Goal: Task Accomplishment & Management: Use online tool/utility

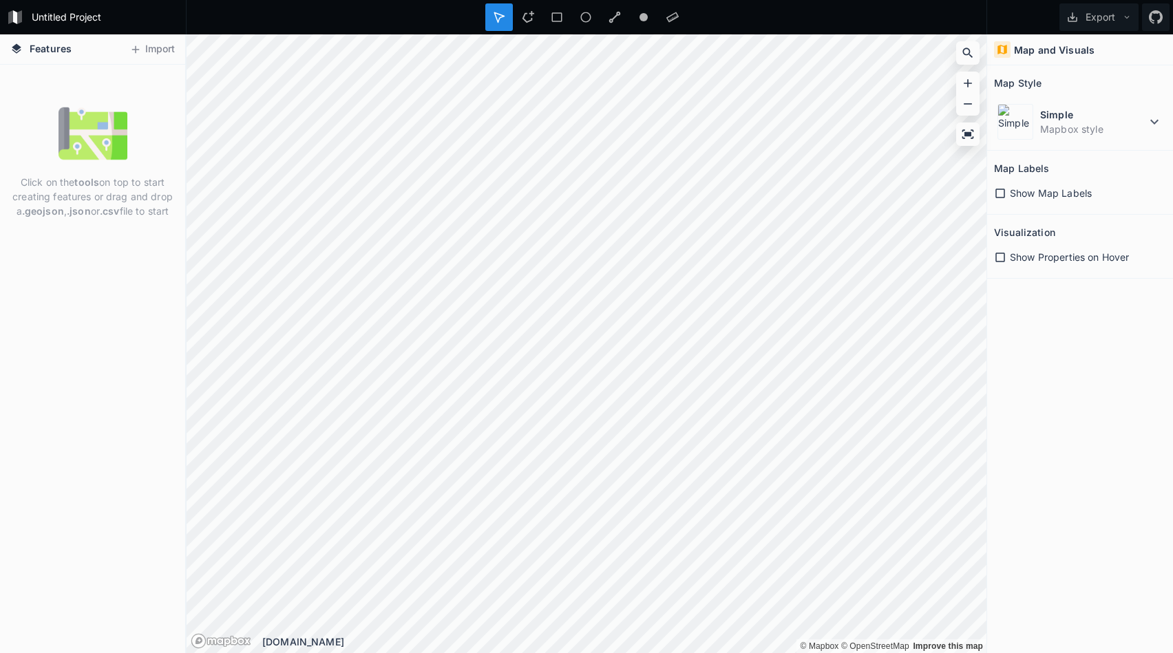
click at [505, 21] on div at bounding box center [499, 17] width 28 height 28
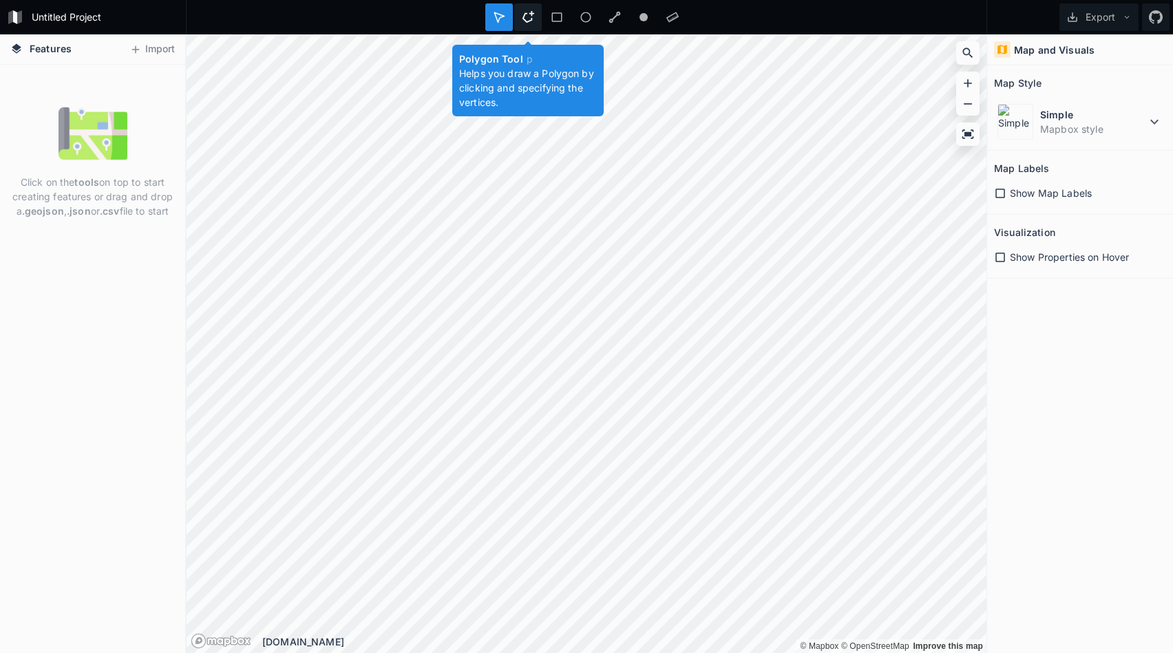
click at [529, 16] on icon at bounding box center [528, 17] width 12 height 12
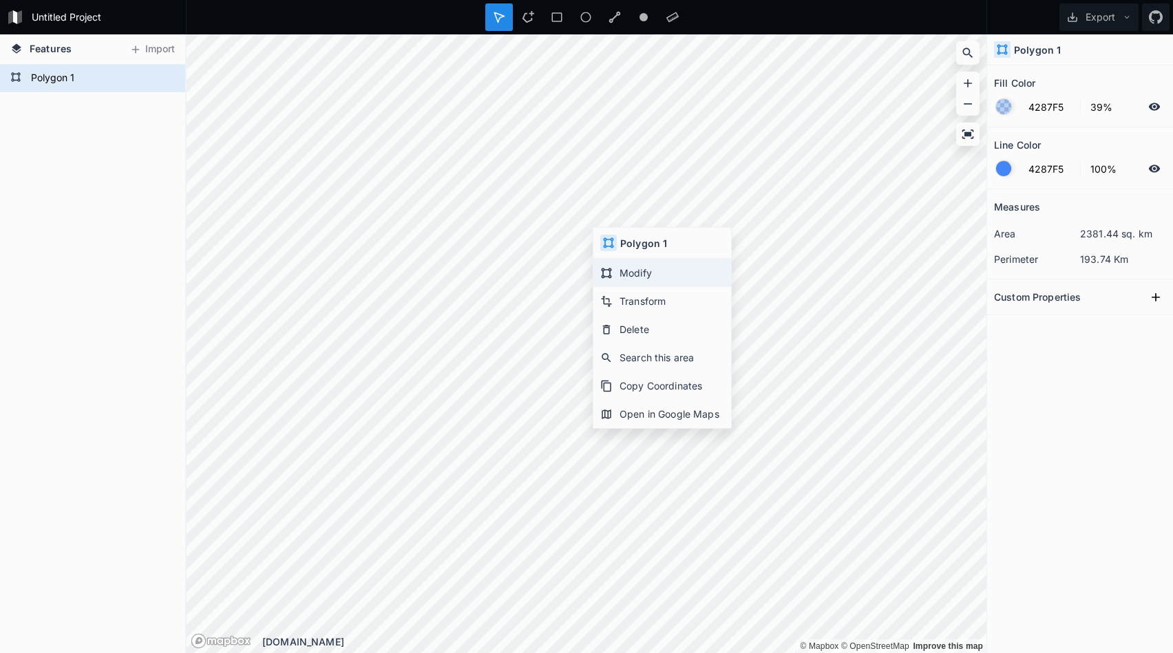
click at [617, 270] on div "Modify" at bounding box center [662, 273] width 138 height 28
click at [125, 179] on div "Polygon 1" at bounding box center [92, 359] width 185 height 589
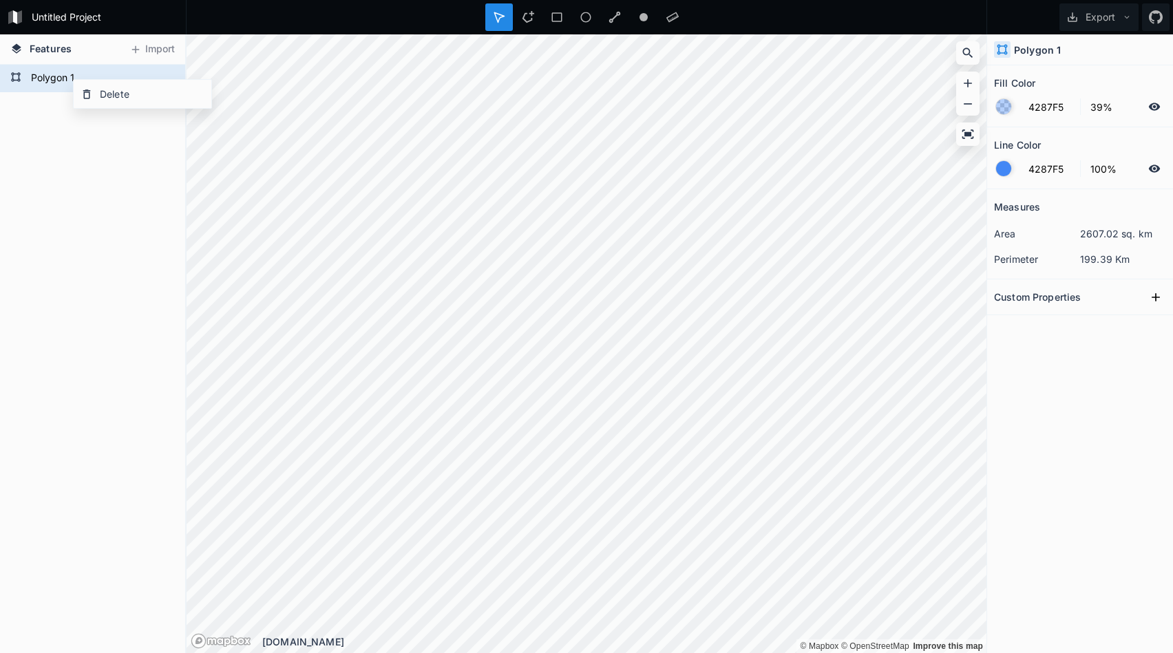
click at [50, 216] on div "Polygon 1" at bounding box center [92, 359] width 185 height 589
click at [1070, 15] on icon at bounding box center [1072, 17] width 12 height 12
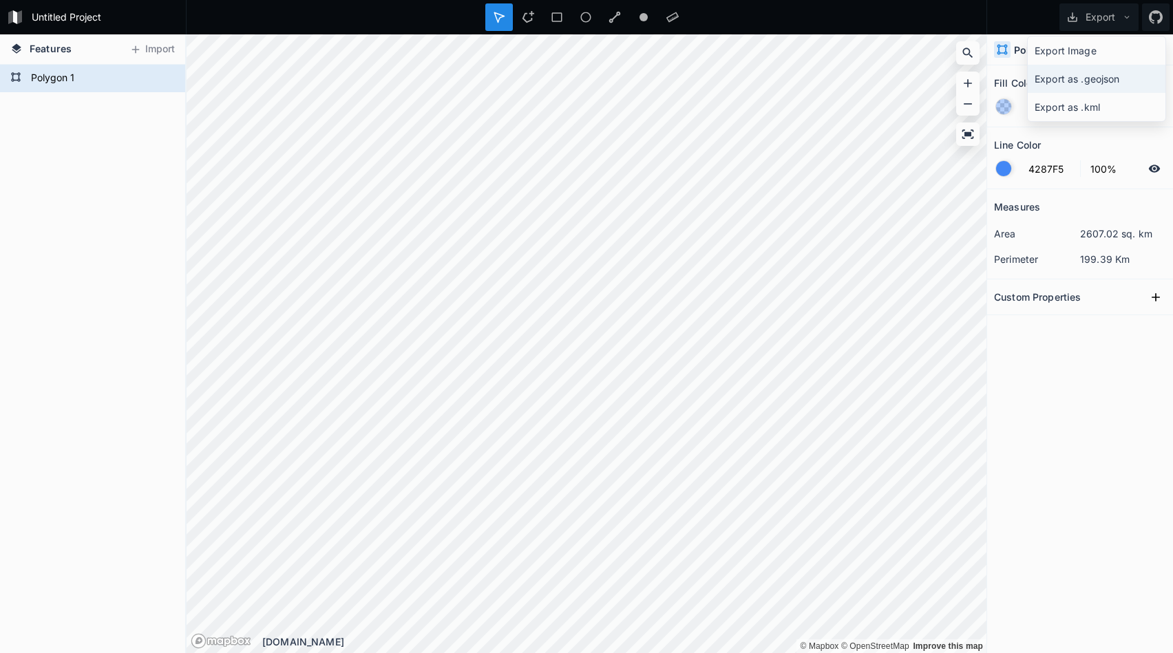
click at [1054, 85] on div "Export as .geojson" at bounding box center [1097, 79] width 138 height 28
click at [95, 218] on div "Polygon 1" at bounding box center [92, 359] width 185 height 589
click at [1125, 17] on icon at bounding box center [1127, 17] width 10 height 10
click at [1124, 21] on icon at bounding box center [1127, 17] width 10 height 10
click at [1124, 19] on icon at bounding box center [1127, 17] width 10 height 10
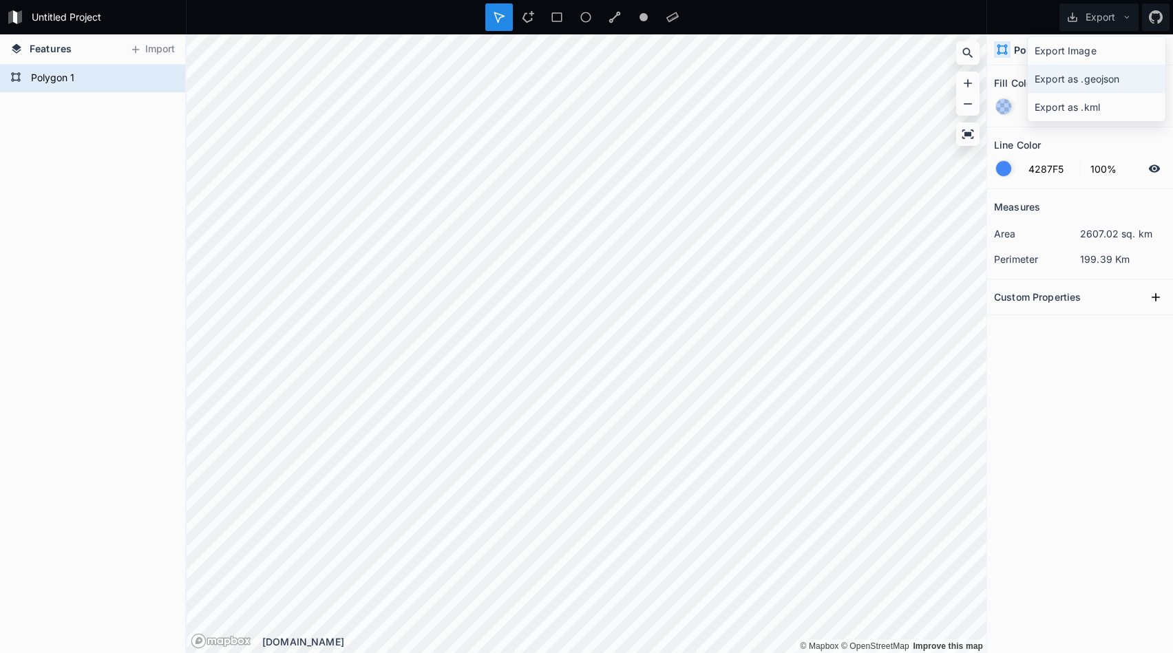
click at [1085, 83] on div "Export as .geojson" at bounding box center [1097, 79] width 138 height 28
click at [107, 129] on div "Polygon 1" at bounding box center [92, 359] width 185 height 589
drag, startPoint x: 107, startPoint y: 129, endPoint x: 64, endPoint y: 140, distance: 44.9
click at [968, 137] on icon at bounding box center [968, 134] width 14 height 14
click at [1152, 299] on icon at bounding box center [1156, 297] width 14 height 14
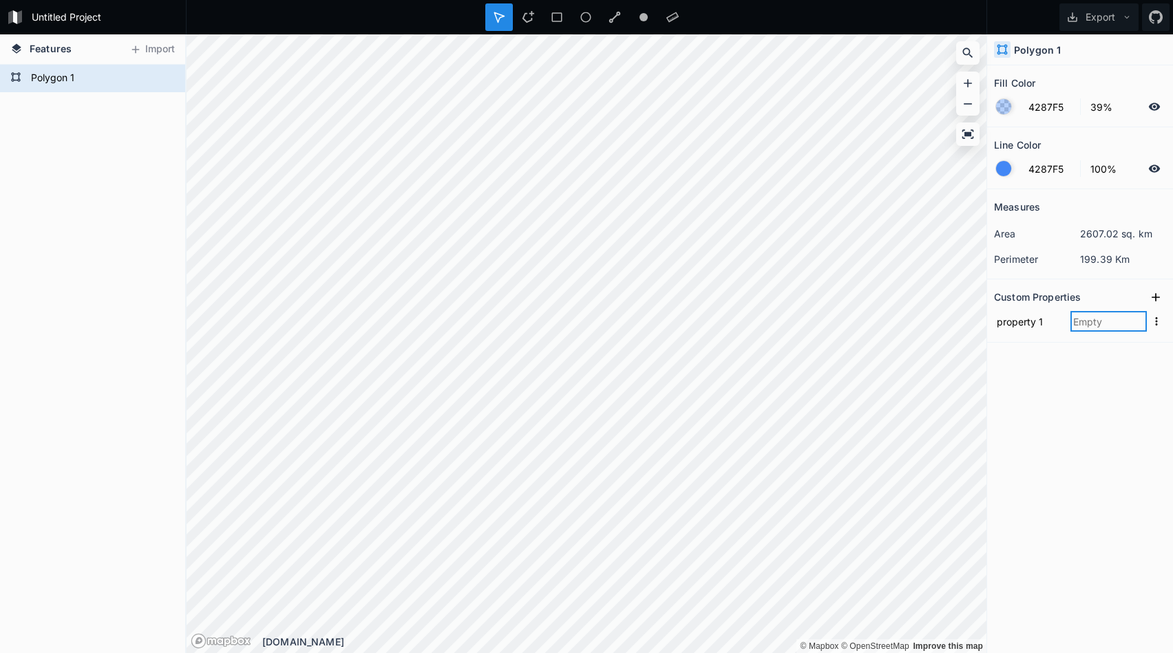
click at [1097, 319] on input "text" at bounding box center [1108, 321] width 76 height 21
type input "Reunion"
click input "submit" at bounding box center [0, 0] width 0 height 0
click at [1122, 432] on div "Measures area 2607.02 sq. km perimeter 199.39 Km Custom Properties property 1 R…" at bounding box center [1080, 386] width 186 height 395
click at [1075, 362] on div "Measures area 2607.02 sq. km perimeter 199.39 Km Custom Properties property 1 R…" at bounding box center [1080, 386] width 186 height 395
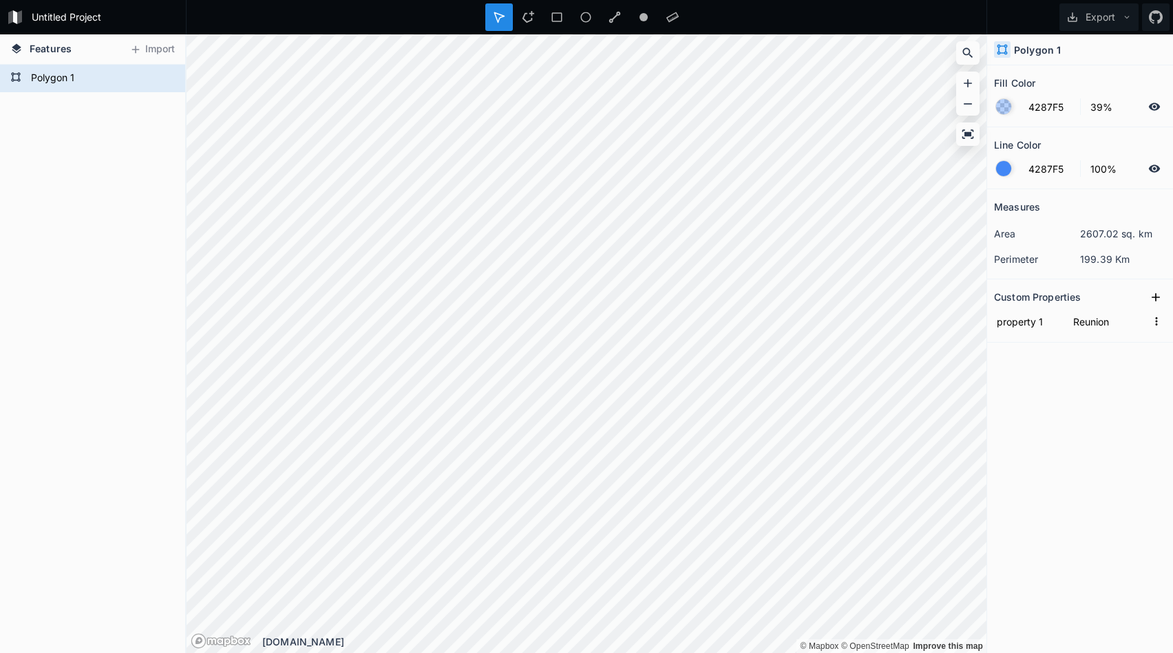
click at [1075, 362] on div "Measures area 2607.02 sq. km perimeter 199.39 Km Custom Properties property 1 R…" at bounding box center [1080, 386] width 186 height 395
click at [55, 189] on div "Polygon 1" at bounding box center [92, 359] width 185 height 589
click at [1125, 21] on icon at bounding box center [1127, 17] width 10 height 10
click at [1081, 81] on div "Export as .geojson" at bounding box center [1097, 79] width 138 height 28
click at [104, 81] on form "Polygon 1" at bounding box center [91, 78] width 129 height 21
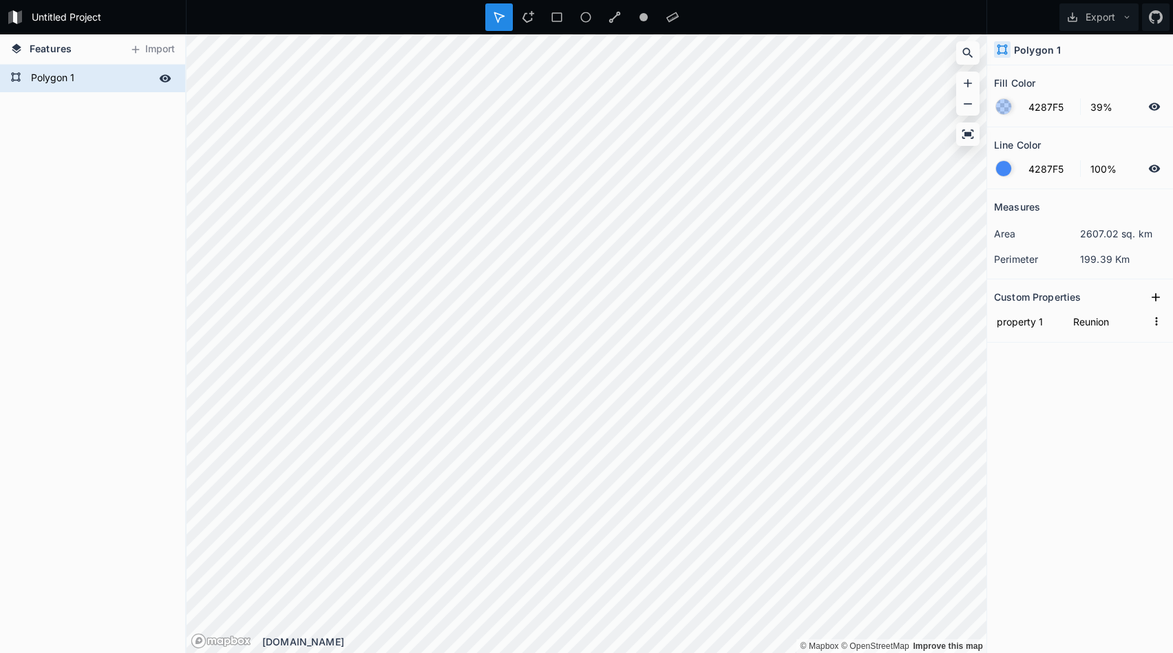
click at [167, 79] on icon at bounding box center [166, 78] width 12 height 8
click at [165, 79] on icon at bounding box center [165, 79] width 11 height 10
click at [52, 70] on form "Polygon 1" at bounding box center [91, 78] width 129 height 21
click at [1122, 18] on button "Export" at bounding box center [1098, 17] width 79 height 28
click at [1077, 83] on div "Export as .geojson" at bounding box center [1097, 79] width 138 height 28
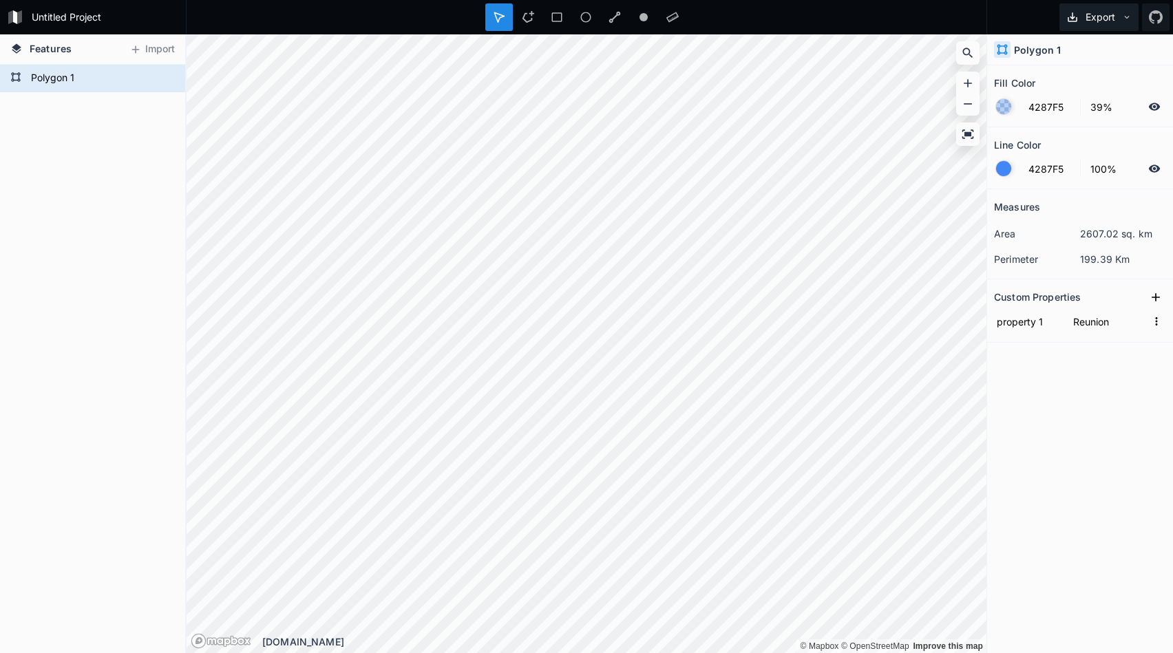
click at [1119, 17] on button "Export" at bounding box center [1098, 17] width 79 height 28
click at [1047, 387] on div "Measures area 2607.02 sq. km perimeter 199.39 Km Custom Properties property 1 R…" at bounding box center [1080, 386] width 186 height 395
click at [1028, 328] on input "property 1" at bounding box center [1029, 321] width 70 height 21
click at [1105, 323] on input "Reunion" at bounding box center [1108, 321] width 76 height 21
drag, startPoint x: 1129, startPoint y: 319, endPoint x: 1063, endPoint y: 319, distance: 66.1
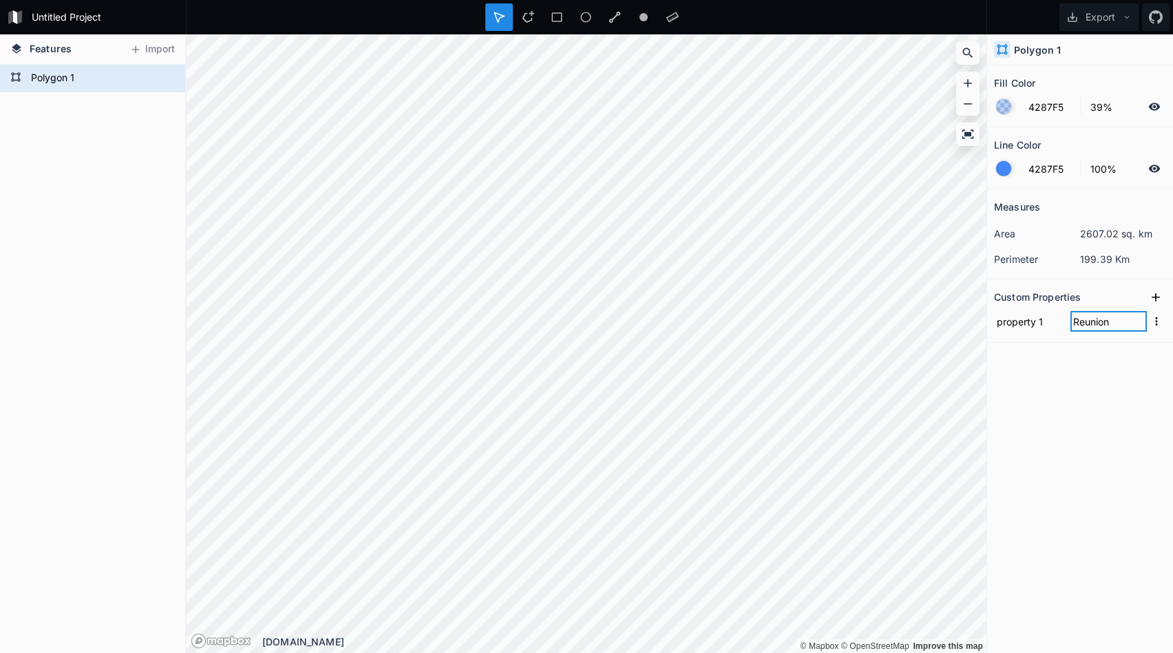
click at [1070, 319] on input "Reunion" at bounding box center [1108, 321] width 76 height 21
click at [1054, 324] on input "property 1" at bounding box center [1029, 321] width 70 height 21
drag, startPoint x: 1054, startPoint y: 324, endPoint x: 968, endPoint y: 319, distance: 86.2
click at [994, 319] on input "property 1" at bounding box center [1029, 321] width 70 height 21
paste input "Reunion"
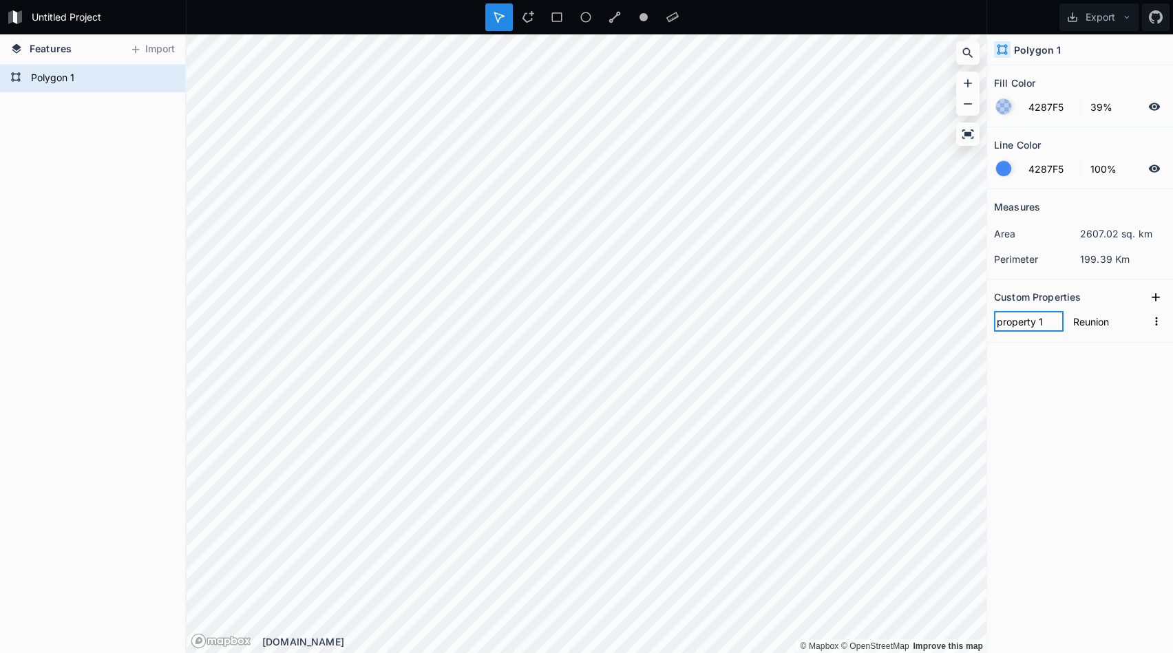
type input "Reunion"
click at [1066, 368] on div "Measures area 2607.02 sq. km perimeter 199.39 Km Custom Properties Reunion Reun…" at bounding box center [1080, 386] width 186 height 395
click at [1155, 299] on icon at bounding box center [1156, 297] width 14 height 14
click at [1092, 14] on button "Export" at bounding box center [1098, 17] width 79 height 28
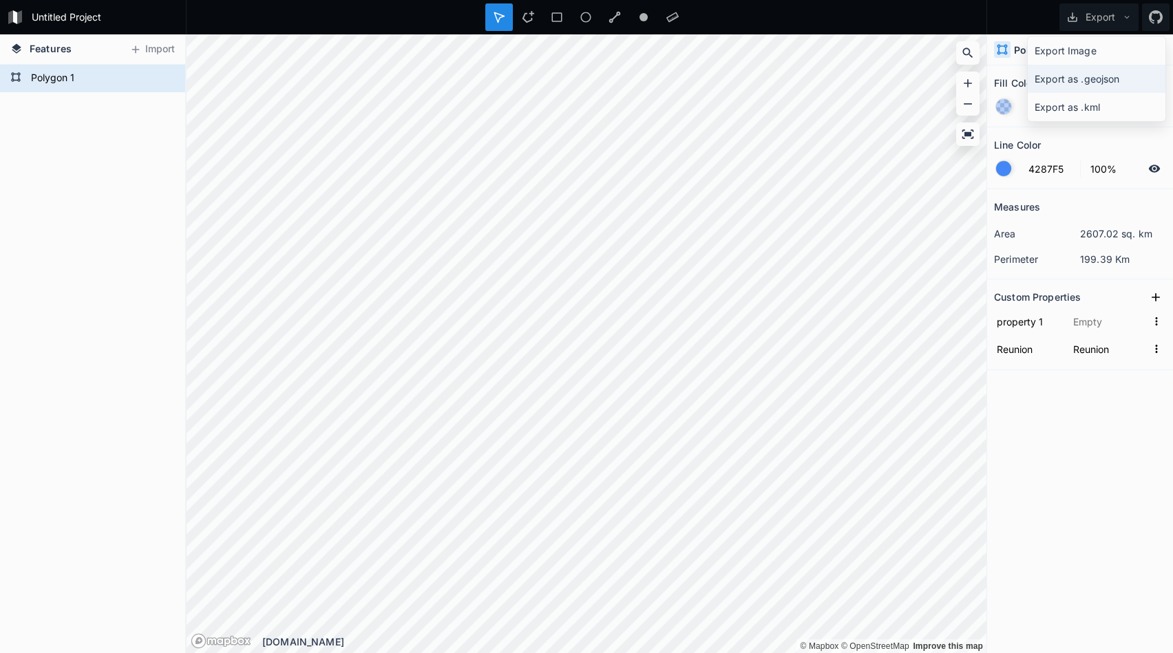
click at [1054, 87] on div "Export as .geojson" at bounding box center [1097, 79] width 138 height 28
click at [1069, 416] on div "Measures area 2607.02 sq. km perimeter 199.39 Km Custom Properties property 1 R…" at bounding box center [1080, 386] width 186 height 395
click at [1062, 392] on div "Measures area 2607.02 sq. km perimeter 199.39 Km Custom Properties property 1 R…" at bounding box center [1080, 386] width 186 height 395
click at [494, 14] on icon at bounding box center [499, 17] width 12 height 12
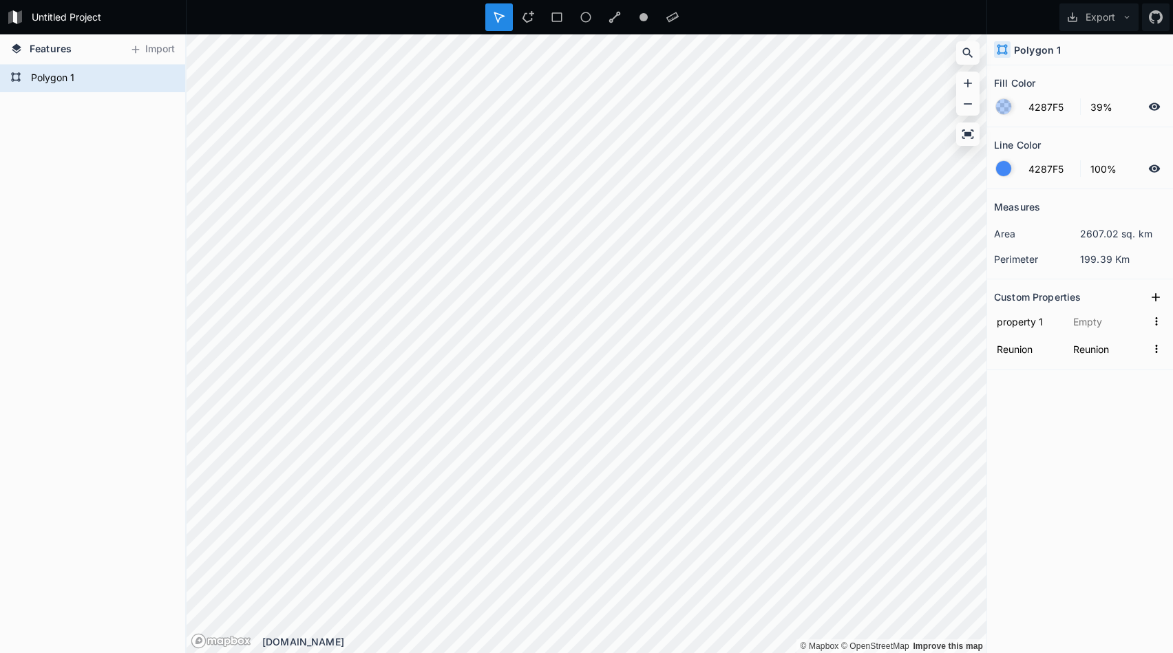
click at [514, 13] on div at bounding box center [586, 17] width 202 height 28
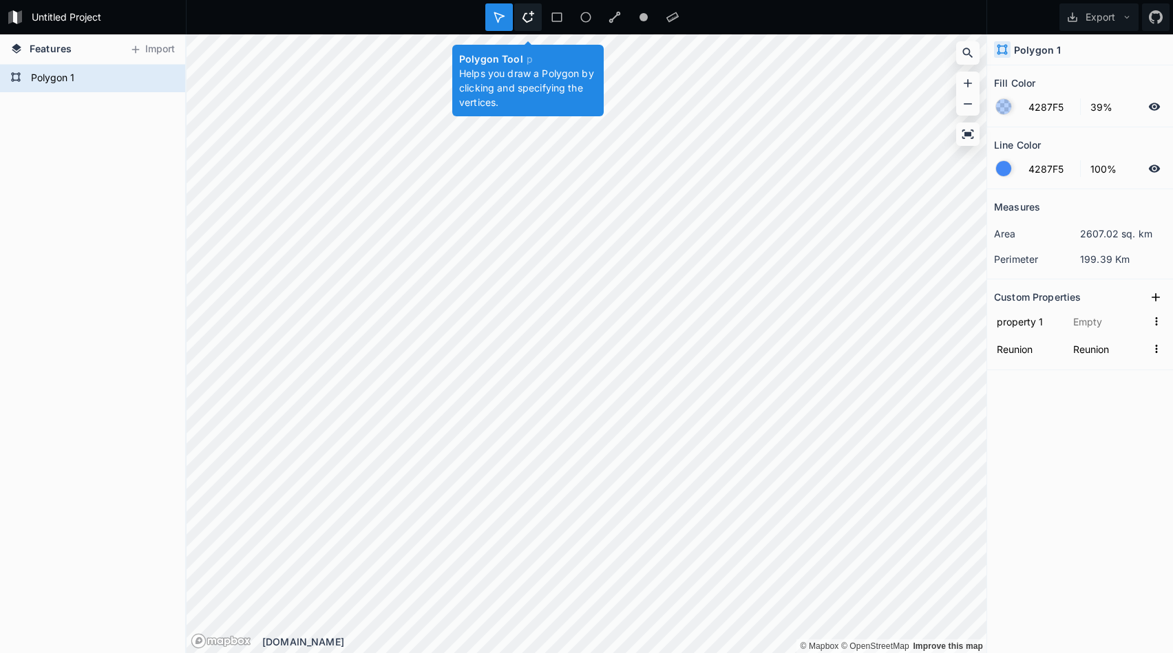
click at [525, 15] on icon at bounding box center [528, 17] width 12 height 12
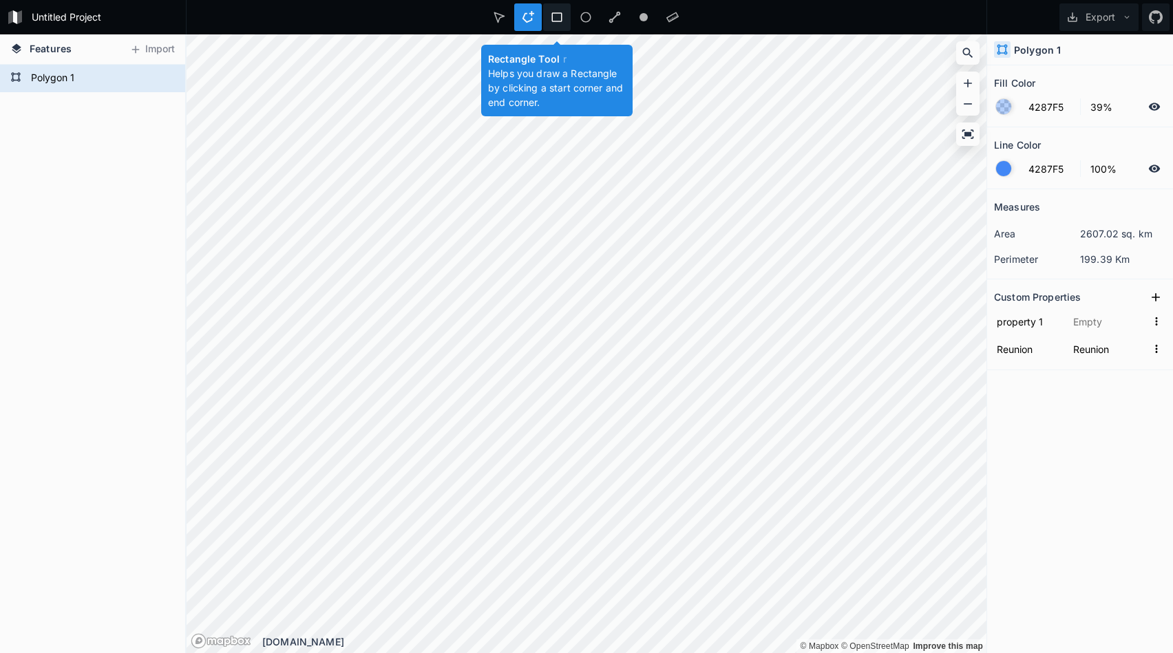
click at [551, 22] on icon at bounding box center [557, 17] width 12 height 12
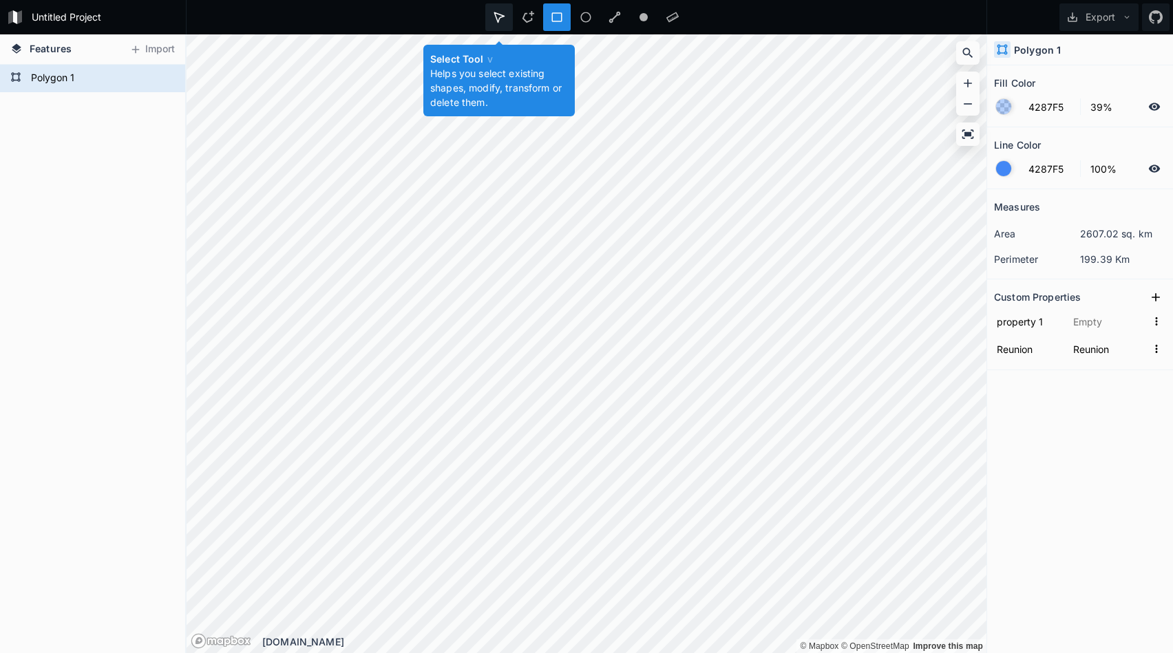
click at [510, 21] on div at bounding box center [499, 17] width 28 height 28
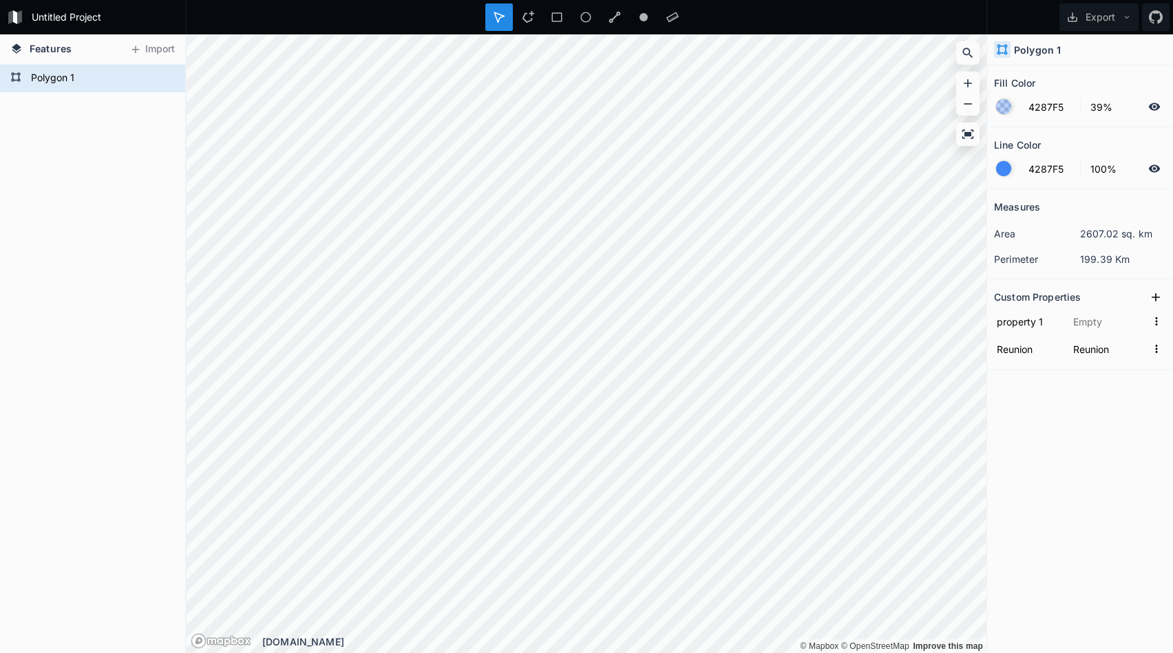
click at [57, 50] on span "Features" at bounding box center [51, 48] width 42 height 14
click at [147, 47] on button "Import" at bounding box center [152, 50] width 59 height 22
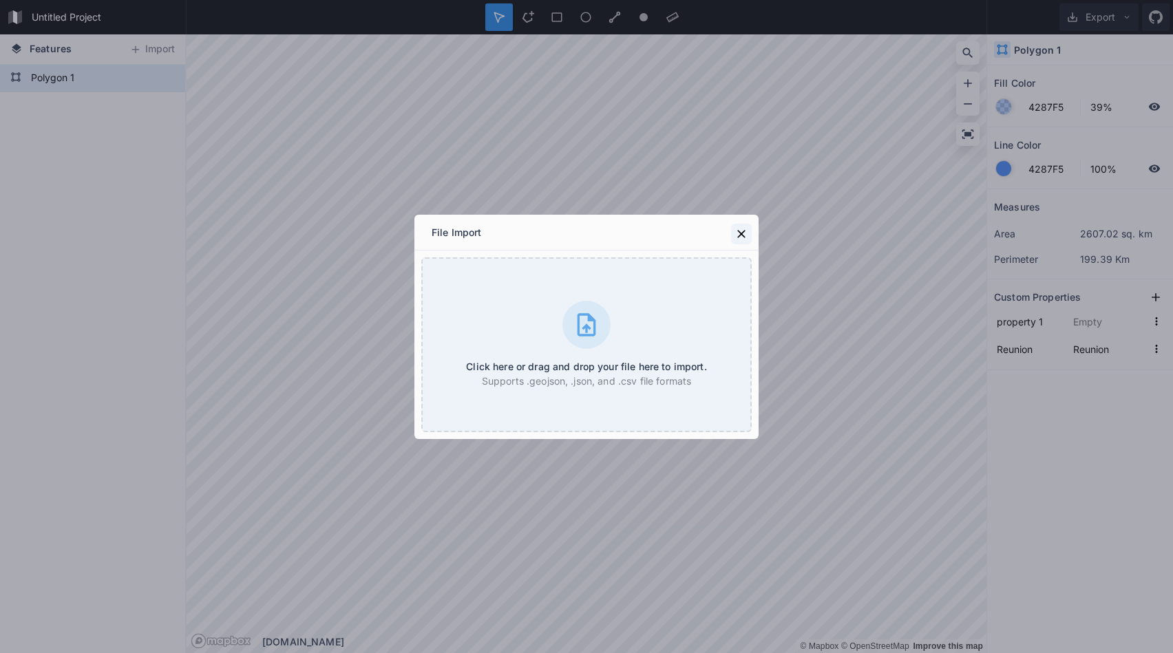
click at [746, 233] on icon at bounding box center [741, 234] width 14 height 14
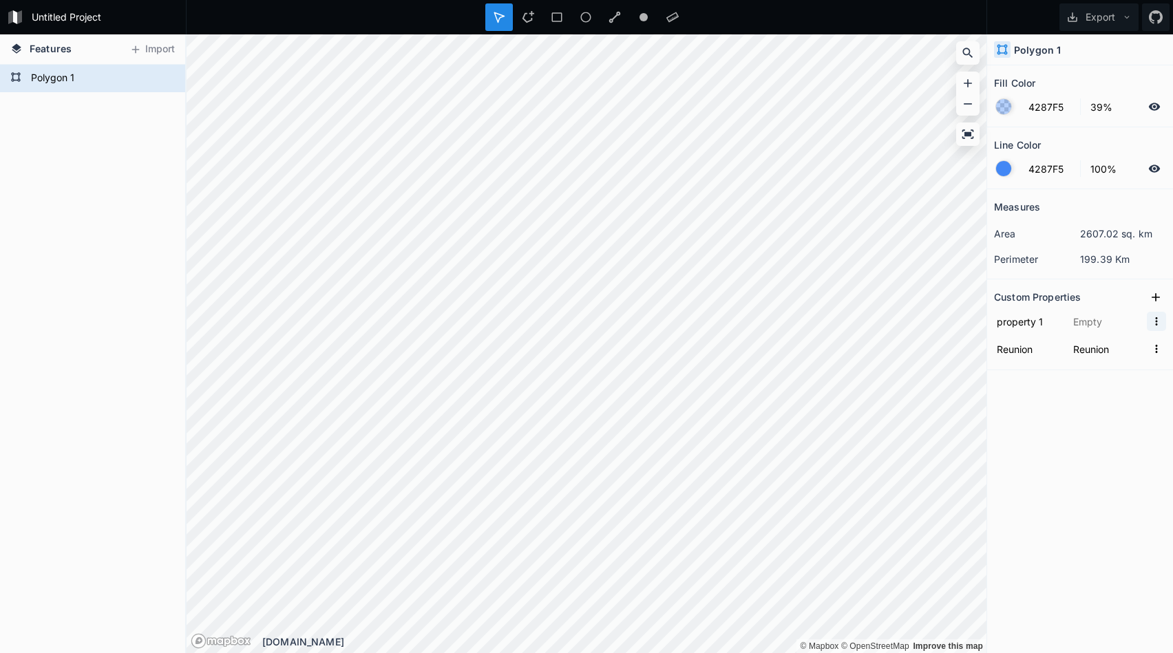
click at [1157, 321] on icon "button" at bounding box center [1156, 321] width 12 height 12
click at [1134, 366] on span "Delete" at bounding box center [1134, 364] width 55 height 14
click at [1113, 17] on button "Export" at bounding box center [1098, 17] width 79 height 28
click at [1096, 50] on div "Export Image" at bounding box center [1097, 50] width 138 height 28
click at [1066, 421] on div "Measures area 2607.02 sq. km perimeter 199.39 Km Custom Properties Reunion Reun…" at bounding box center [1080, 386] width 186 height 395
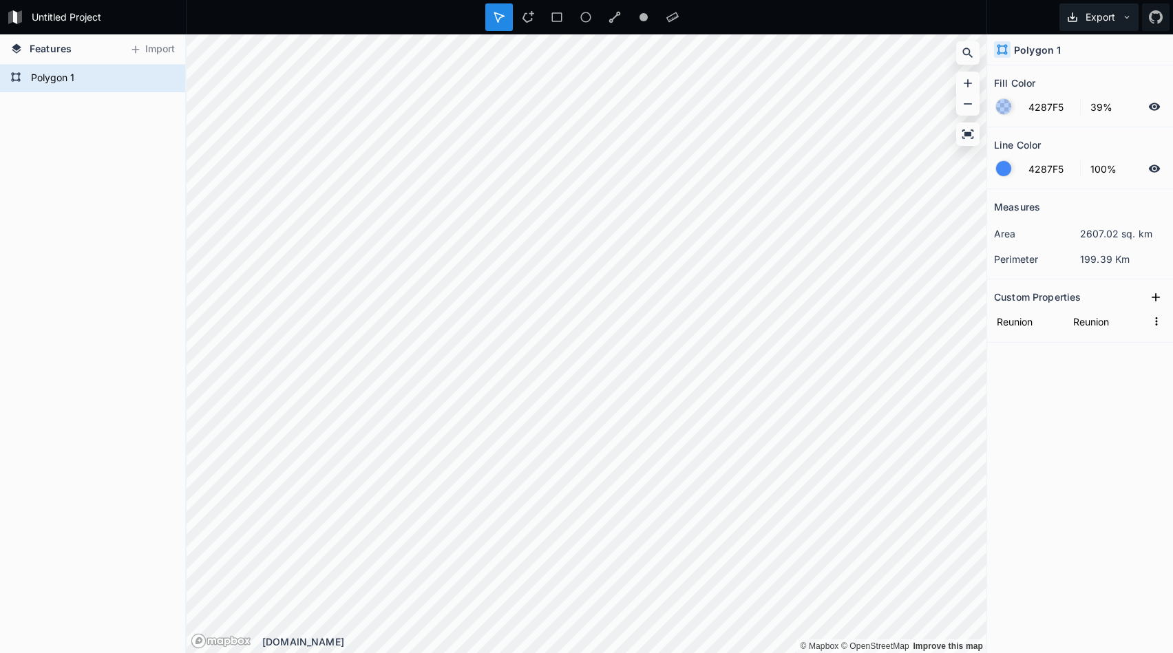
click at [1116, 21] on button "Export" at bounding box center [1098, 17] width 79 height 28
click at [1094, 81] on div "Export as .geojson" at bounding box center [1097, 79] width 138 height 28
click at [1088, 396] on div "Measures area 2607.02 sq. km perimeter 199.39 Km Custom Properties Reunion Reun…" at bounding box center [1080, 386] width 186 height 395
click at [57, 75] on form "Polygon 1" at bounding box center [91, 78] width 129 height 21
click at [1095, 430] on div "Measures area 2607.02 sq. km perimeter 199.39 Km Custom Properties Reunion Reun…" at bounding box center [1080, 386] width 186 height 395
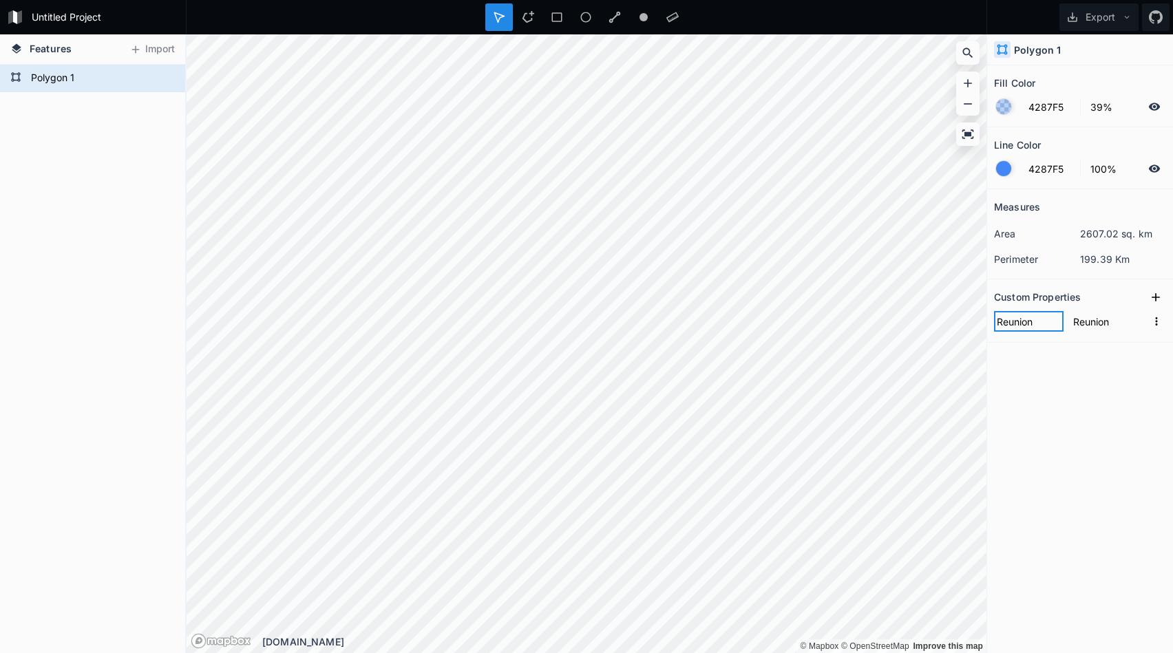
click at [1015, 321] on input "Reunion" at bounding box center [1029, 321] width 70 height 21
click at [1094, 361] on div "Measures area 2607.02 sq. km perimeter 199.39 Km Custom Properties Reunion Reun…" at bounding box center [1080, 386] width 186 height 395
click at [1161, 322] on icon "button" at bounding box center [1156, 321] width 12 height 12
click at [1132, 345] on span "Copy Value" at bounding box center [1134, 343] width 55 height 14
click at [1102, 467] on div "Measures area 2607.02 sq. km perimeter 199.39 Km Custom Properties Reunion Reun…" at bounding box center [1080, 386] width 186 height 395
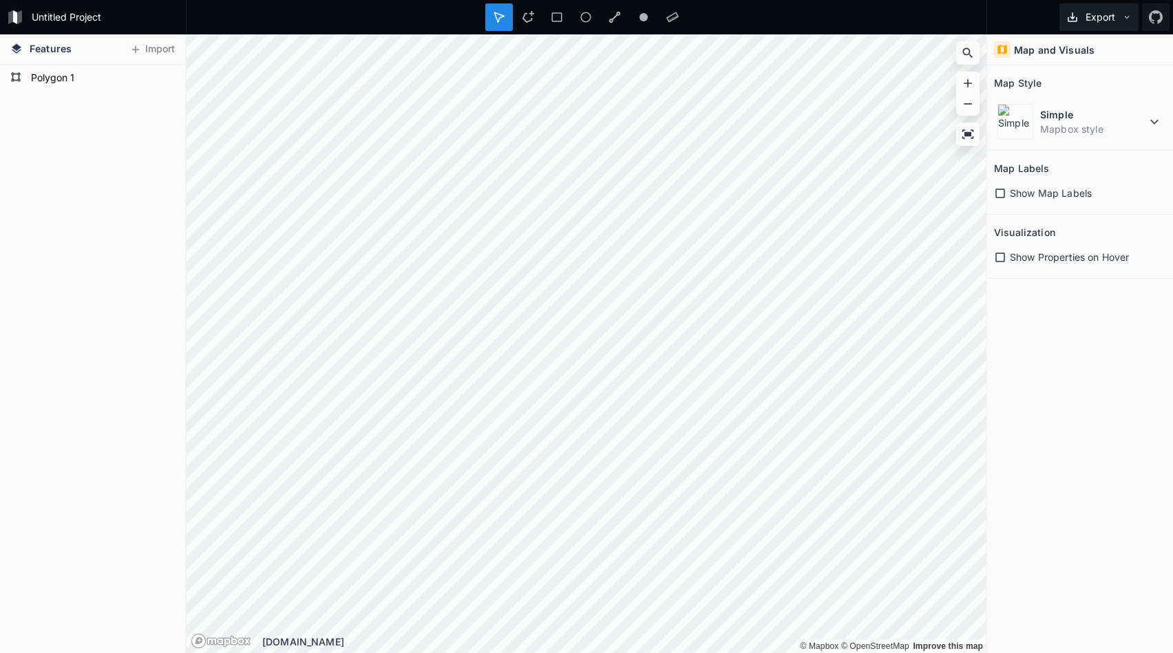
click at [1099, 28] on button "Export" at bounding box center [1098, 17] width 79 height 28
click at [1076, 81] on div "Export as .geojson" at bounding box center [1097, 79] width 138 height 28
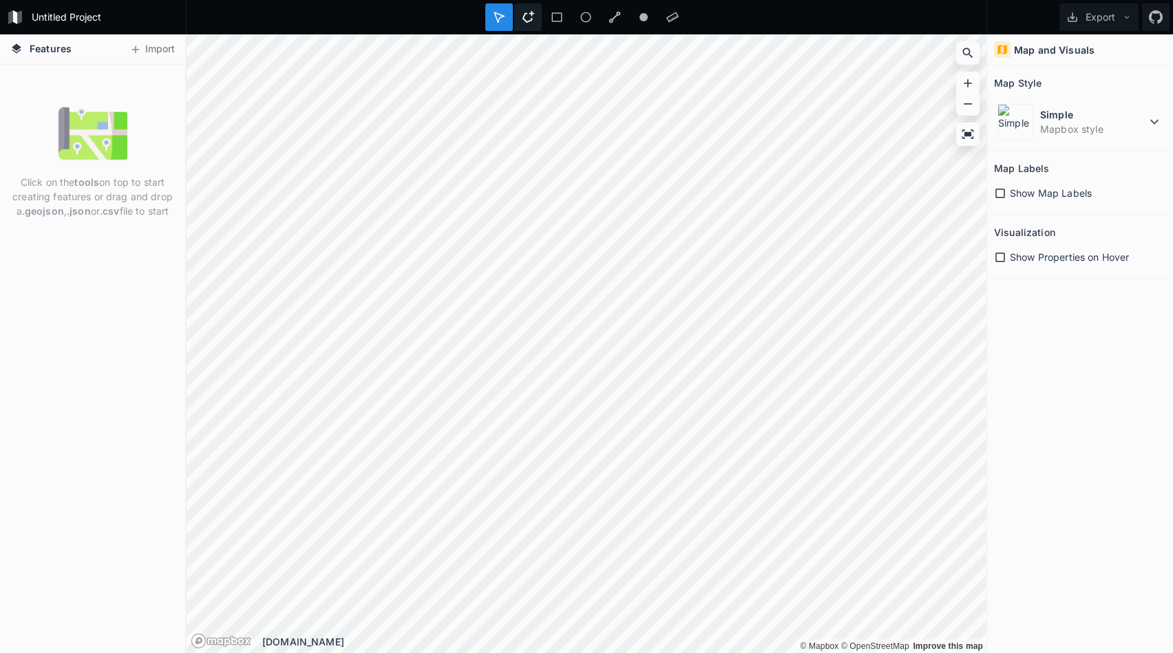
click at [530, 21] on icon at bounding box center [528, 17] width 12 height 12
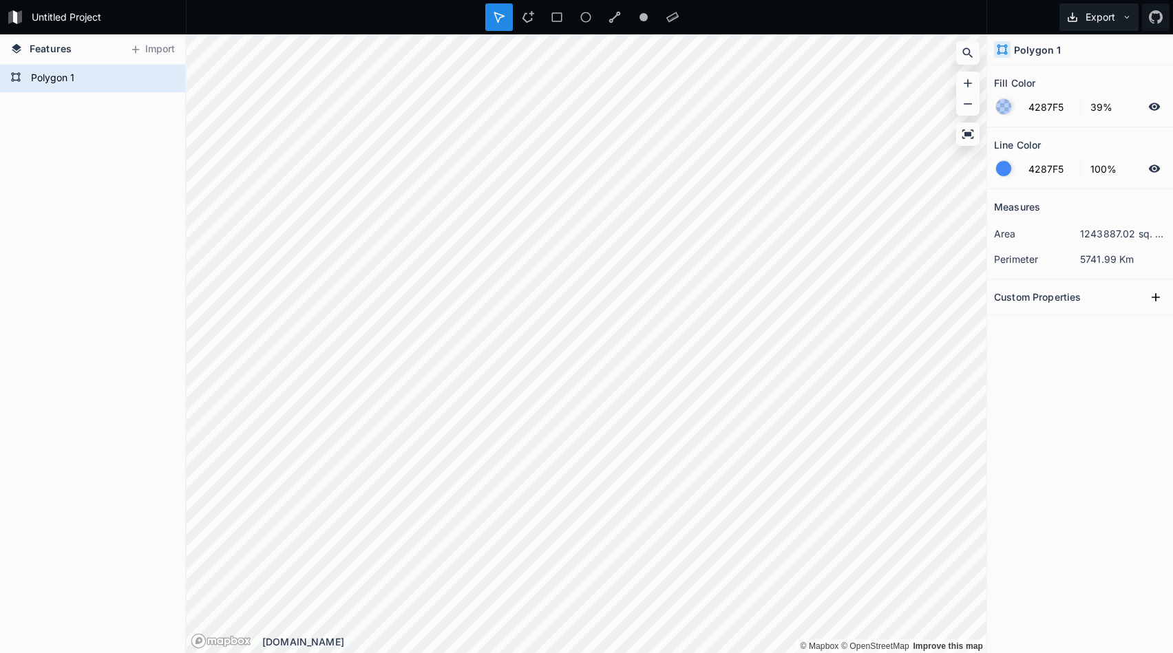
click at [1101, 21] on button "Export" at bounding box center [1098, 17] width 79 height 28
click at [1081, 83] on div "Export as .geojson" at bounding box center [1097, 79] width 138 height 28
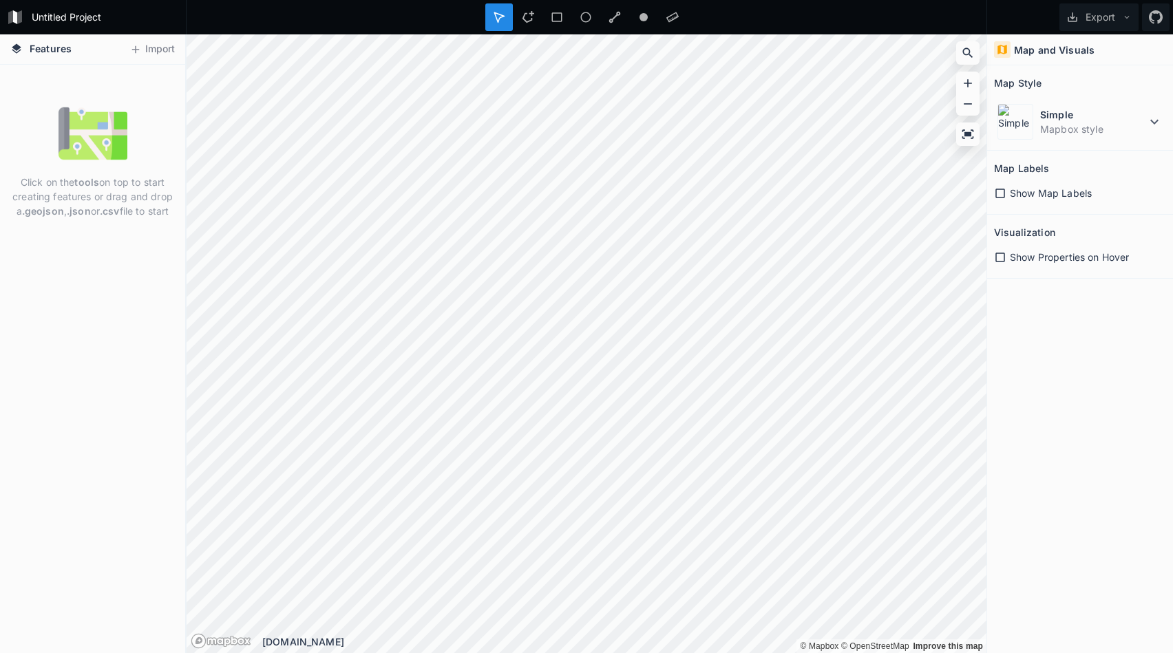
click at [96, 88] on div "Features Import Click on the tools on top to start creating features or drag an…" at bounding box center [586, 343] width 1173 height 619
click at [142, 54] on button "Import" at bounding box center [152, 50] width 59 height 22
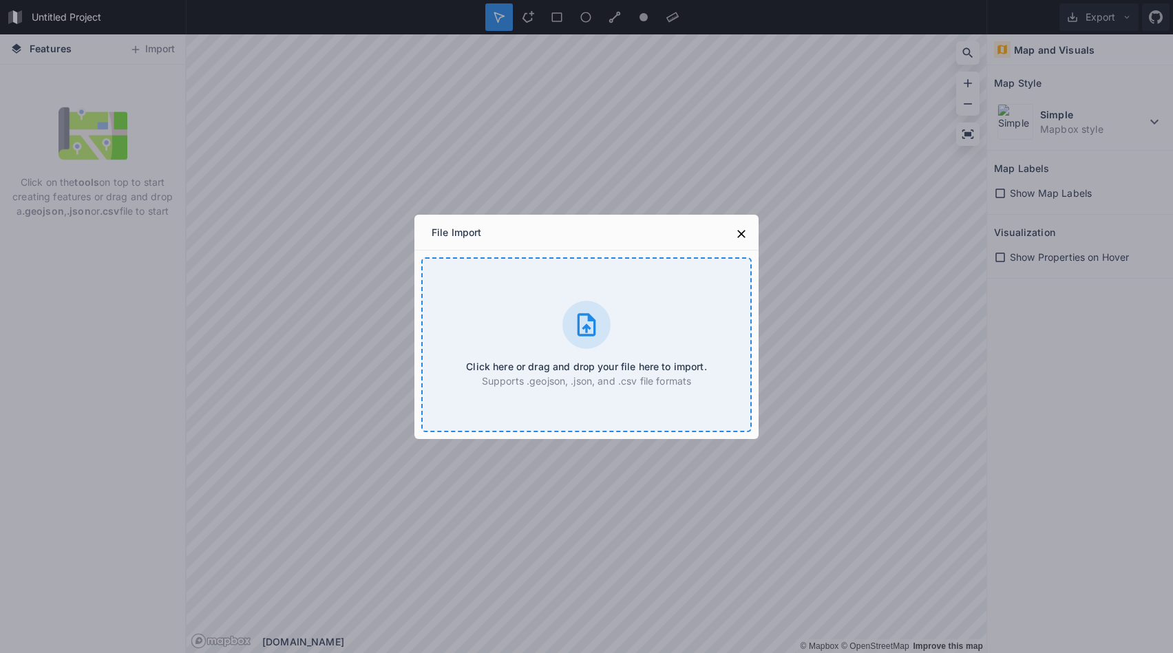
click at [518, 313] on div "Click here or drag and drop your file here to import. Supports .geojson, .json,…" at bounding box center [586, 344] width 330 height 175
click at [746, 226] on button at bounding box center [741, 234] width 21 height 21
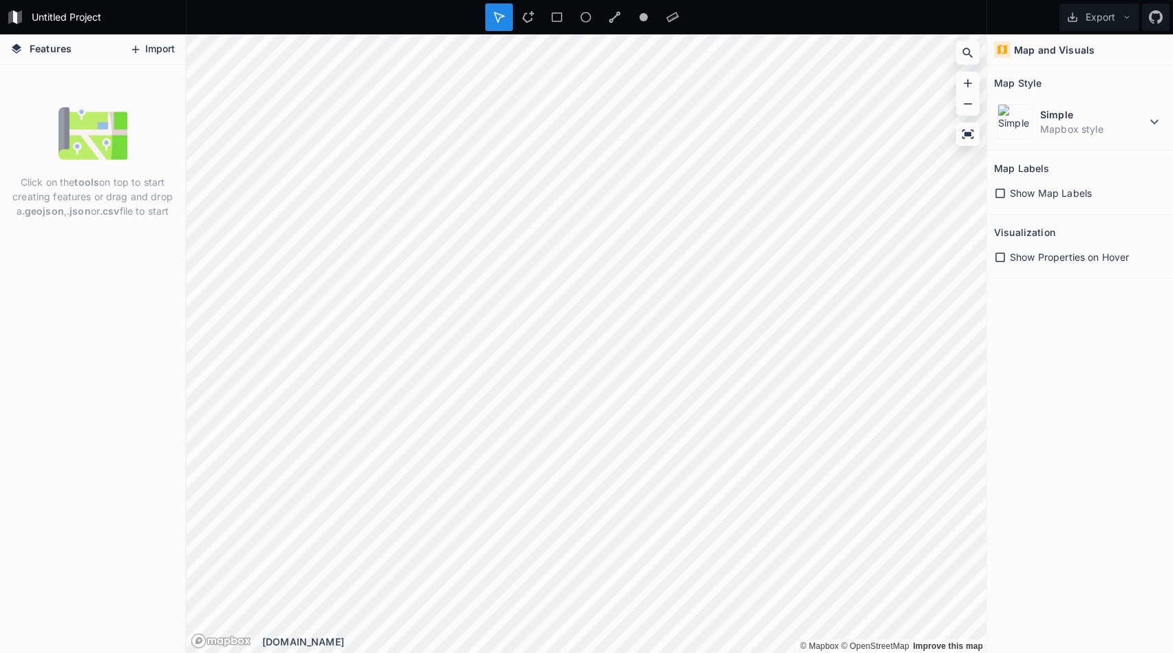
click at [153, 52] on button "Import" at bounding box center [152, 50] width 59 height 22
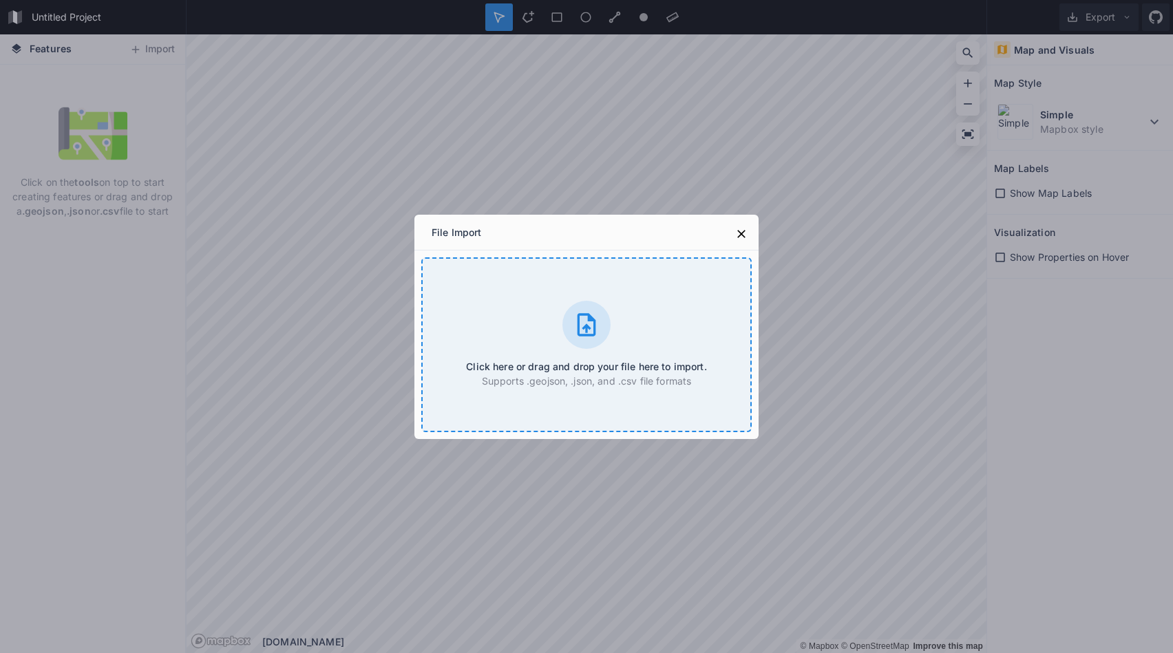
click at [538, 326] on div "Click here or drag and drop your file here to import. Supports .geojson, .json,…" at bounding box center [586, 344] width 330 height 175
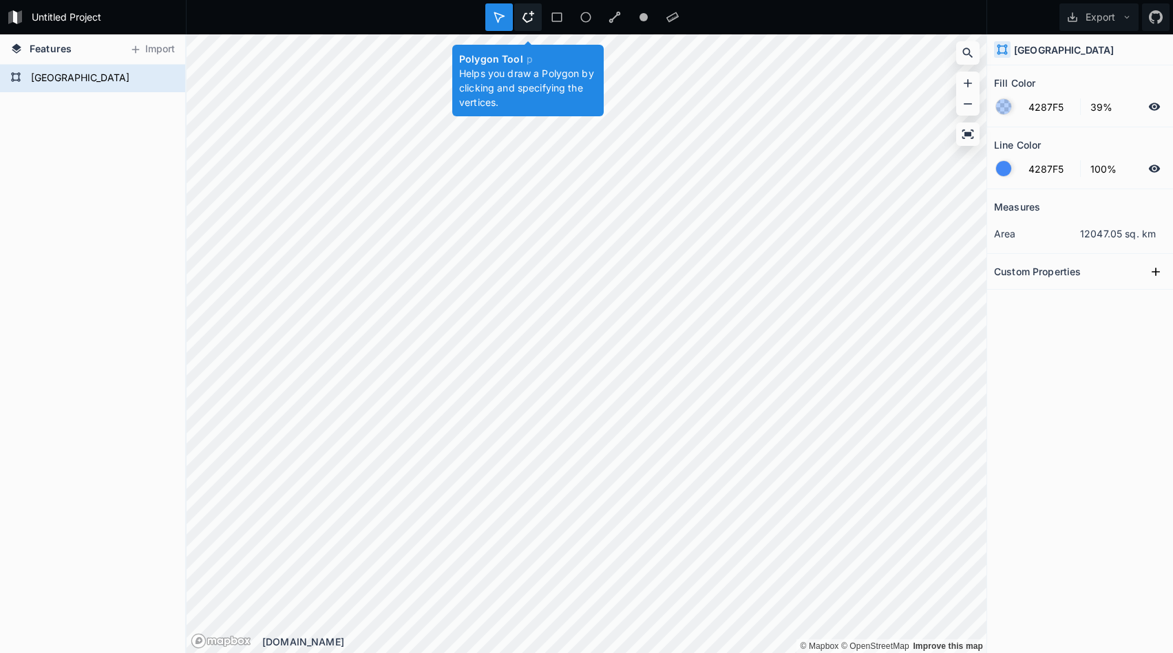
click at [530, 20] on icon at bounding box center [528, 17] width 12 height 12
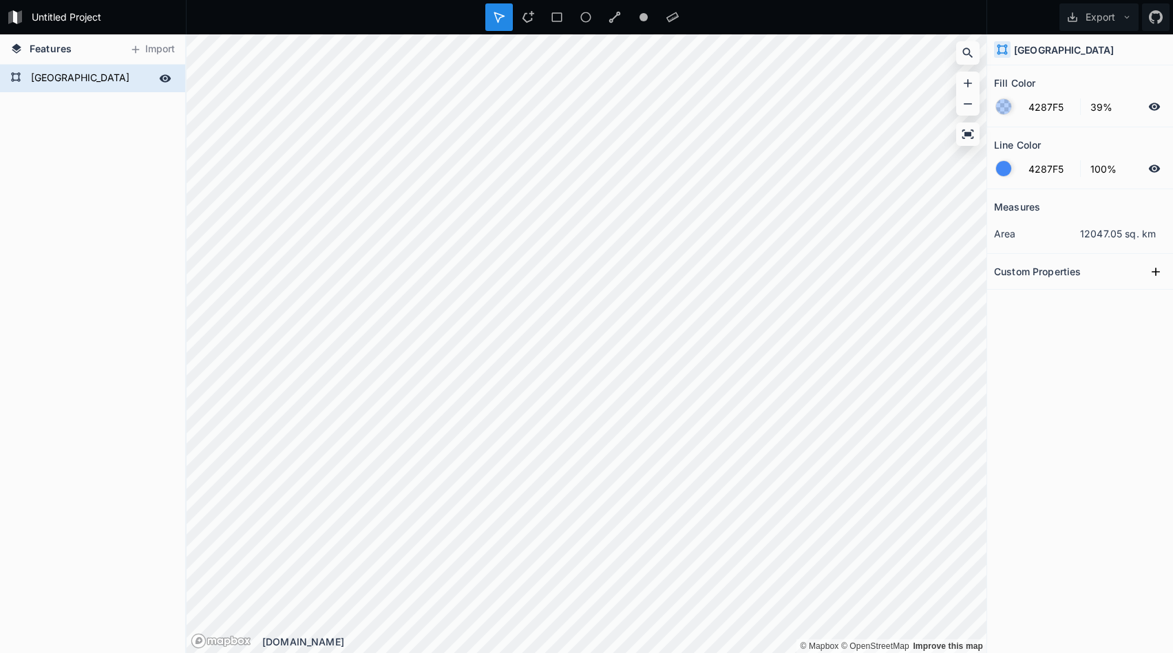
click at [129, 81] on form "guadeloupe" at bounding box center [91, 78] width 129 height 21
click at [664, 348] on div "Modify" at bounding box center [691, 340] width 138 height 28
drag, startPoint x: 106, startPoint y: 118, endPoint x: 83, endPoint y: 129, distance: 25.9
click at [44, 50] on span "Features" at bounding box center [51, 48] width 42 height 14
click at [31, 135] on div "guadeloupe" at bounding box center [92, 359] width 185 height 589
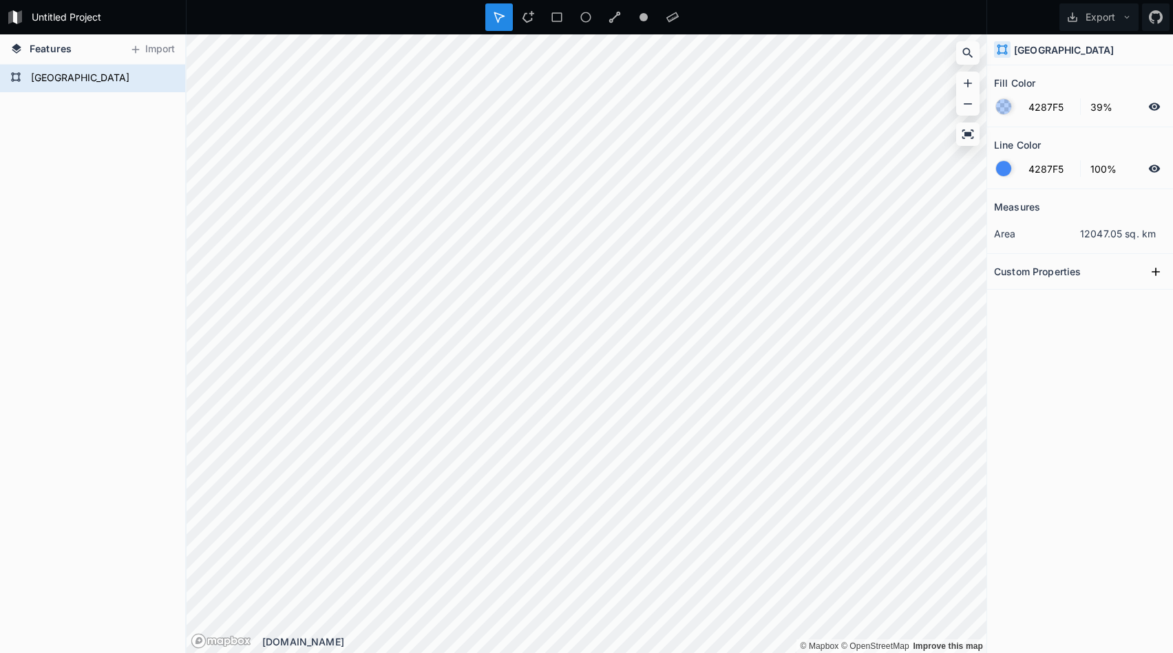
drag, startPoint x: 94, startPoint y: 127, endPoint x: 67, endPoint y: 119, distance: 27.9
click at [165, 82] on icon at bounding box center [166, 78] width 12 height 8
click at [165, 82] on icon at bounding box center [165, 79] width 11 height 10
drag, startPoint x: 87, startPoint y: 129, endPoint x: 36, endPoint y: 129, distance: 50.3
click at [529, 13] on icon at bounding box center [528, 17] width 12 height 12
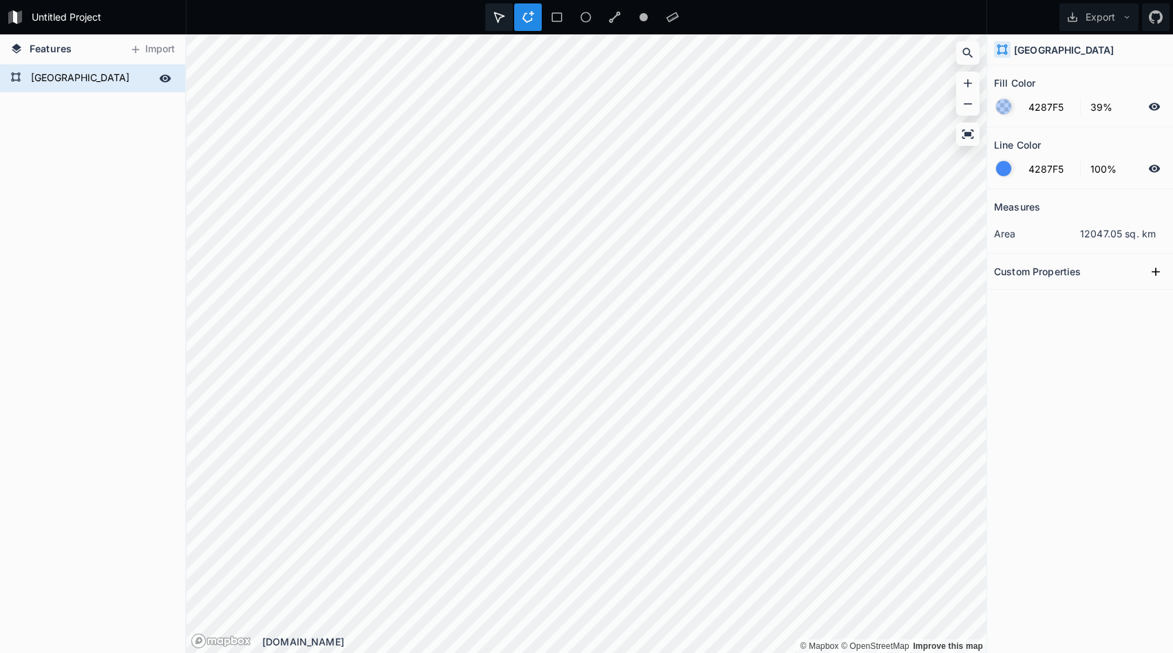
click at [505, 23] on div at bounding box center [499, 17] width 28 height 28
click at [520, 19] on div at bounding box center [528, 17] width 28 height 28
click at [87, 71] on form "guadeloupe" at bounding box center [91, 78] width 129 height 21
click at [51, 56] on h4 "Features" at bounding box center [40, 49] width 75 height 30
click at [50, 41] on span "Features" at bounding box center [51, 48] width 42 height 14
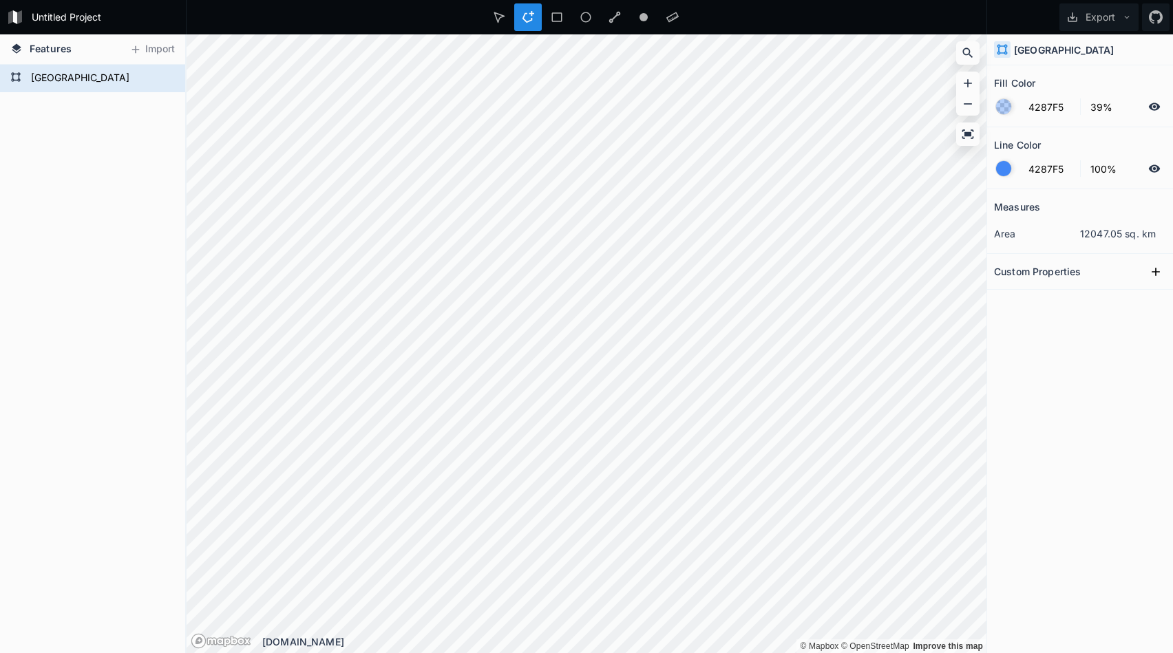
click at [83, 7] on form "Untitled Project" at bounding box center [105, 17] width 156 height 21
click at [120, 128] on div "guadeloupe" at bounding box center [92, 359] width 185 height 589
click at [117, 125] on div "guadeloupe" at bounding box center [92, 359] width 185 height 589
click at [1074, 277] on h2 "Custom Properties" at bounding box center [1037, 271] width 87 height 21
click at [1145, 270] on button at bounding box center [1155, 272] width 21 height 21
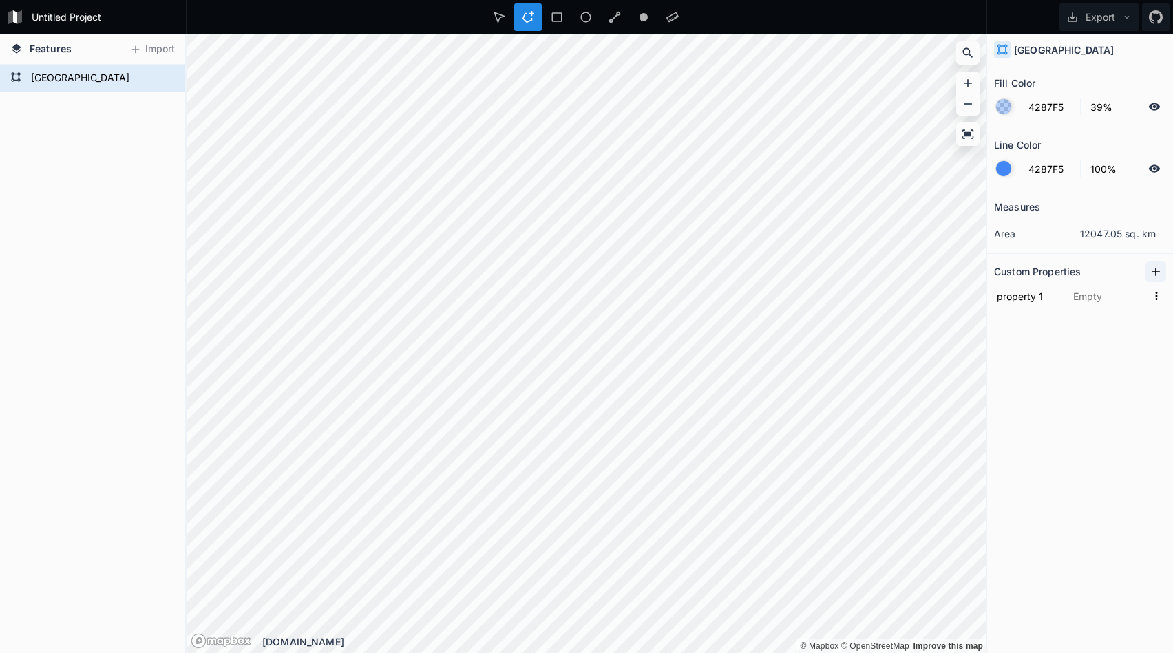
click at [1157, 273] on icon at bounding box center [1156, 272] width 14 height 14
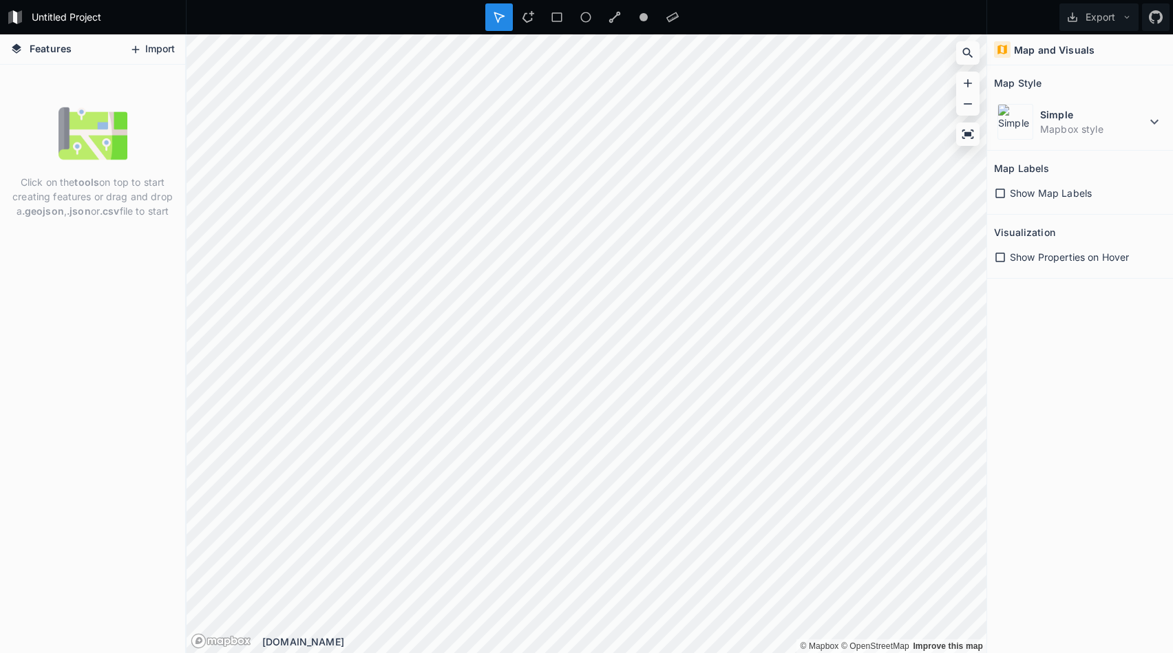
click at [167, 41] on button "Import" at bounding box center [152, 50] width 59 height 22
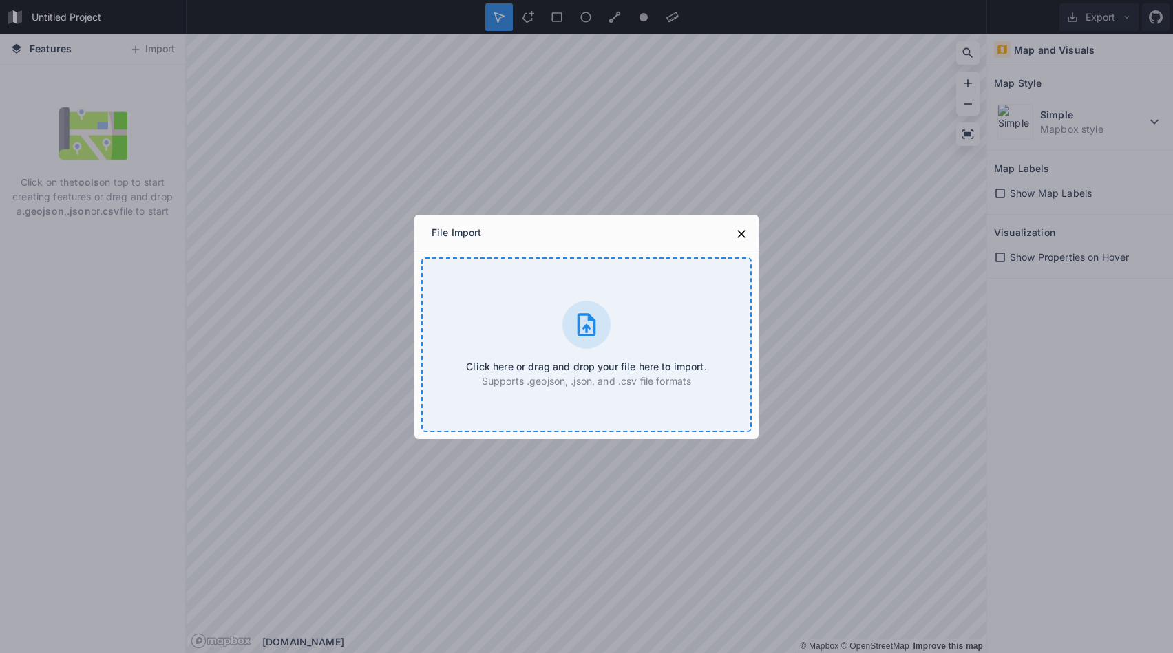
click at [561, 339] on div "Click here or drag and drop your file here to import. Supports .geojson, .json,…" at bounding box center [586, 344] width 330 height 175
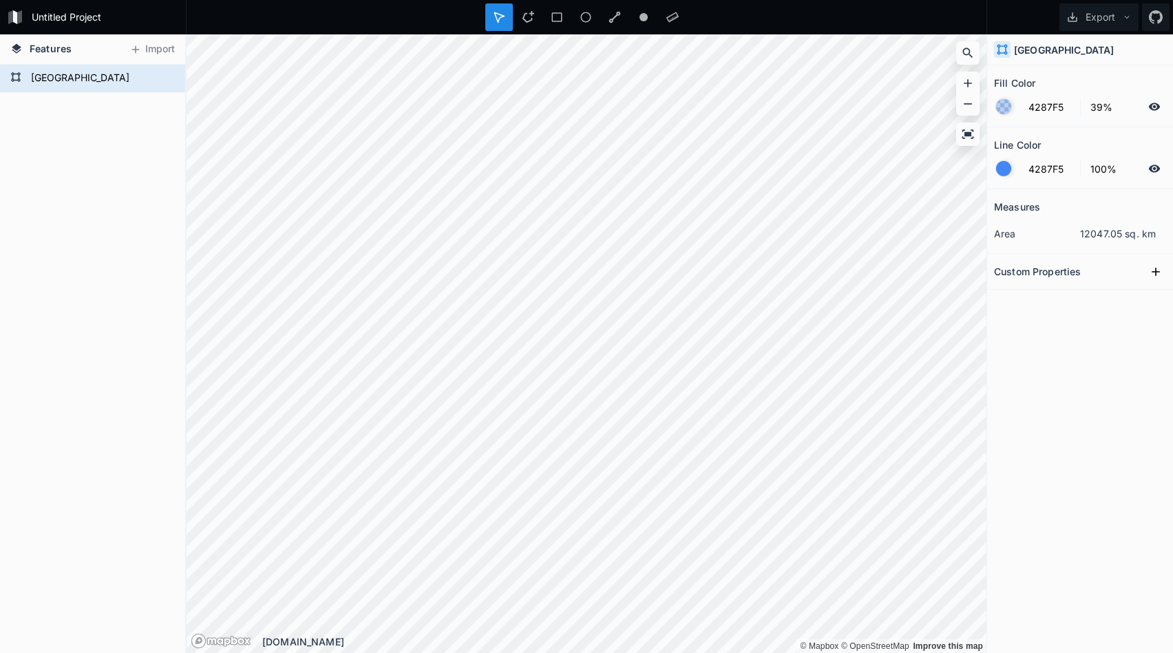
click at [93, 167] on div "guadeloupe" at bounding box center [92, 359] width 185 height 589
click at [533, 15] on icon at bounding box center [528, 17] width 12 height 12
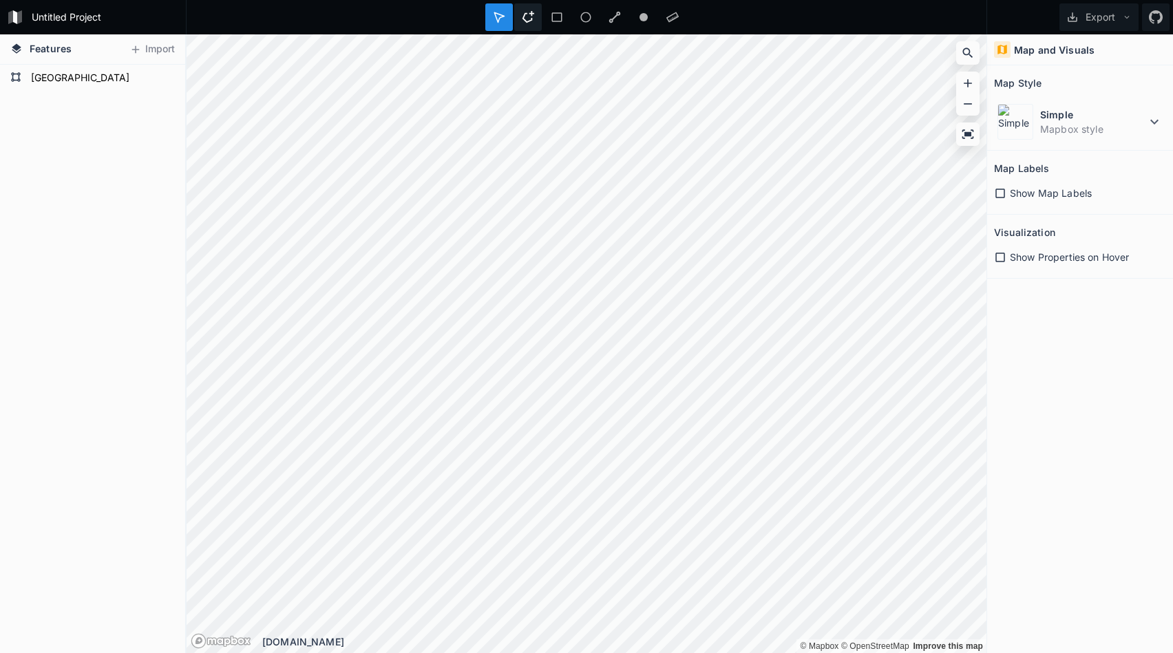
click at [531, 15] on icon at bounding box center [528, 17] width 12 height 12
click at [162, 75] on icon at bounding box center [165, 78] width 12 height 12
click at [165, 82] on icon at bounding box center [165, 79] width 11 height 10
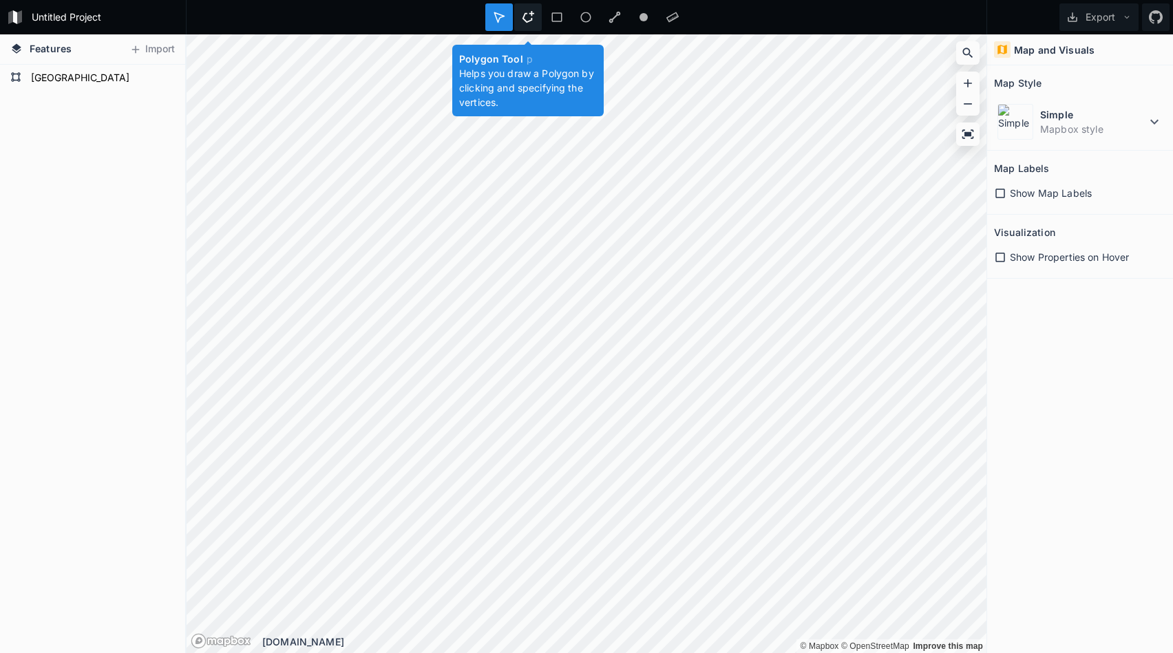
click at [534, 19] on div at bounding box center [528, 17] width 28 height 28
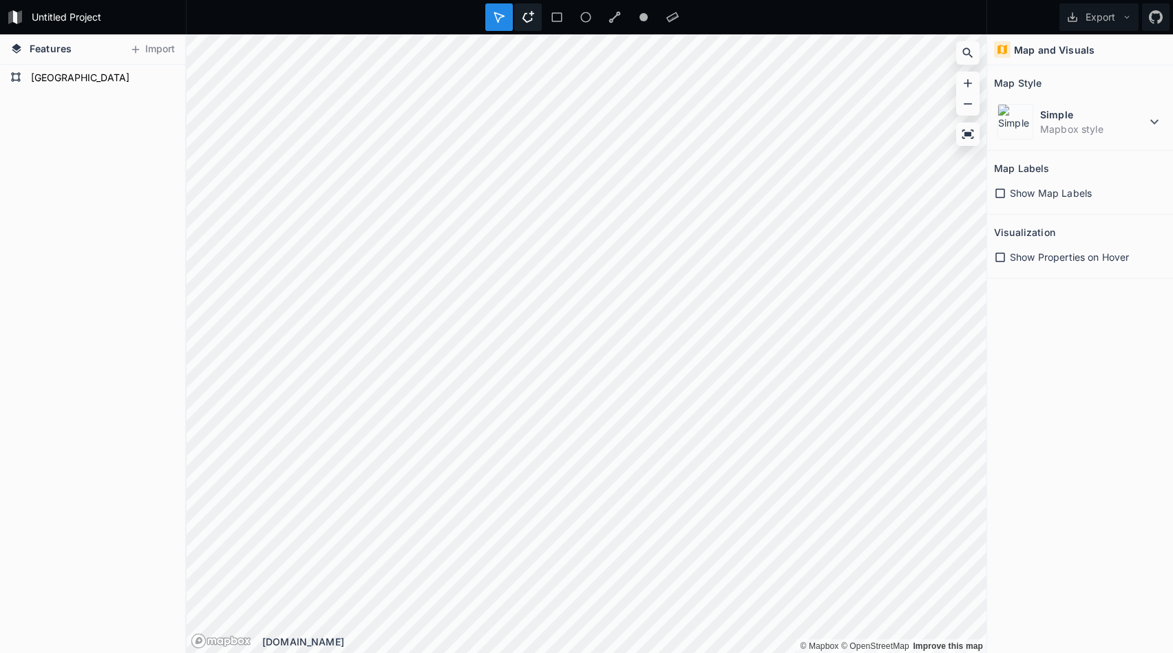
click at [524, 16] on icon at bounding box center [528, 17] width 12 height 12
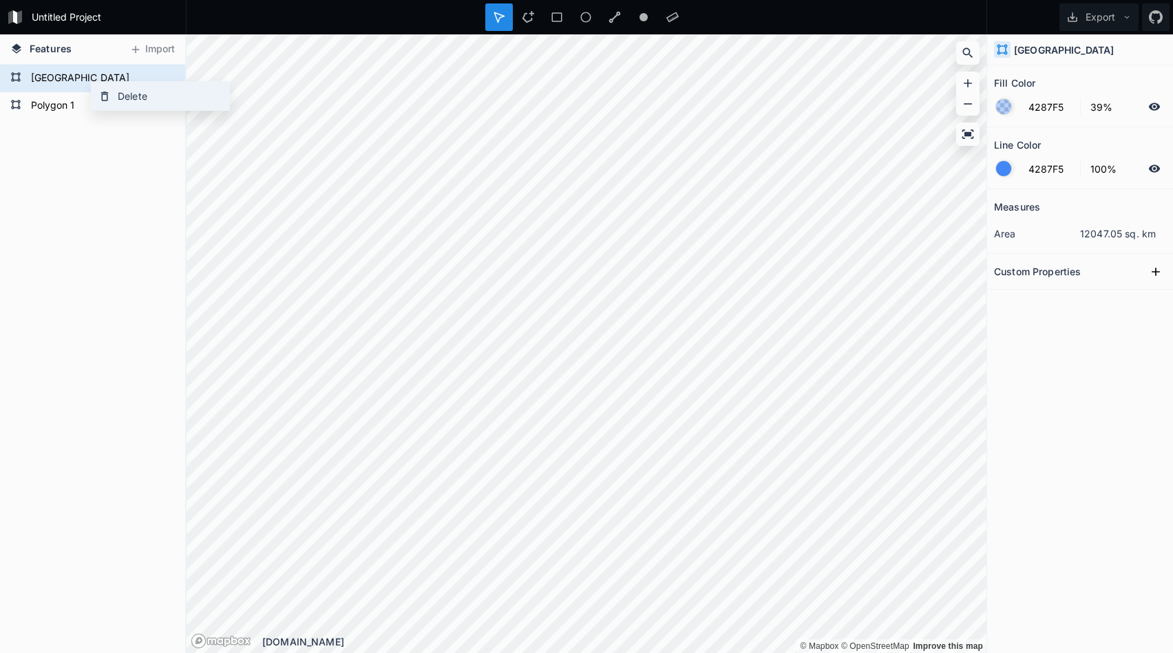
click at [114, 93] on div "Delete" at bounding box center [161, 96] width 138 height 28
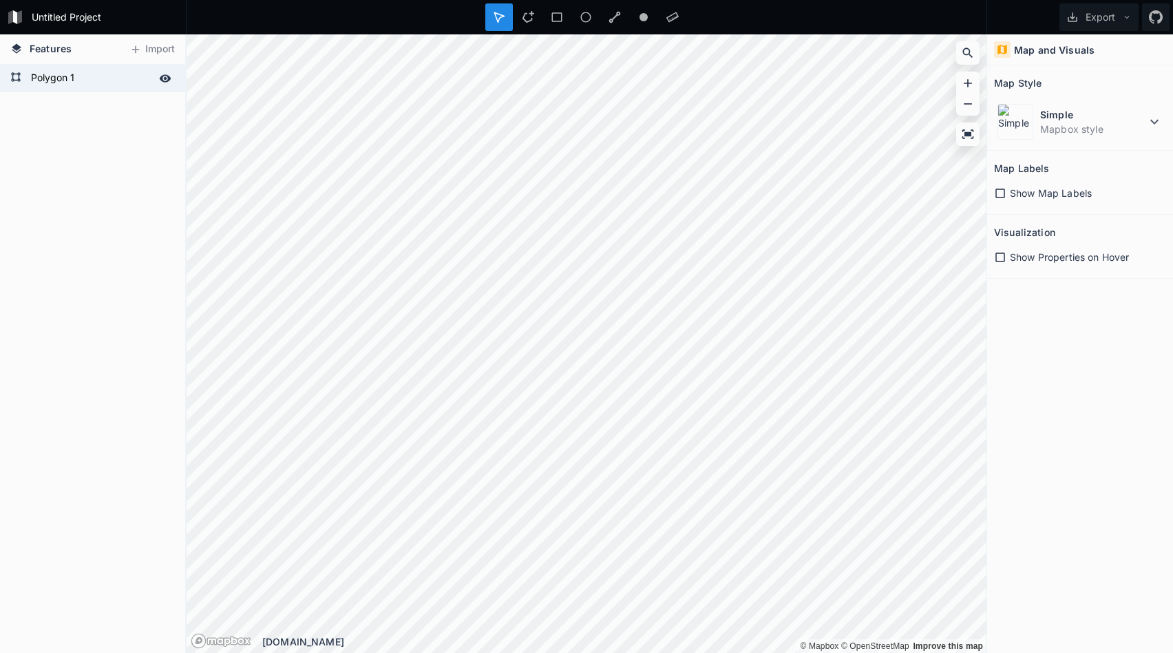
click at [65, 76] on form "Polygon 1" at bounding box center [91, 78] width 129 height 21
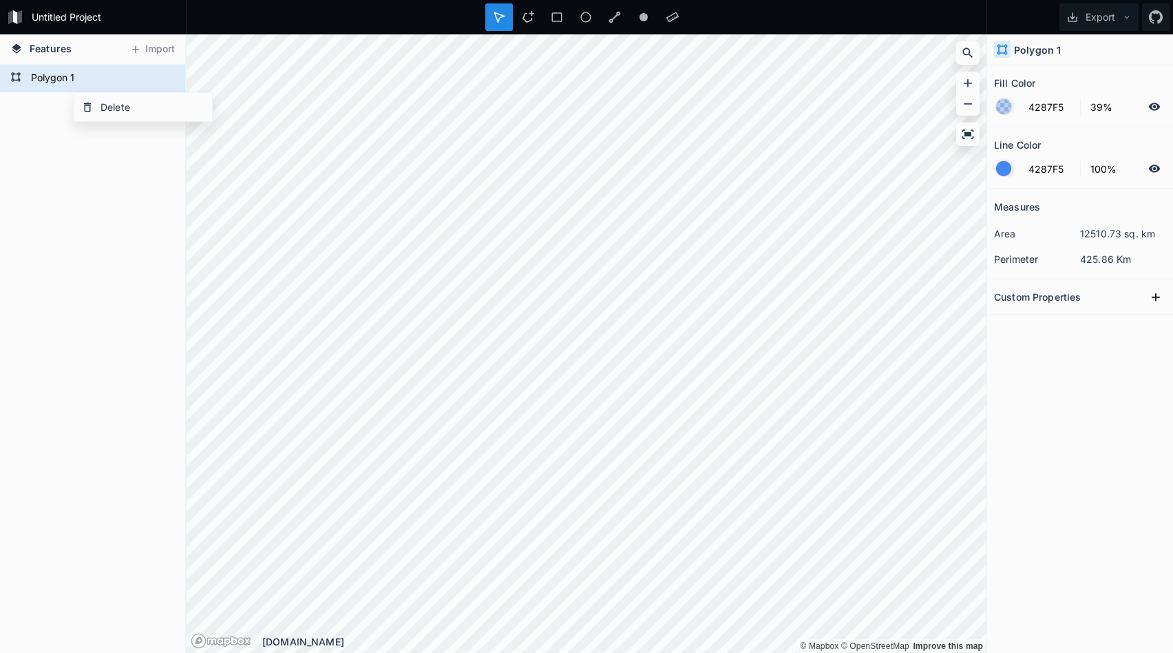
click at [40, 171] on div "Polygon 1 Polygon 1" at bounding box center [92, 359] width 185 height 589
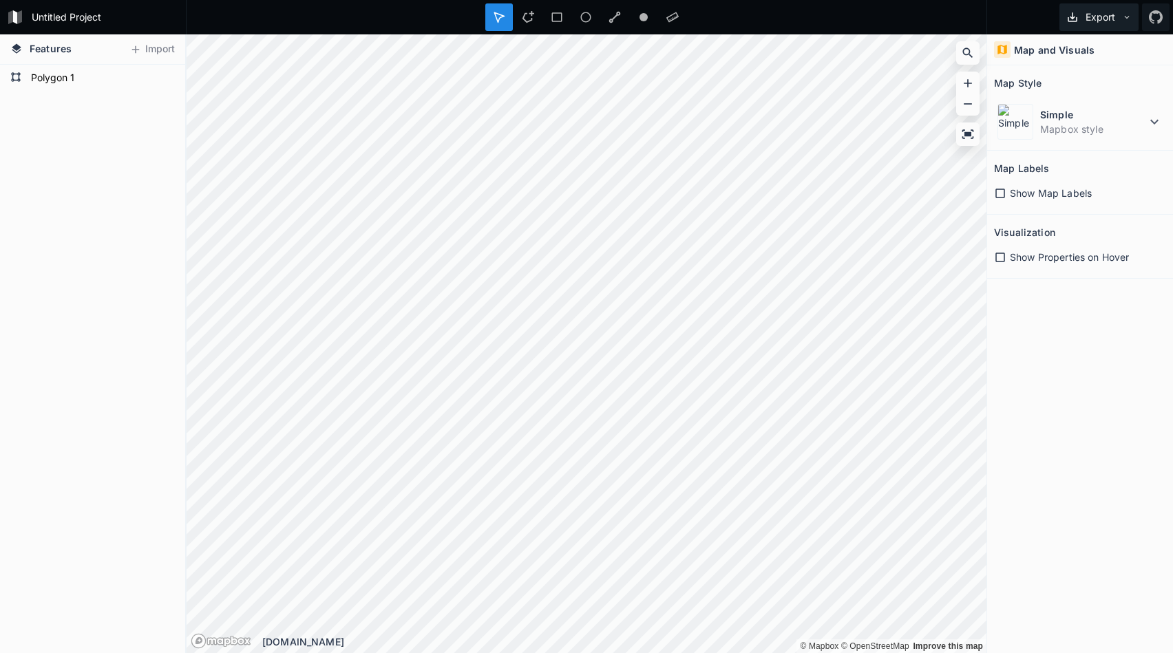
click at [1099, 19] on button "Export" at bounding box center [1098, 17] width 79 height 28
click at [1066, 79] on div "Export as .geojson" at bounding box center [1097, 79] width 138 height 28
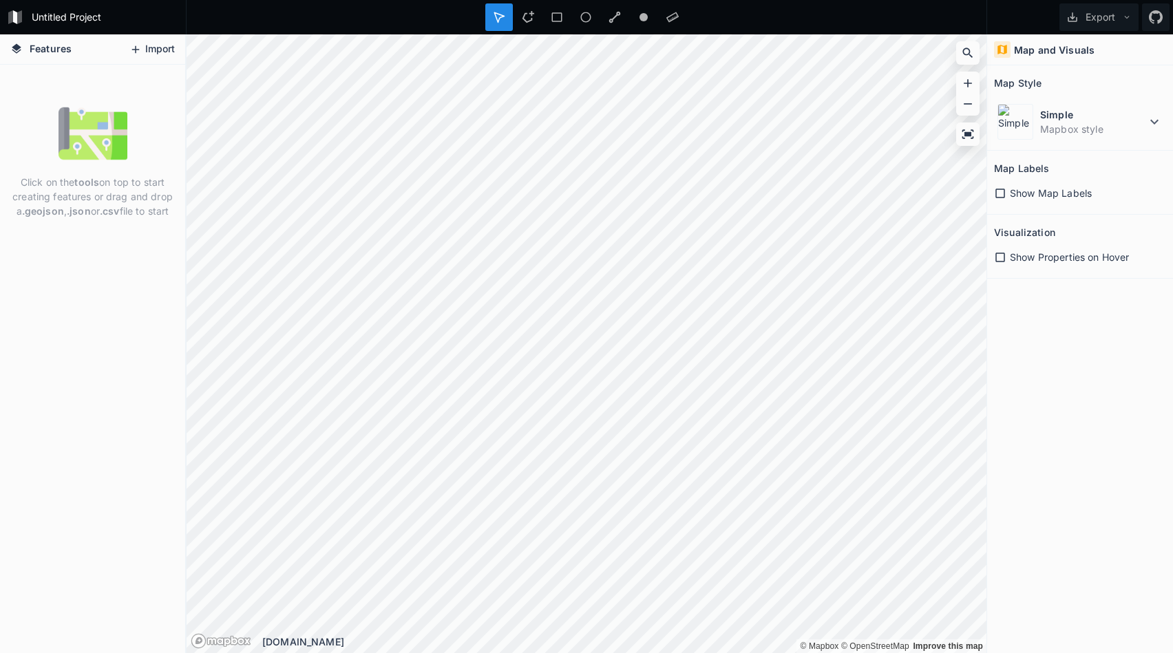
click at [140, 47] on icon at bounding box center [135, 49] width 12 height 12
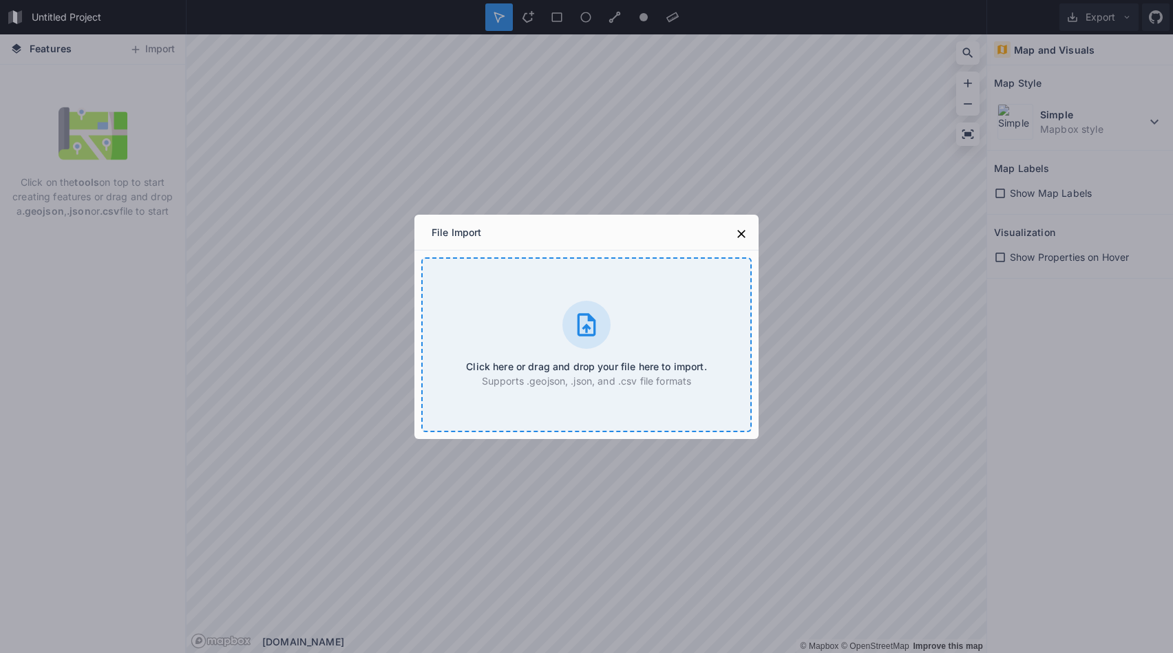
click at [531, 314] on div "Click here or drag and drop your file here to import. Supports .geojson, .json,…" at bounding box center [586, 344] width 330 height 175
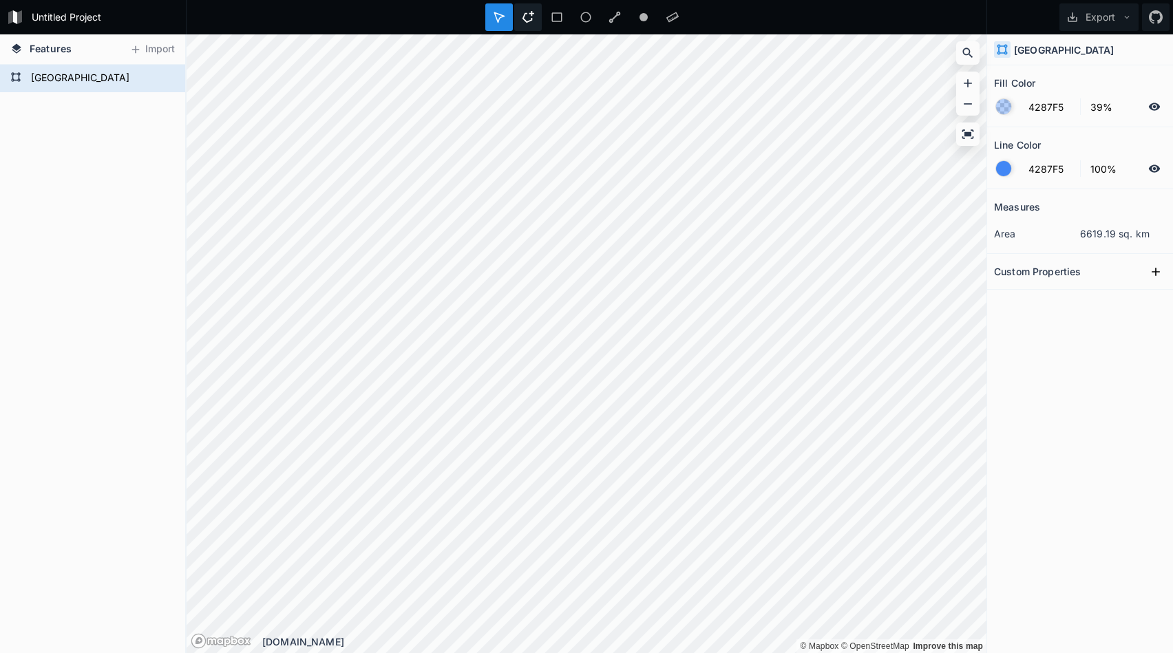
click at [531, 15] on icon at bounding box center [528, 17] width 12 height 12
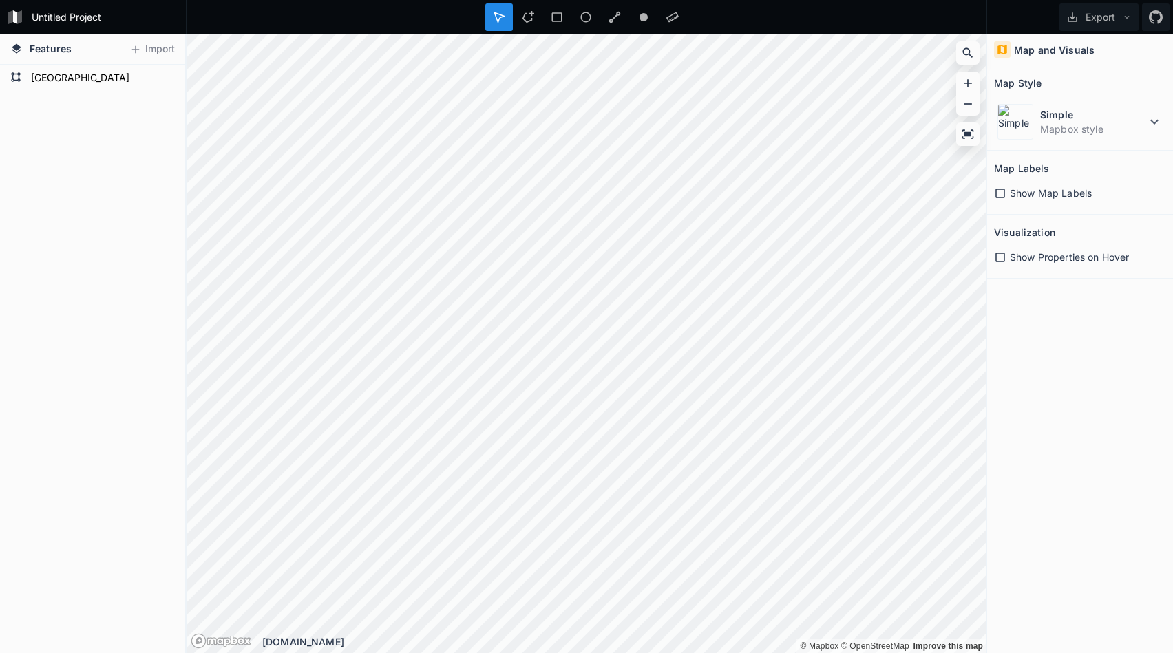
click at [538, 34] on div at bounding box center [586, 17] width 801 height 34
click at [528, 10] on div at bounding box center [528, 17] width 28 height 28
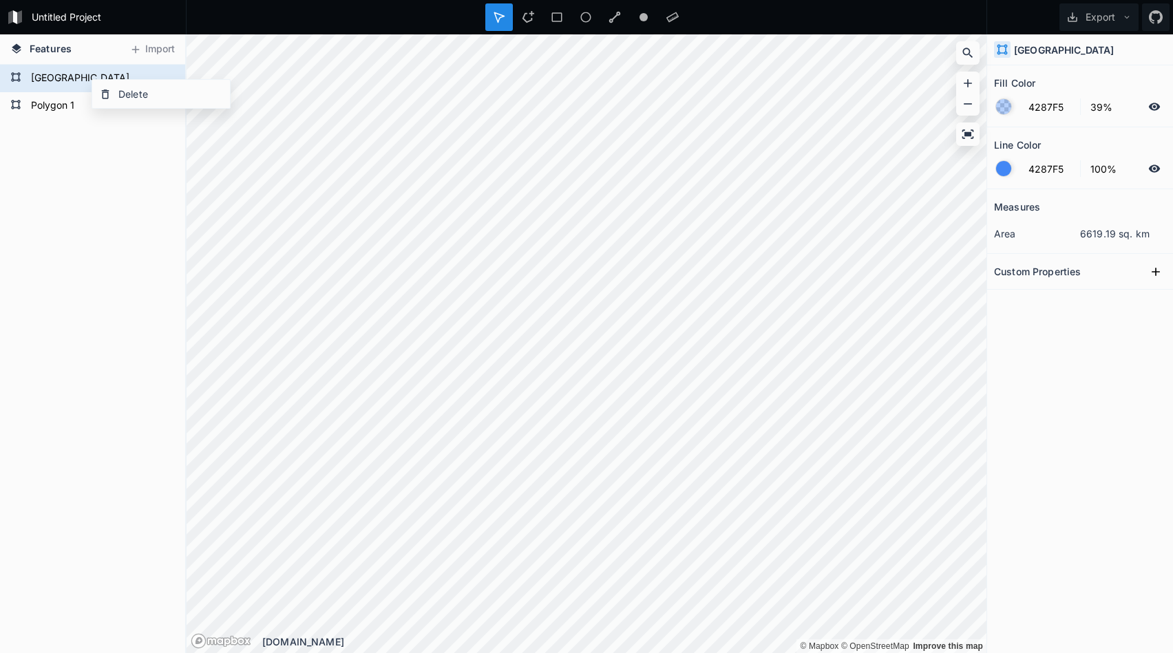
click at [63, 127] on div "Polygon 1 [GEOGRAPHIC_DATA]" at bounding box center [92, 359] width 185 height 589
click at [65, 84] on form "[GEOGRAPHIC_DATA]" at bounding box center [91, 78] width 129 height 21
click at [74, 109] on form "Polygon 1" at bounding box center [91, 106] width 129 height 21
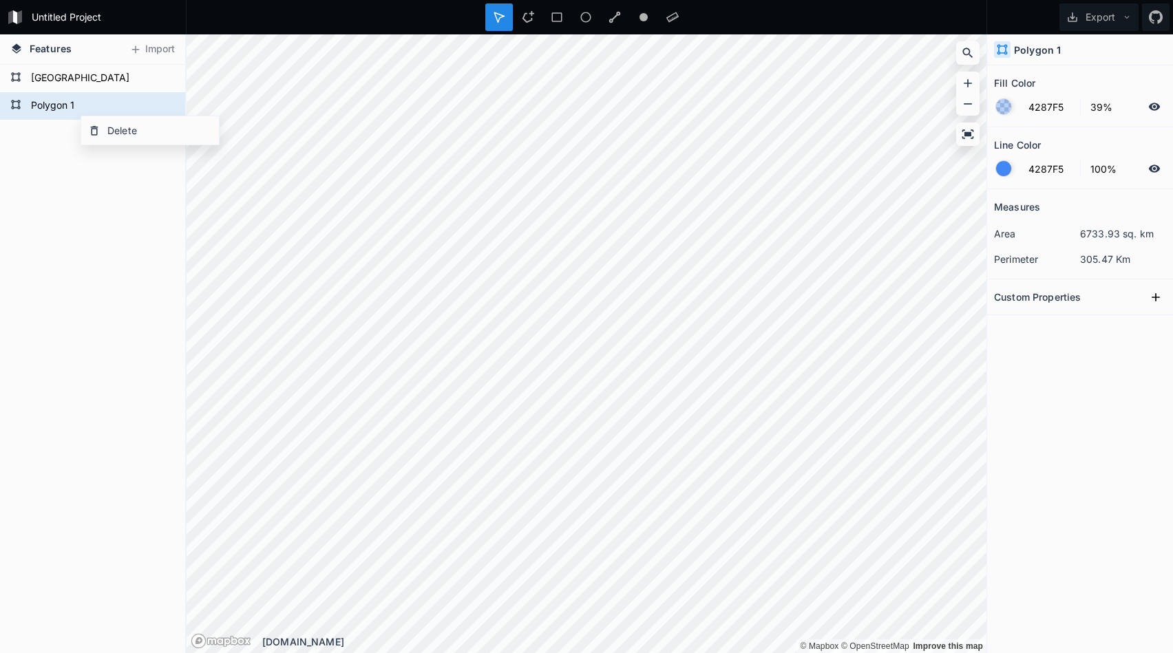
click at [42, 151] on div "Polygon 1 [GEOGRAPHIC_DATA]" at bounding box center [92, 359] width 185 height 589
click at [59, 105] on form "Polygon 1" at bounding box center [91, 106] width 129 height 21
type input "martiniques"
click input "submit" at bounding box center [0, 0] width 0 height 0
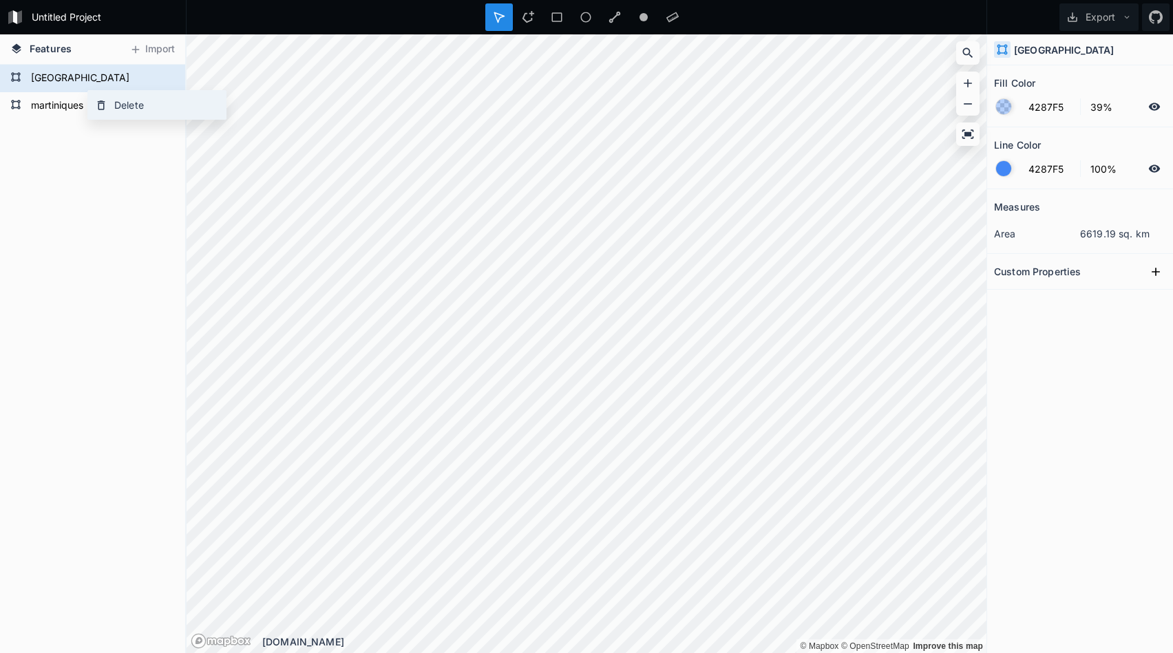
click at [110, 112] on div "Delete" at bounding box center [157, 105] width 138 height 28
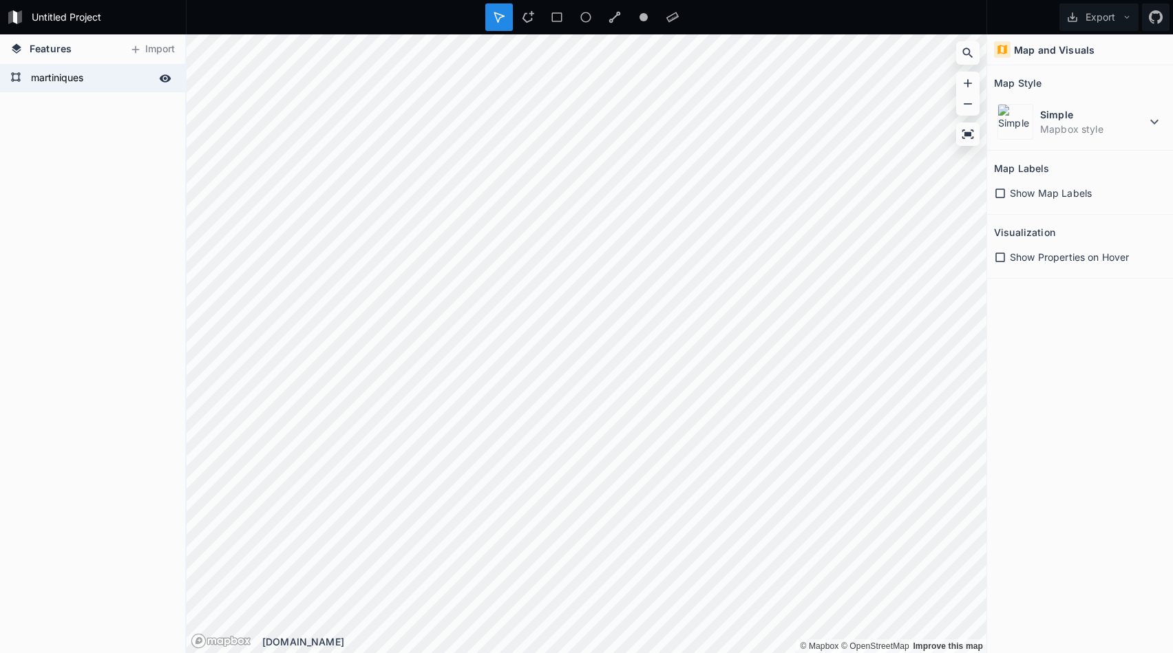
click at [61, 78] on form "martiniques" at bounding box center [91, 78] width 129 height 21
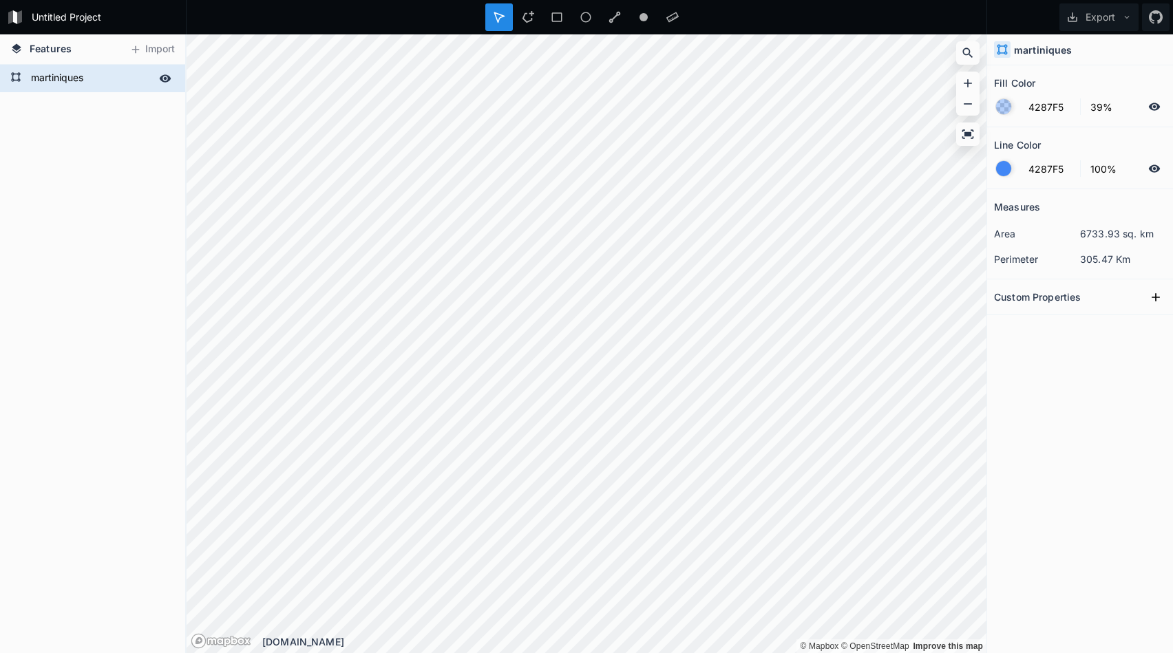
click at [62, 78] on form "martiniques" at bounding box center [91, 78] width 129 height 21
click at [43, 80] on form "martiniques" at bounding box center [91, 78] width 129 height 21
click at [98, 78] on input "martiniques" at bounding box center [91, 77] width 129 height 19
type input "[GEOGRAPHIC_DATA]"
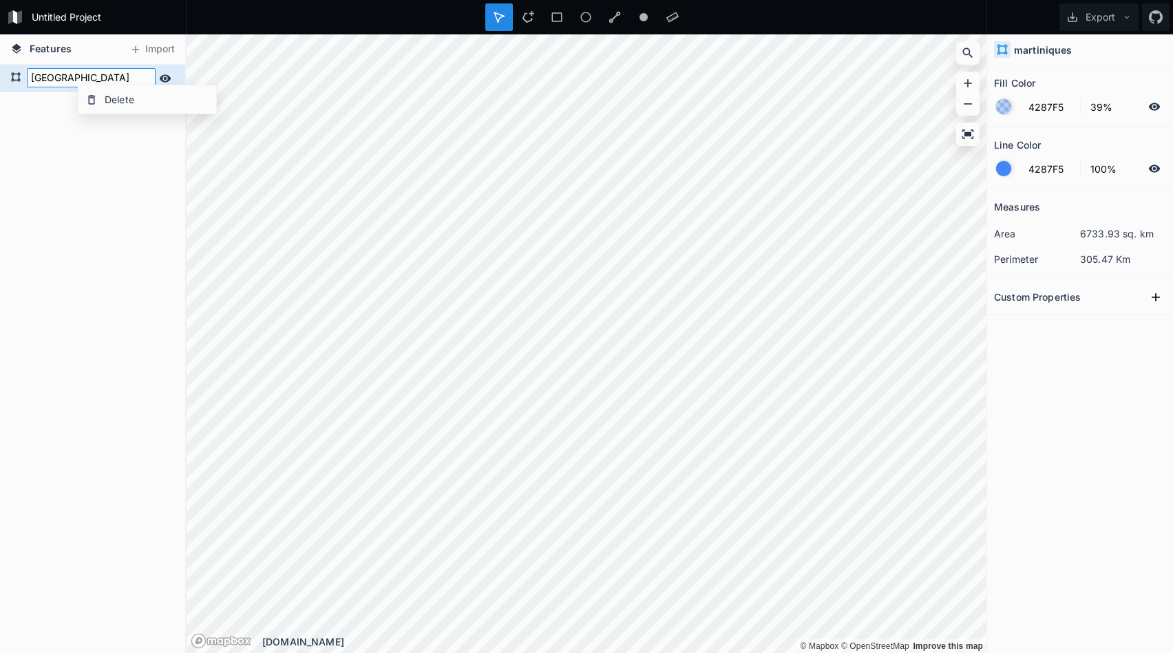
click input "submit" at bounding box center [0, 0] width 0 height 0
click at [89, 204] on div "[GEOGRAPHIC_DATA] [GEOGRAPHIC_DATA]" at bounding box center [92, 359] width 185 height 589
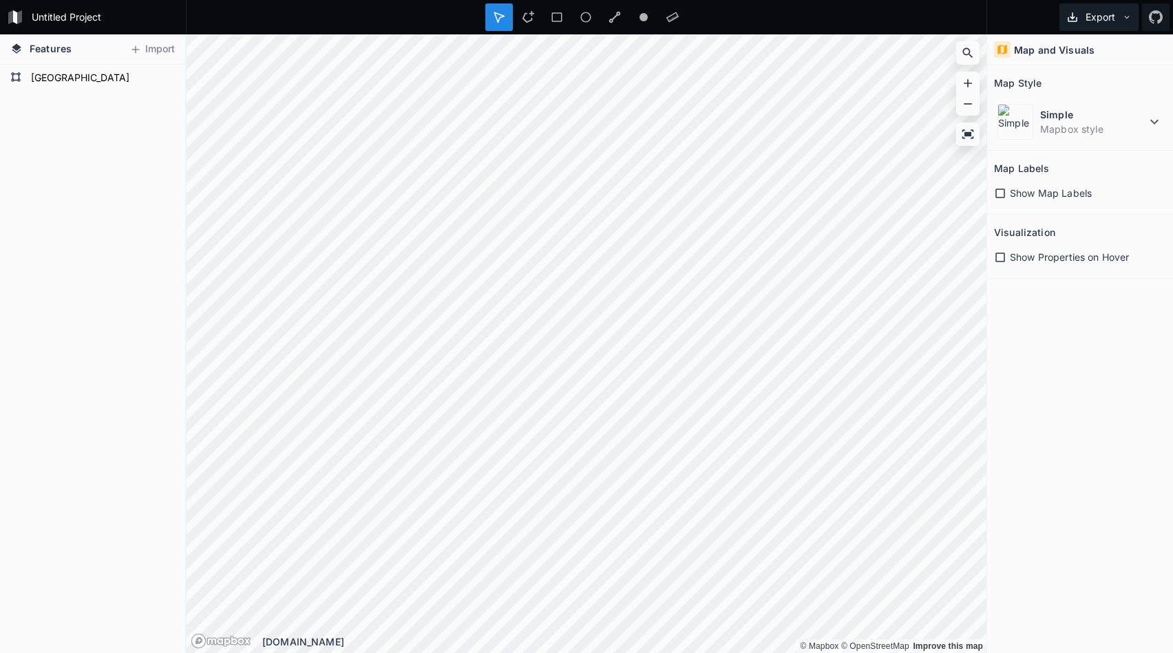
click at [1092, 14] on button "Export" at bounding box center [1098, 17] width 79 height 28
click at [1072, 76] on div "Export as .geojson" at bounding box center [1097, 79] width 138 height 28
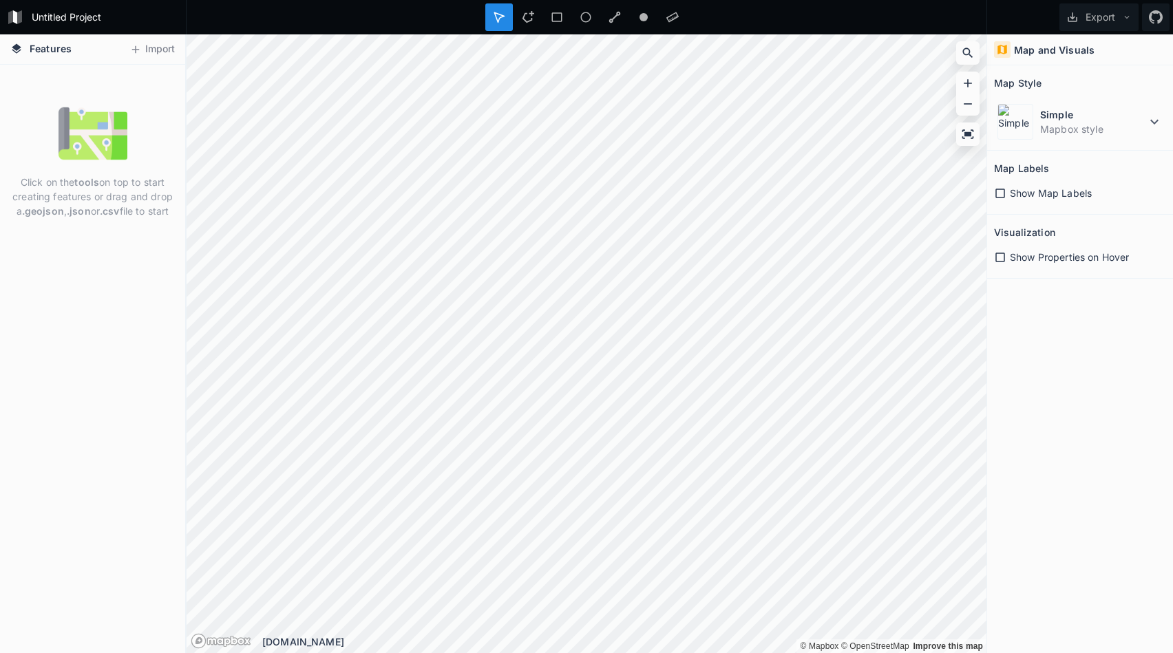
click at [74, 19] on form "Untitled Project" at bounding box center [105, 17] width 156 height 21
click at [98, 93] on div "Click on the tools on top to start creating features or drag and drop a .geojso…" at bounding box center [92, 359] width 185 height 589
click at [147, 47] on button "Import" at bounding box center [152, 50] width 59 height 22
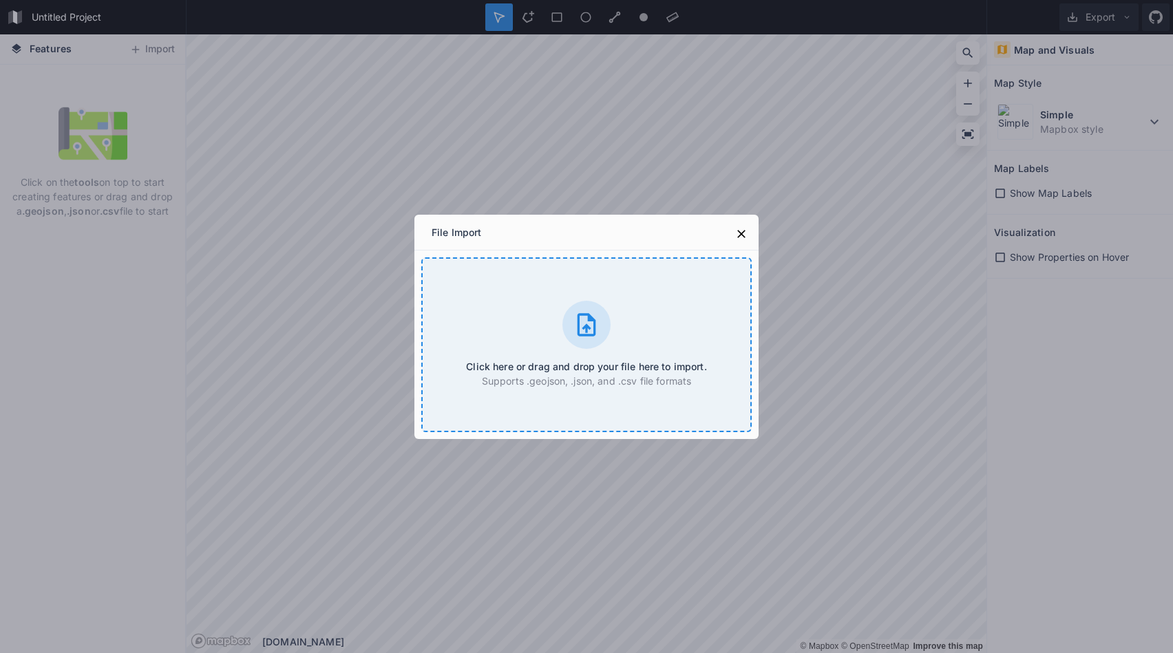
click at [548, 307] on div "Click here or drag and drop your file here to import. Supports .geojson, .json,…" at bounding box center [586, 344] width 330 height 175
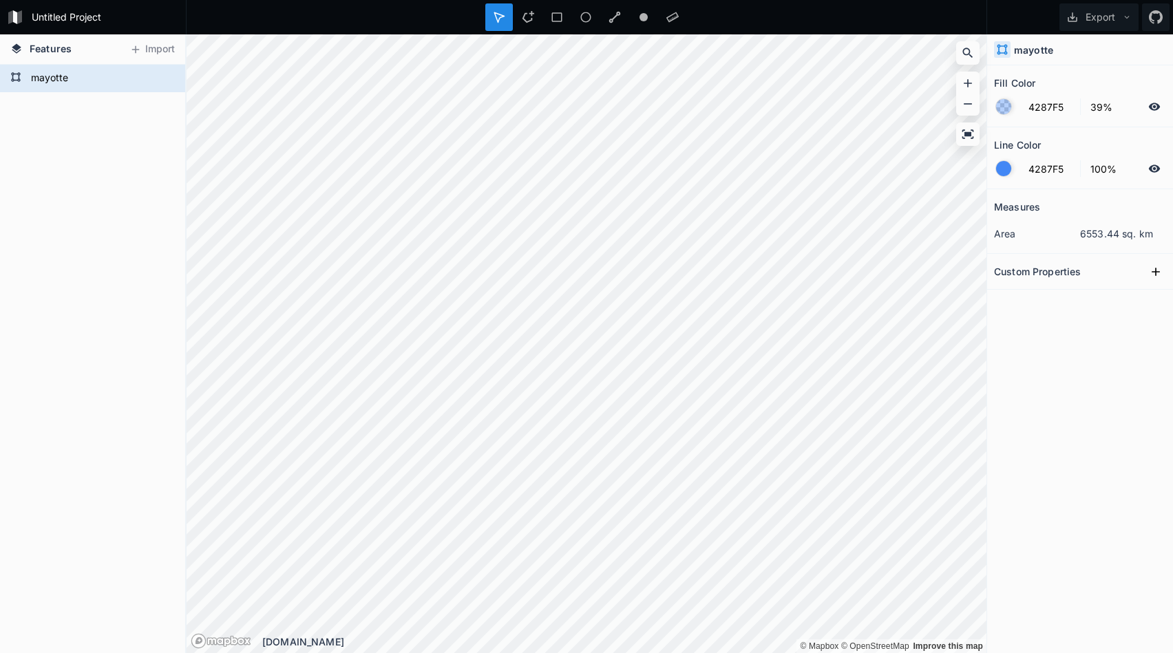
click at [54, 127] on div "mayotte" at bounding box center [92, 359] width 185 height 589
click at [516, 22] on div at bounding box center [528, 17] width 28 height 28
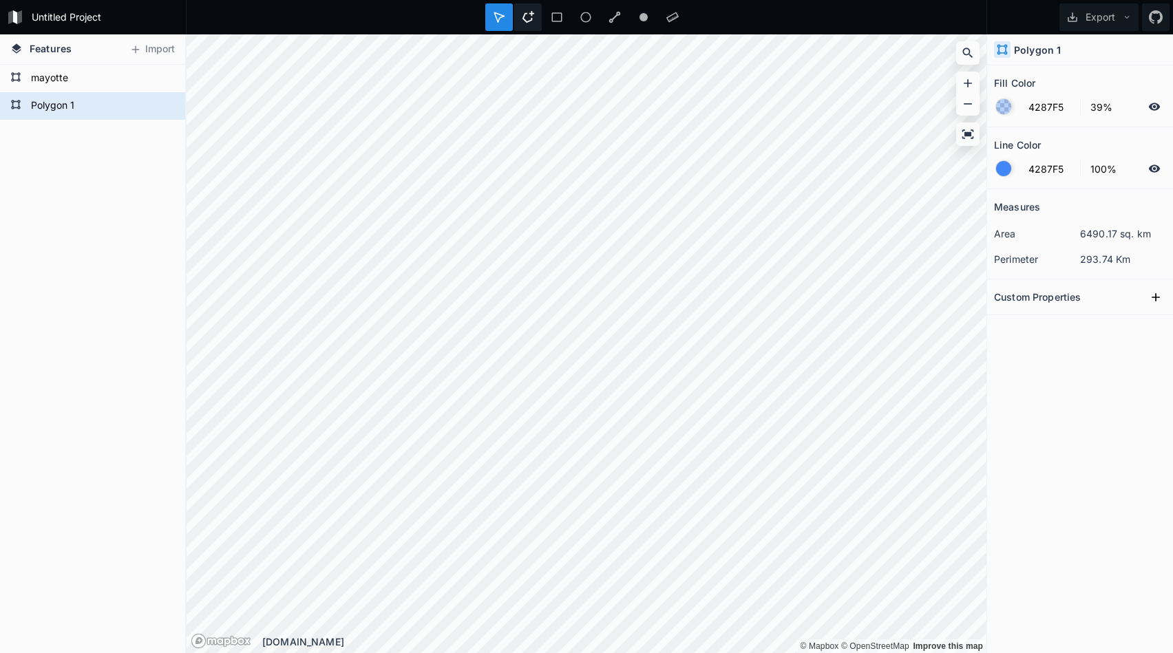
click at [529, 10] on div at bounding box center [528, 17] width 28 height 28
click at [58, 191] on div "Polygon 1 mayotte" at bounding box center [92, 359] width 185 height 589
click at [91, 79] on form "mayotte" at bounding box center [91, 78] width 129 height 21
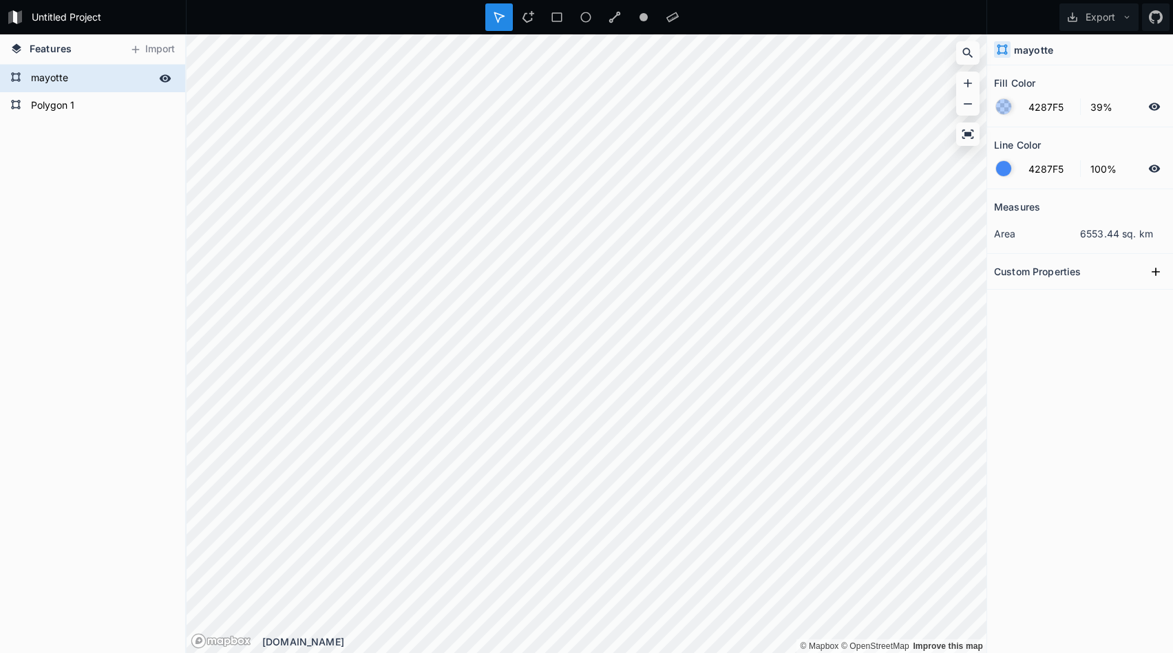
click at [89, 84] on form "mayotte" at bounding box center [91, 78] width 129 height 21
click at [76, 107] on form "Polygon 1" at bounding box center [91, 106] width 129 height 21
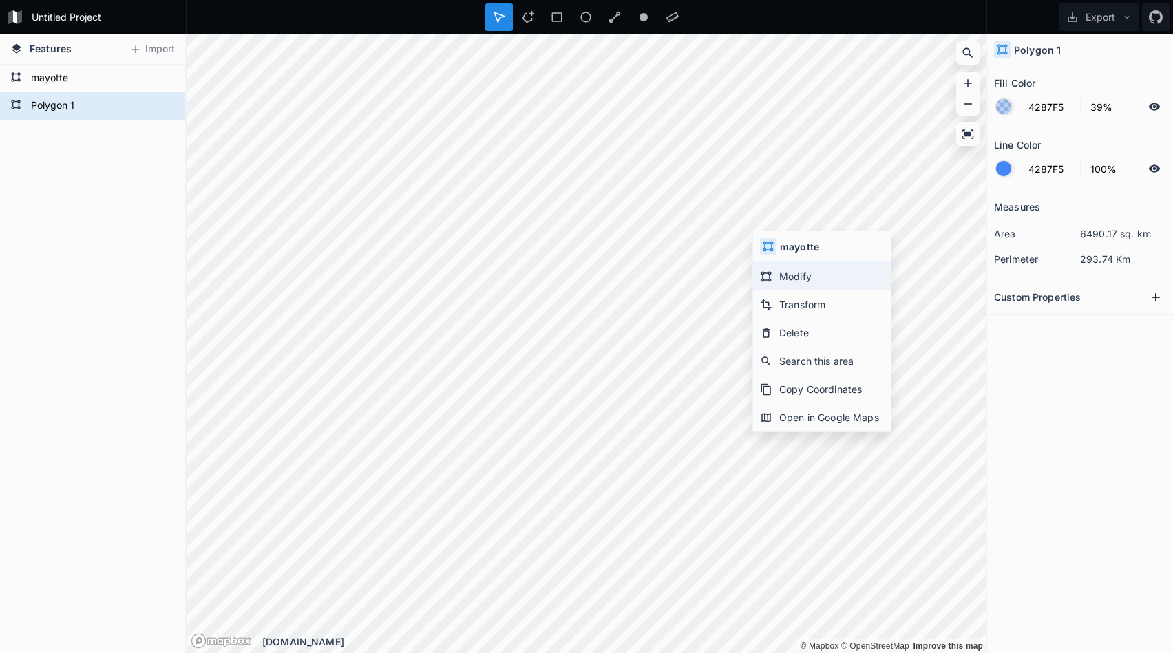
click at [775, 275] on div "Modify" at bounding box center [822, 276] width 138 height 28
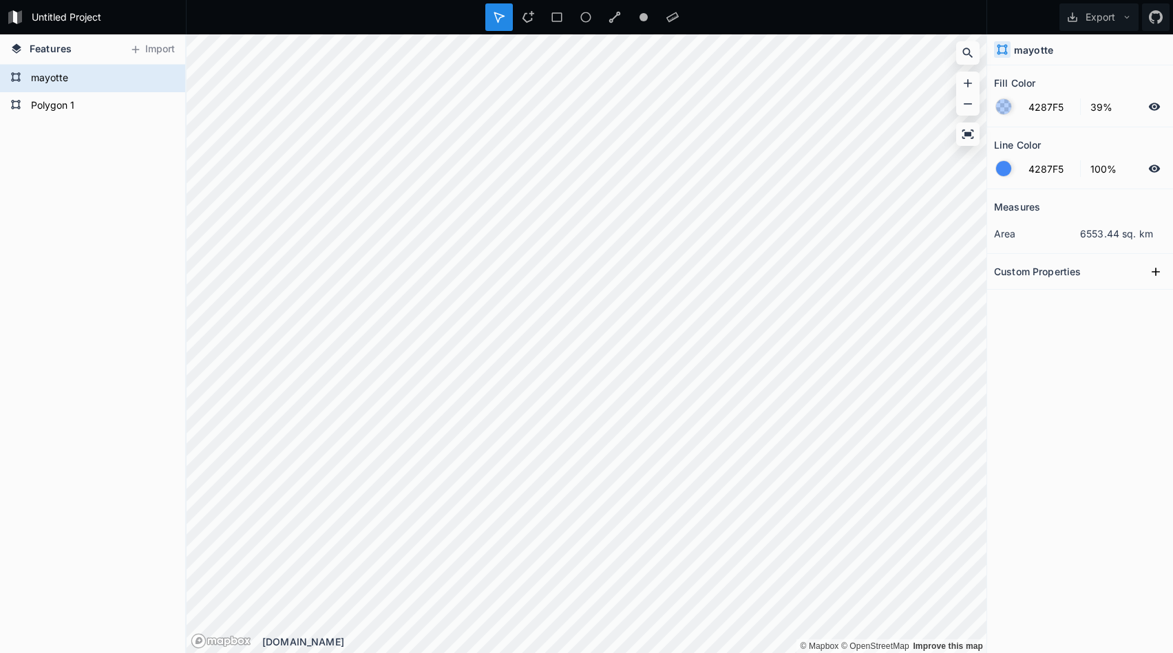
click at [139, 166] on div "Polygon 1 mayotte" at bounding box center [92, 359] width 185 height 589
click at [107, 101] on div "Delete" at bounding box center [158, 107] width 138 height 28
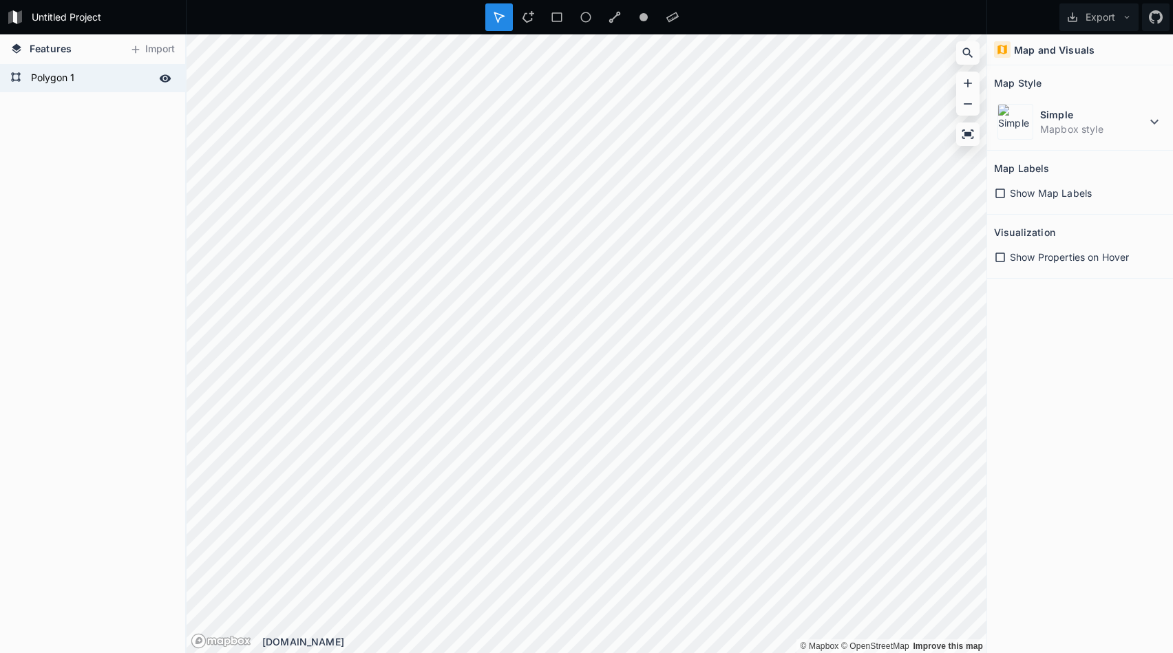
click at [59, 84] on form "Polygon 1" at bounding box center [91, 78] width 129 height 21
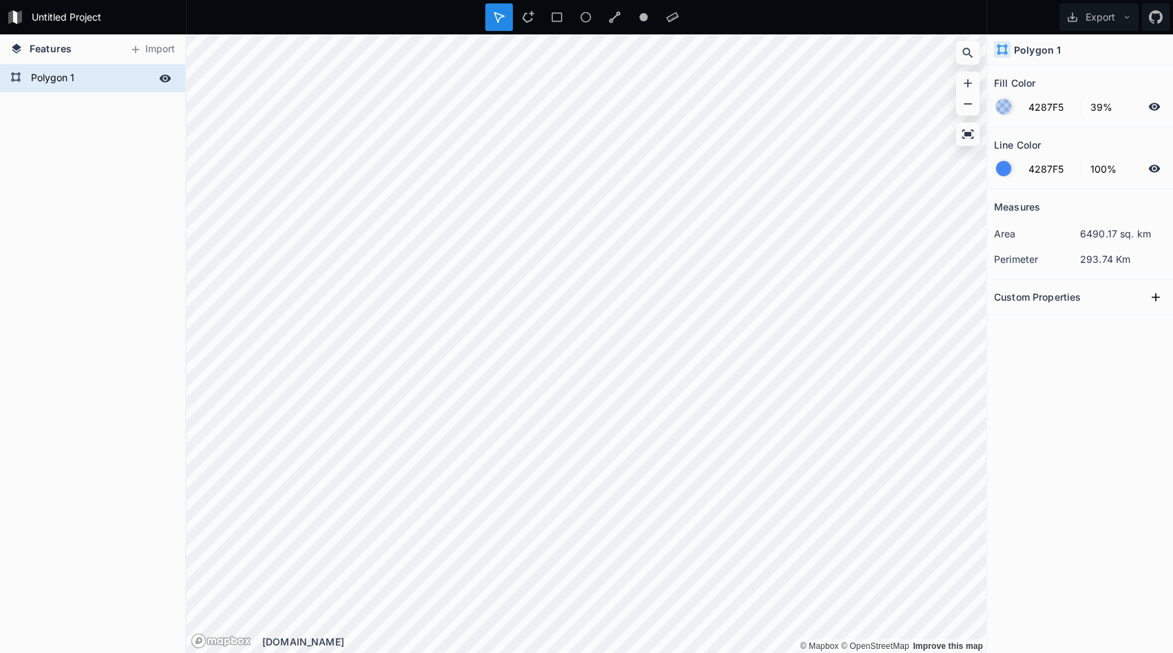
click at [79, 81] on form "Polygon 1" at bounding box center [91, 78] width 129 height 21
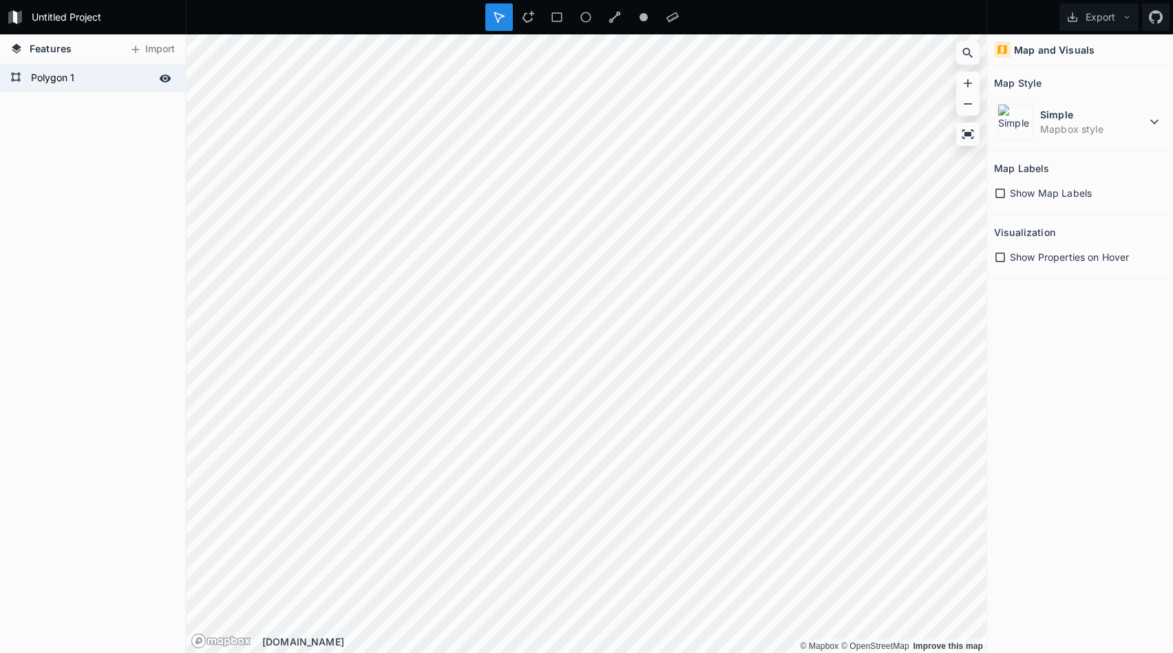
click at [70, 74] on form "Polygon 1" at bounding box center [91, 78] width 129 height 21
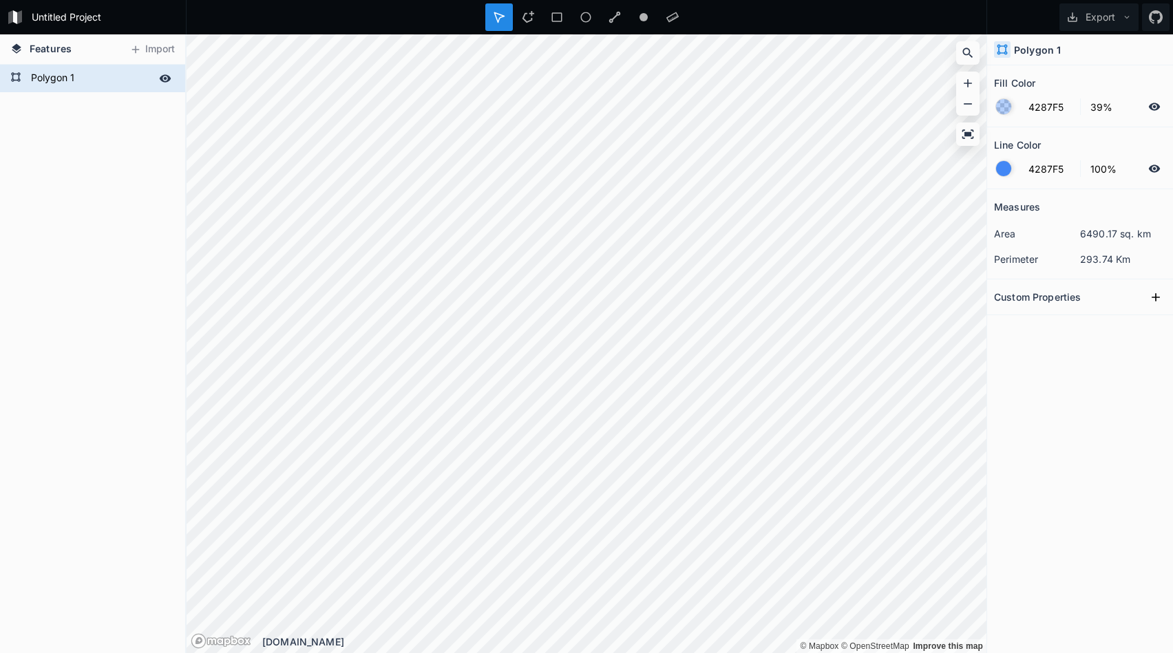
click at [46, 80] on form "Polygon 1" at bounding box center [91, 78] width 129 height 21
type input "mayotte"
click input "submit" at bounding box center [0, 0] width 0 height 0
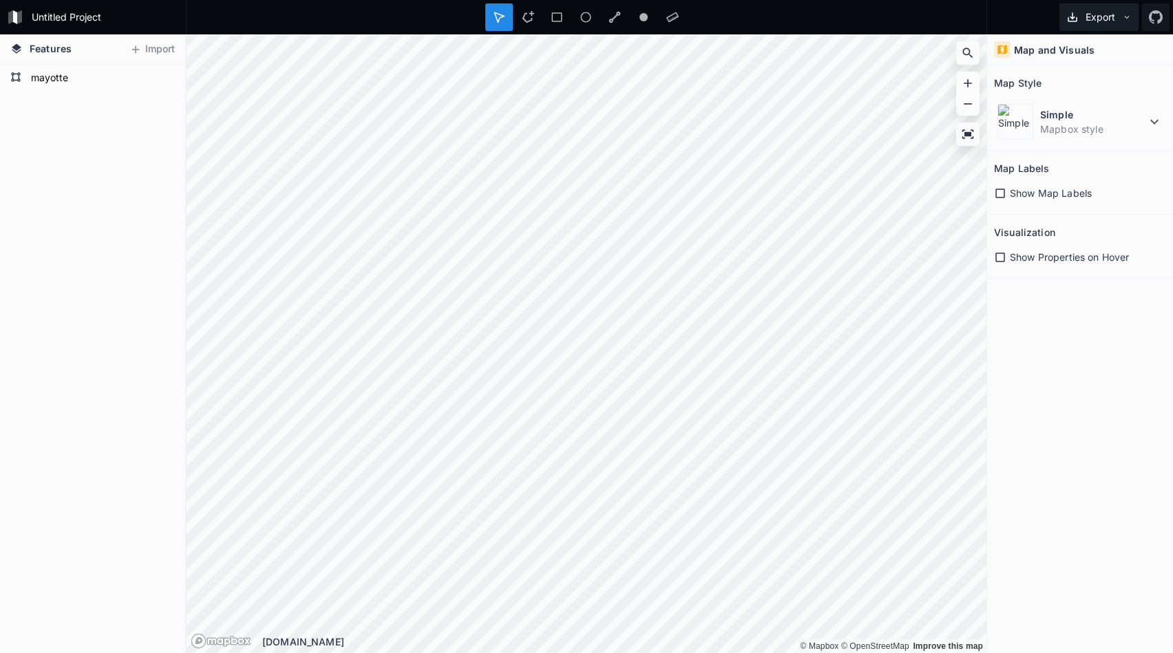
click at [1086, 18] on button "Export" at bounding box center [1098, 17] width 79 height 28
click at [1064, 82] on div "Export as .geojson" at bounding box center [1097, 79] width 138 height 28
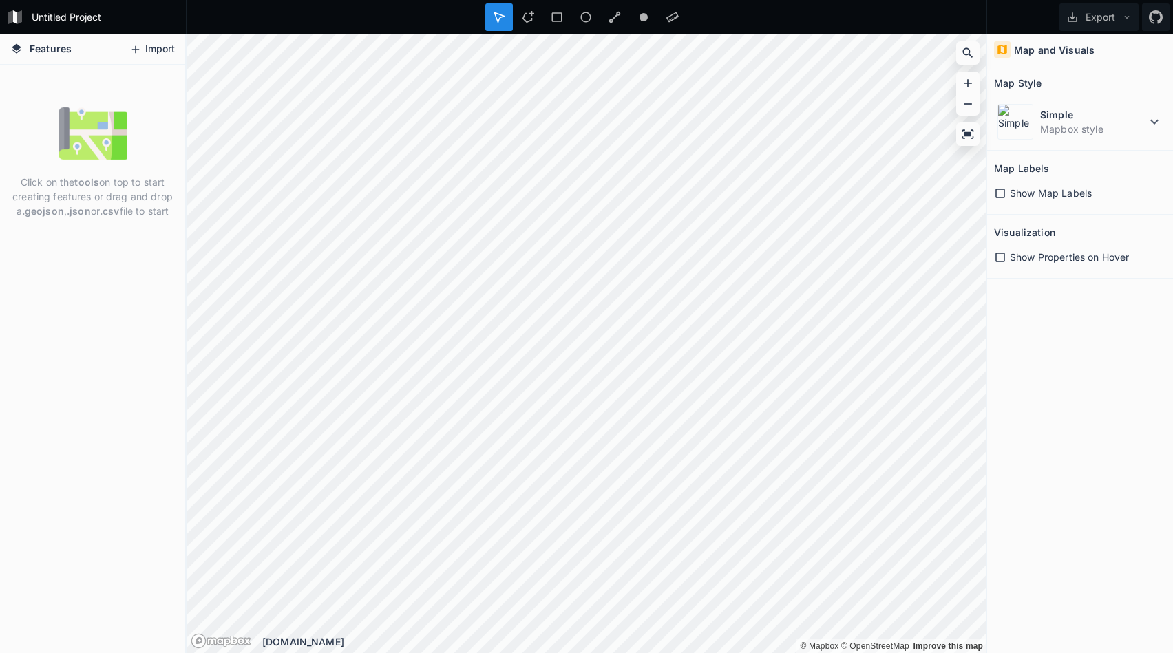
click at [167, 47] on button "Import" at bounding box center [152, 50] width 59 height 22
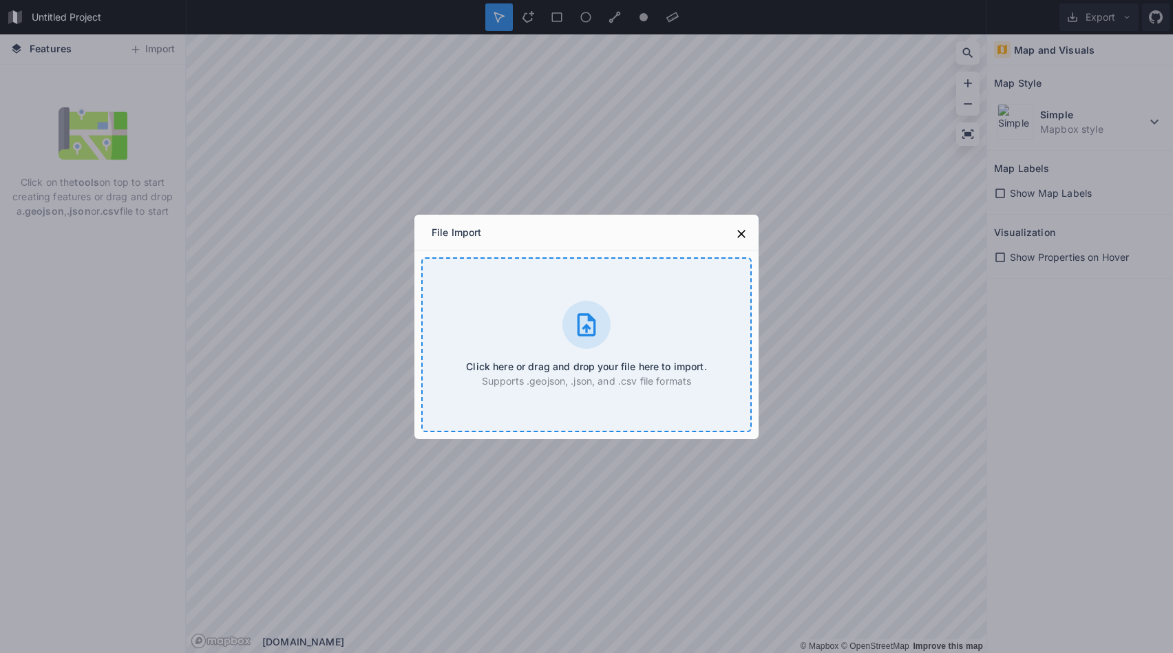
click at [576, 346] on div at bounding box center [586, 325] width 48 height 48
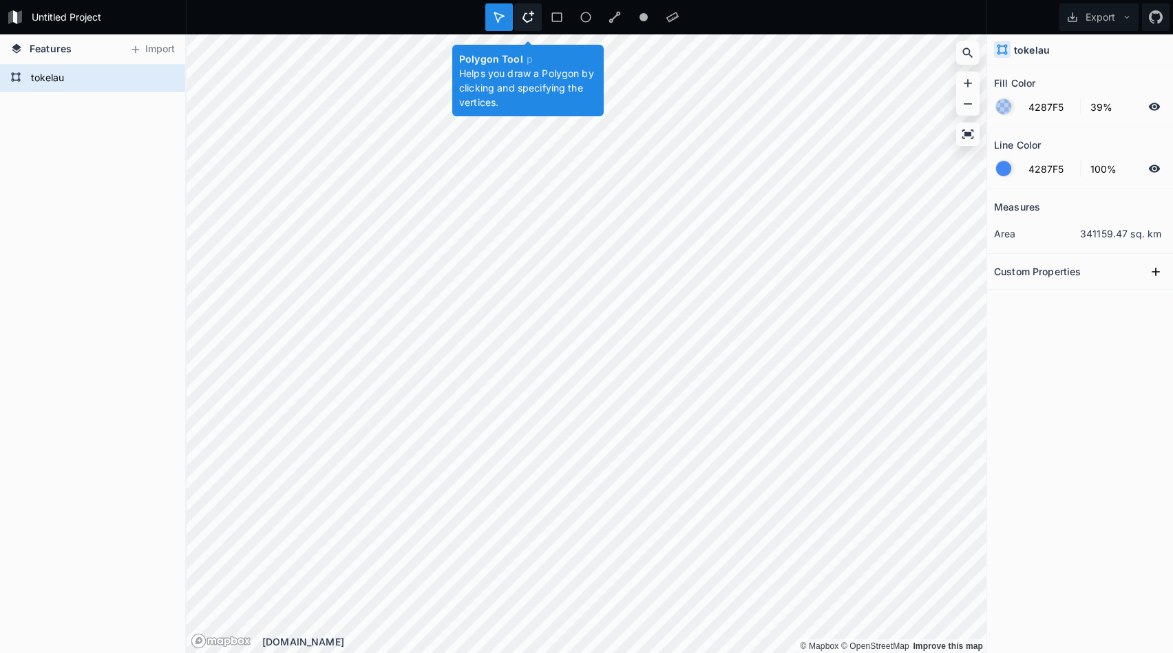
click at [533, 17] on icon at bounding box center [528, 17] width 12 height 12
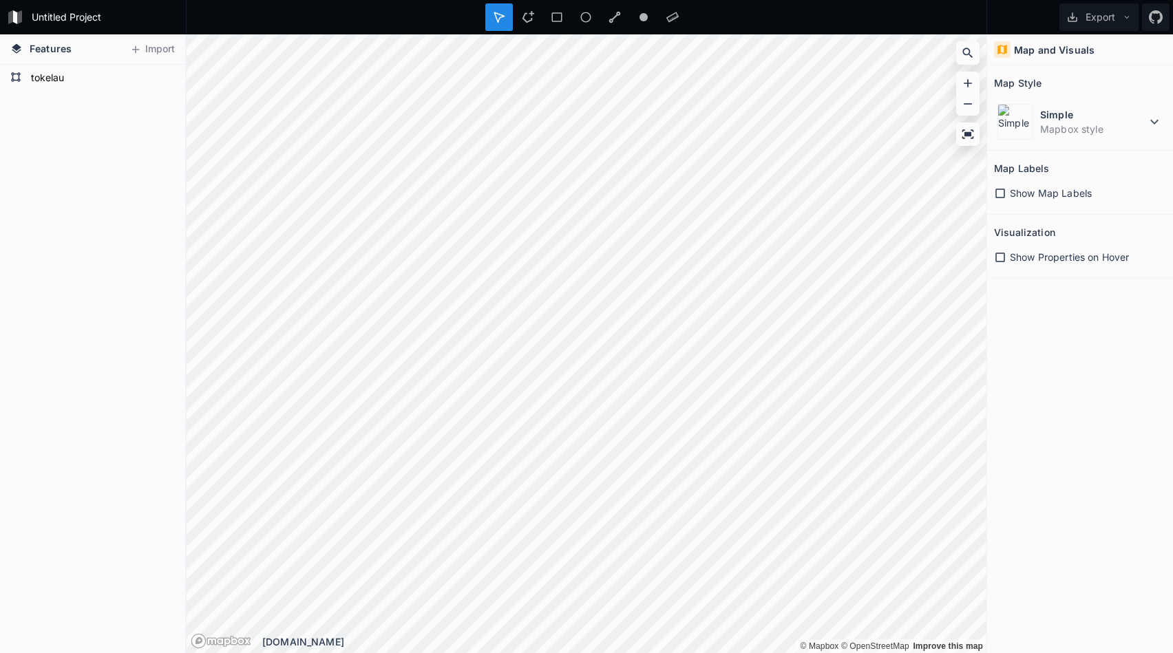
click at [47, 138] on div "tokelau" at bounding box center [92, 359] width 185 height 589
click at [532, 21] on icon at bounding box center [528, 17] width 12 height 12
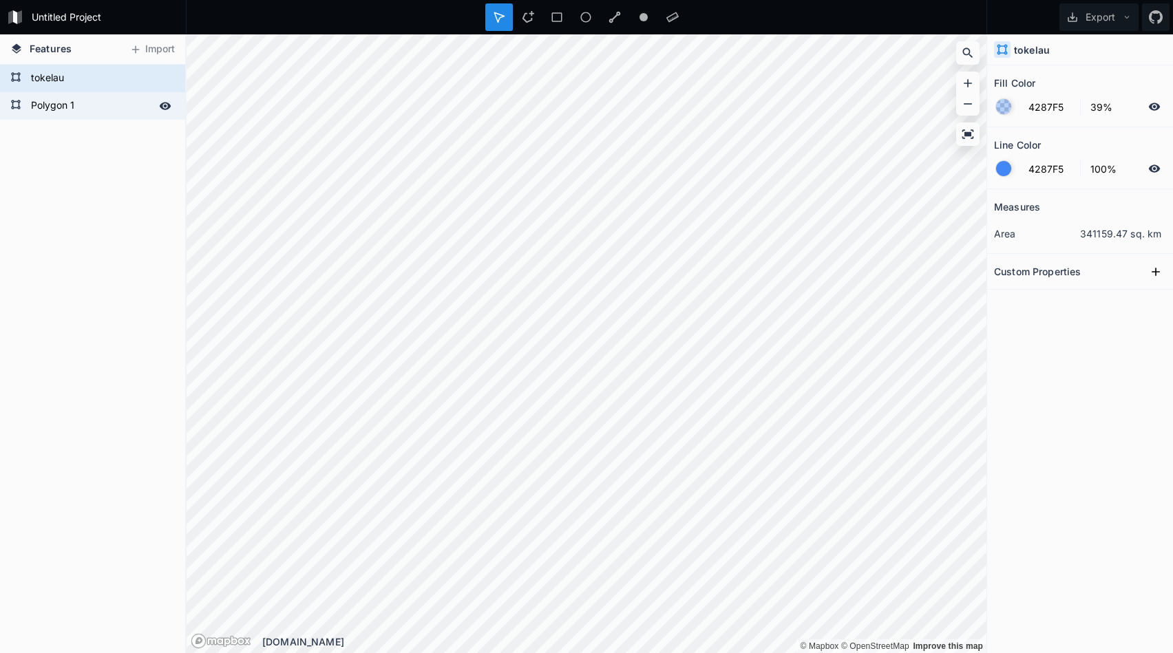
click at [96, 105] on form "Polygon 1" at bounding box center [91, 106] width 129 height 21
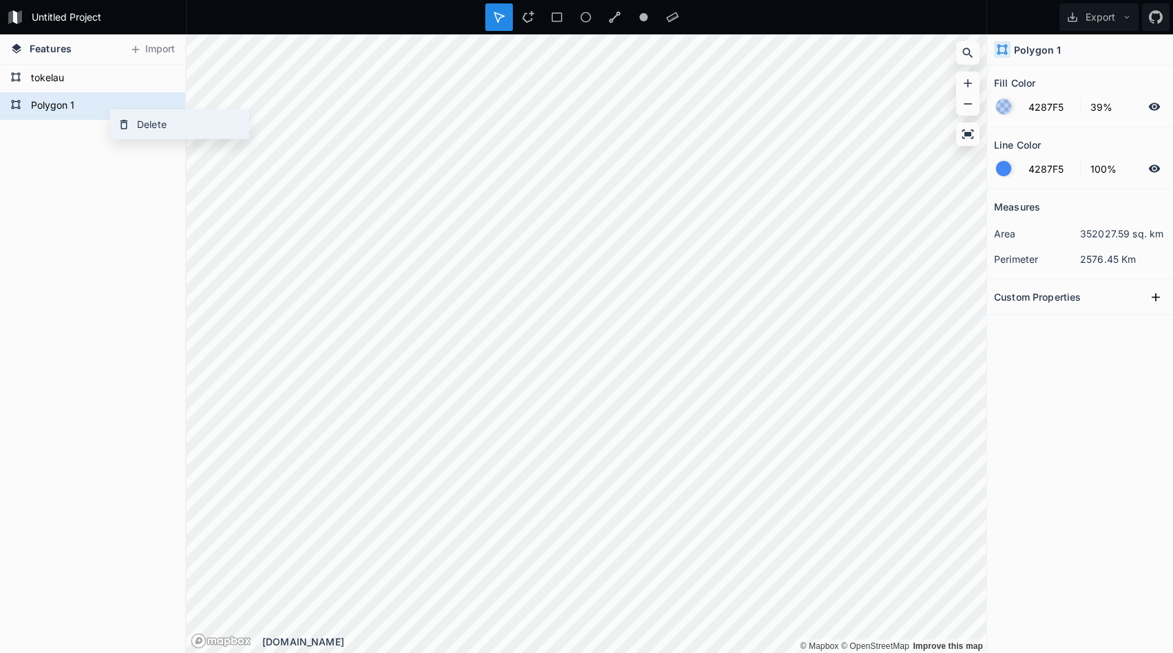
click at [127, 127] on icon at bounding box center [124, 125] width 8 height 10
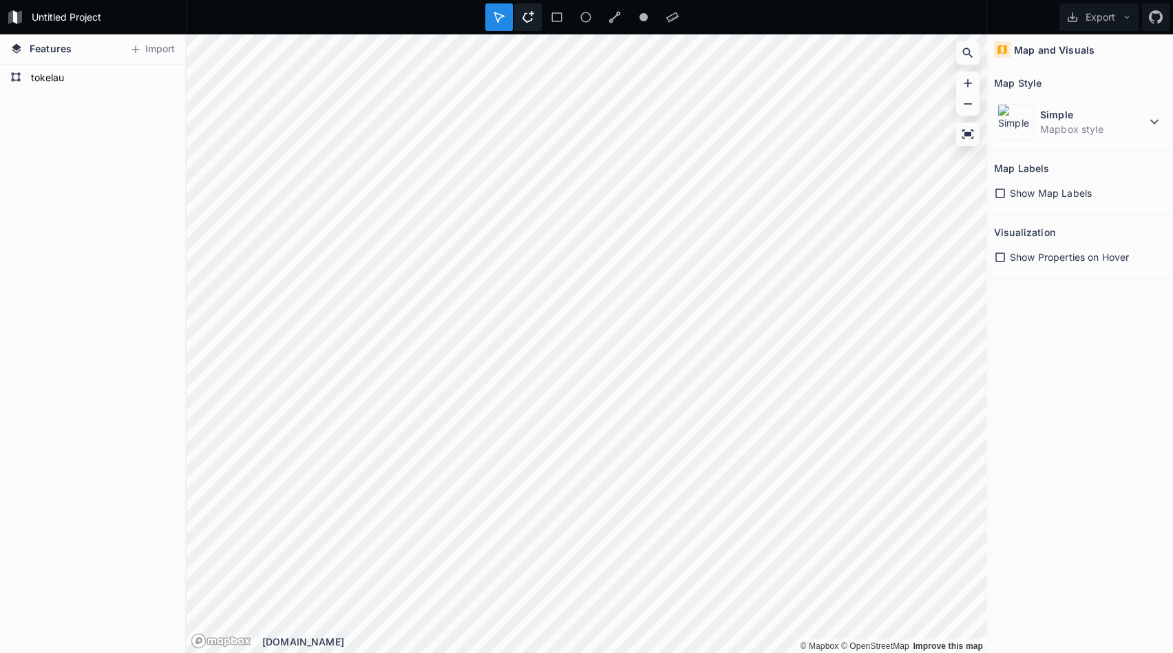
click at [531, 21] on icon at bounding box center [528, 17] width 12 height 12
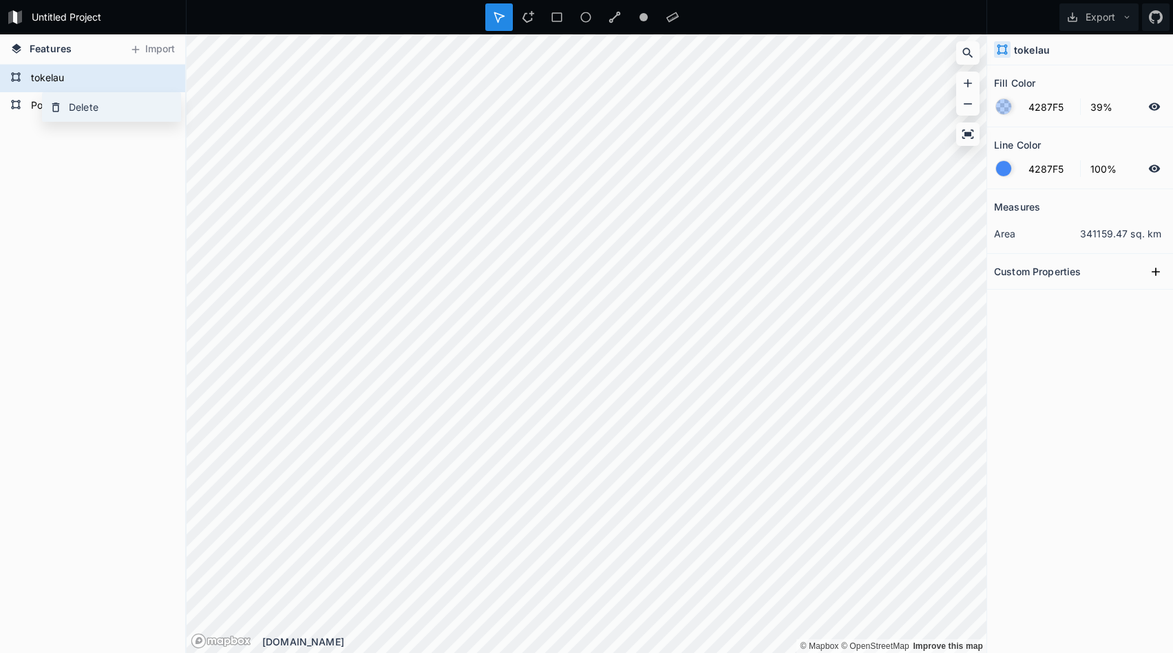
click at [72, 109] on div "Delete" at bounding box center [112, 107] width 138 height 28
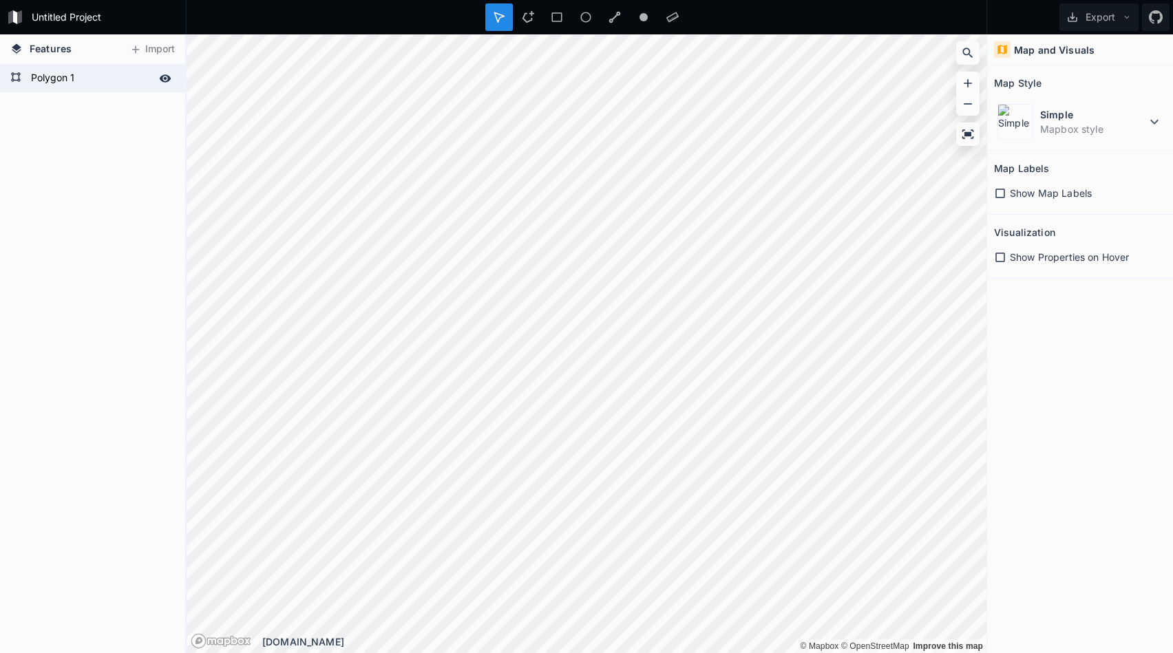
click at [59, 83] on form "Polygon 1" at bounding box center [91, 78] width 129 height 21
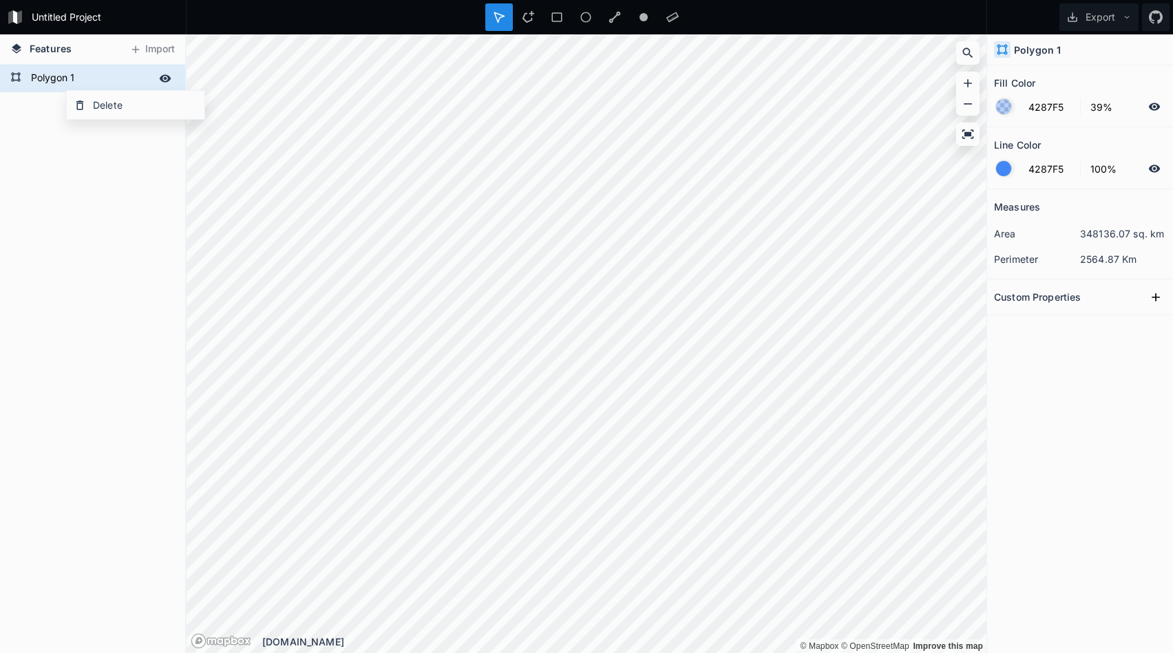
click at [53, 73] on form "Polygon 1" at bounding box center [91, 78] width 129 height 21
paste input "/home/millen/Downloads/tokelau.geojson"
type input "tokuelau"
click input "submit" at bounding box center [0, 0] width 0 height 0
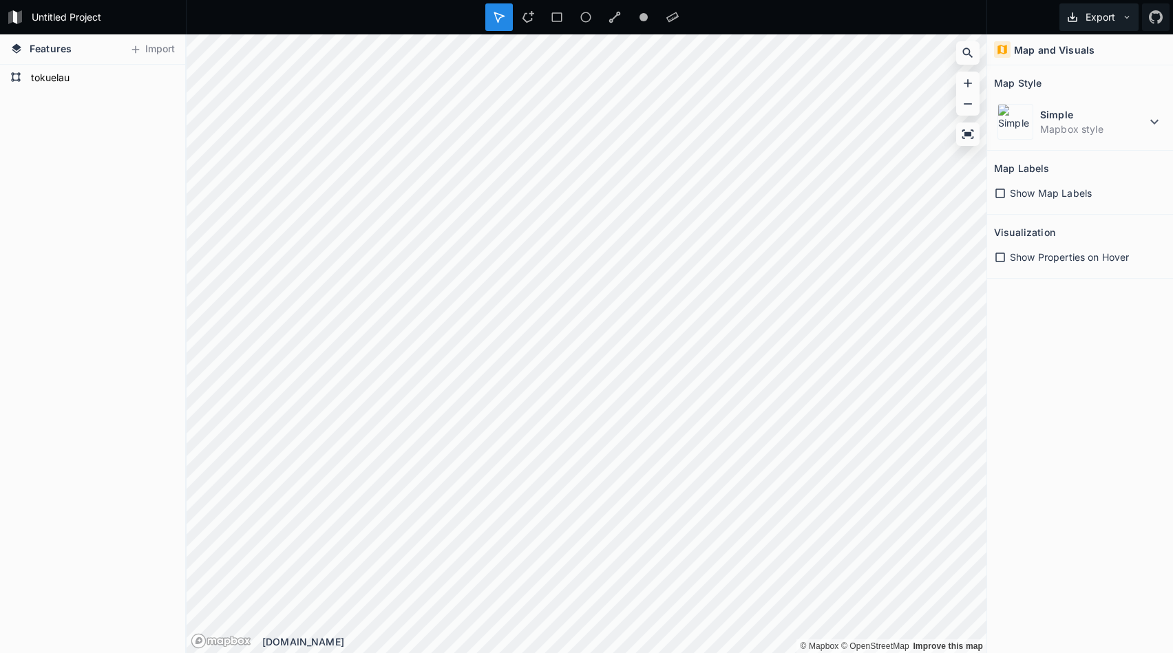
click at [1100, 19] on button "Export" at bounding box center [1098, 17] width 79 height 28
click at [1066, 76] on div "Export as .geojson" at bounding box center [1097, 79] width 138 height 28
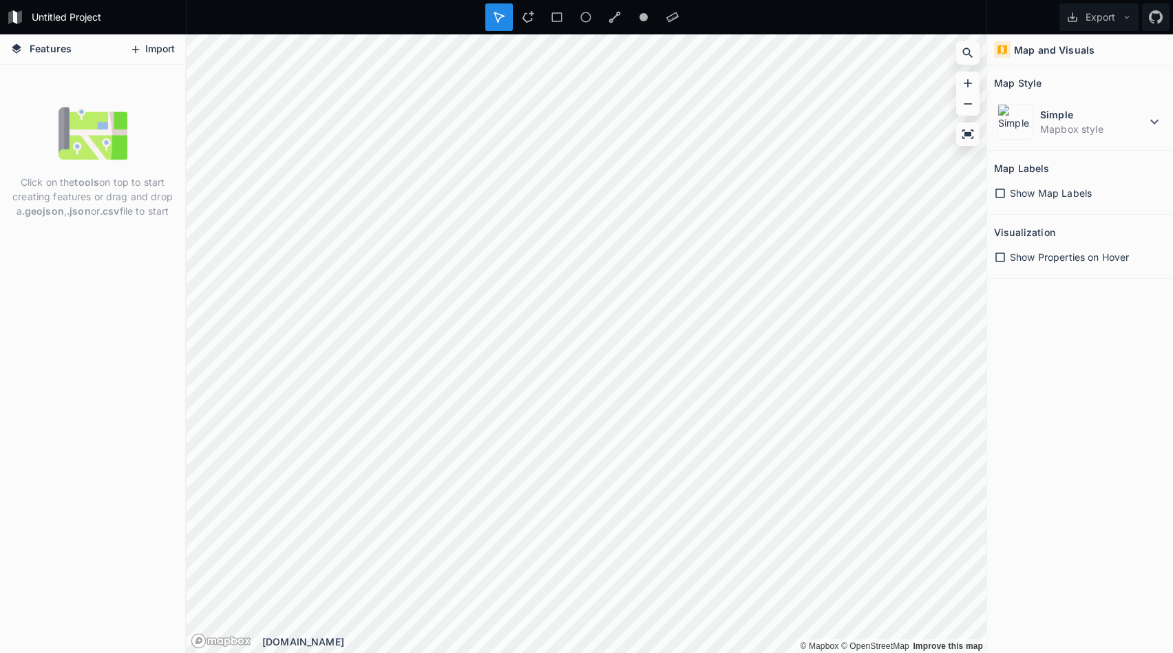
click at [147, 40] on button "Import" at bounding box center [152, 50] width 59 height 22
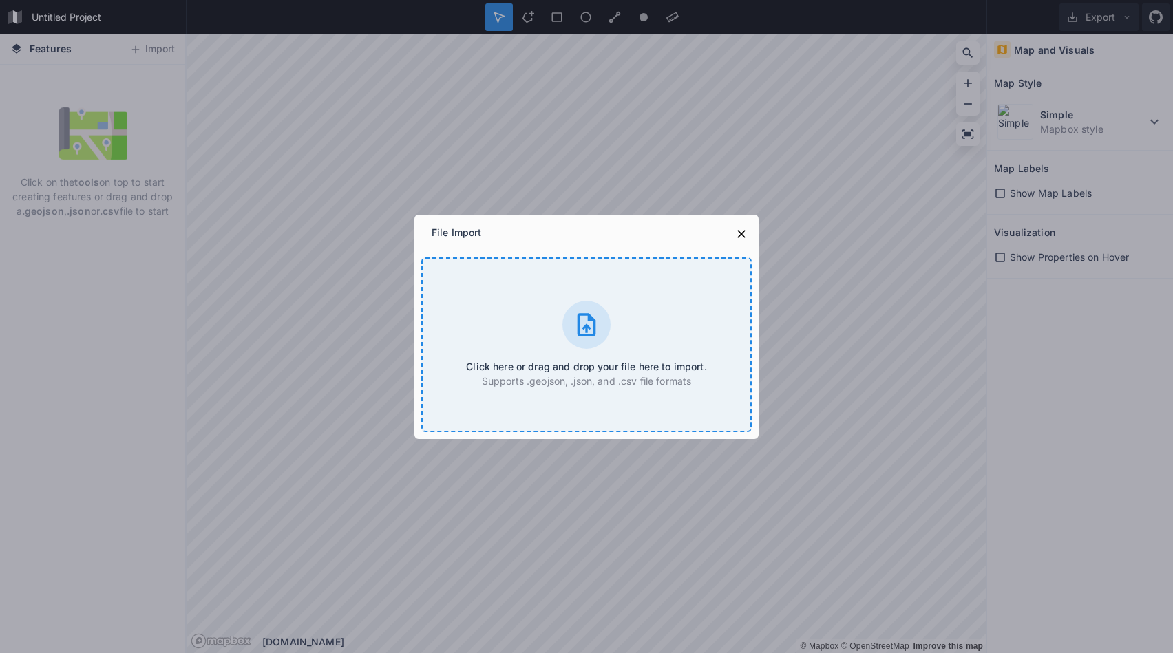
click at [564, 310] on div "Click here or drag and drop your file here to import. Supports .geojson, .json,…" at bounding box center [586, 344] width 330 height 175
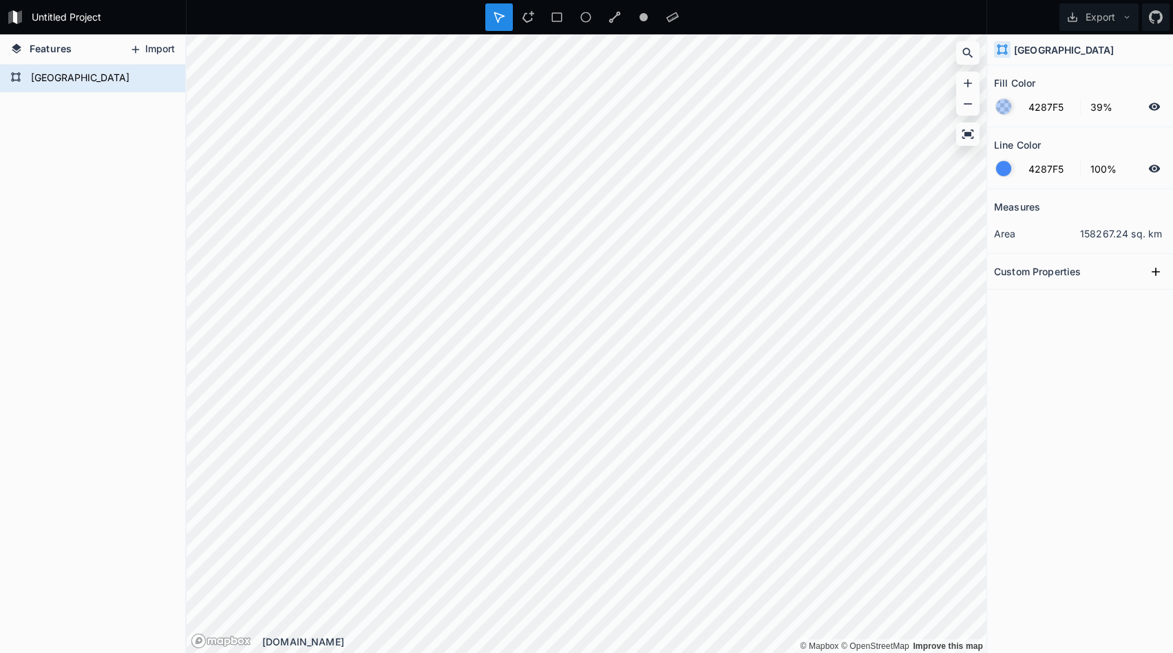
click at [151, 47] on button "Import" at bounding box center [152, 50] width 59 height 22
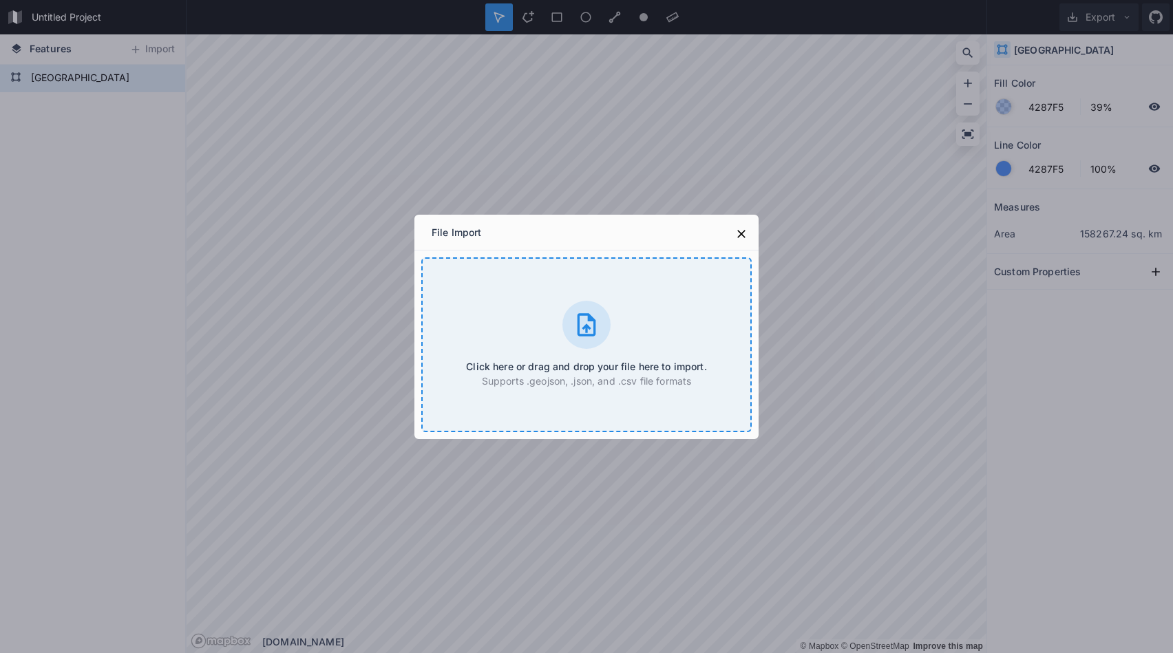
click at [560, 319] on div "Click here or drag and drop your file here to import. Supports .geojson, .json,…" at bounding box center [586, 344] width 330 height 175
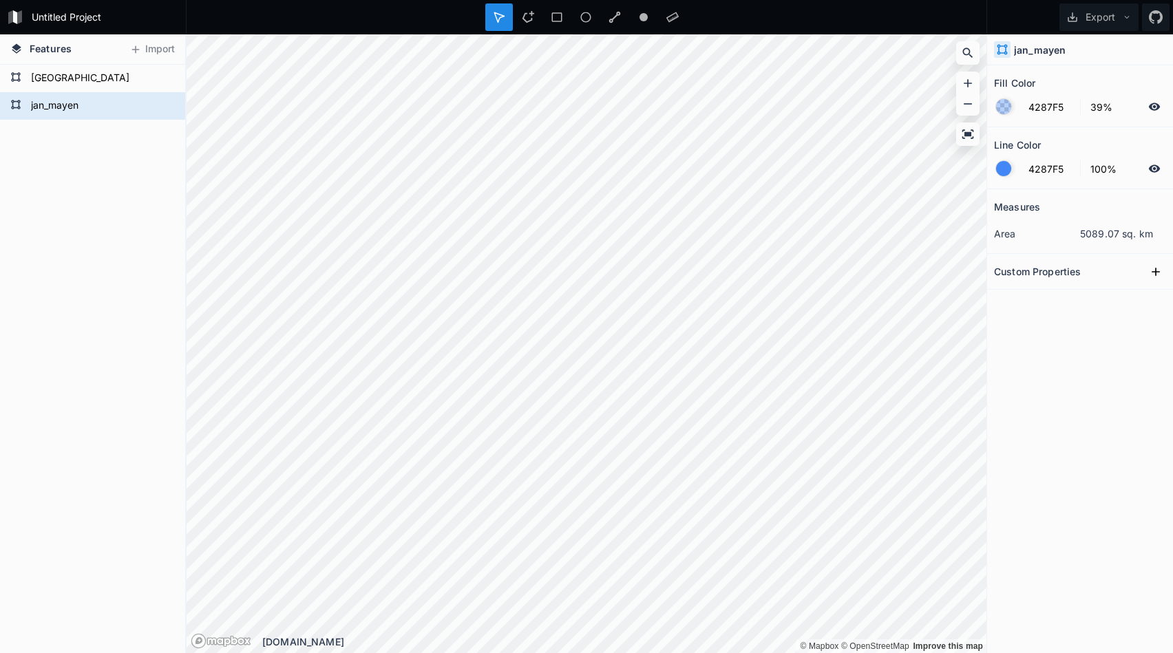
click at [116, 174] on div "jan_mayen svalbard" at bounding box center [92, 359] width 185 height 589
drag, startPoint x: 116, startPoint y: 174, endPoint x: 92, endPoint y: 182, distance: 24.6
click at [92, 182] on div "jan_mayen svalbard" at bounding box center [92, 359] width 185 height 589
click at [63, 89] on form "[GEOGRAPHIC_DATA]" at bounding box center [91, 78] width 129 height 21
click at [58, 100] on form "jan_mayen" at bounding box center [91, 106] width 129 height 21
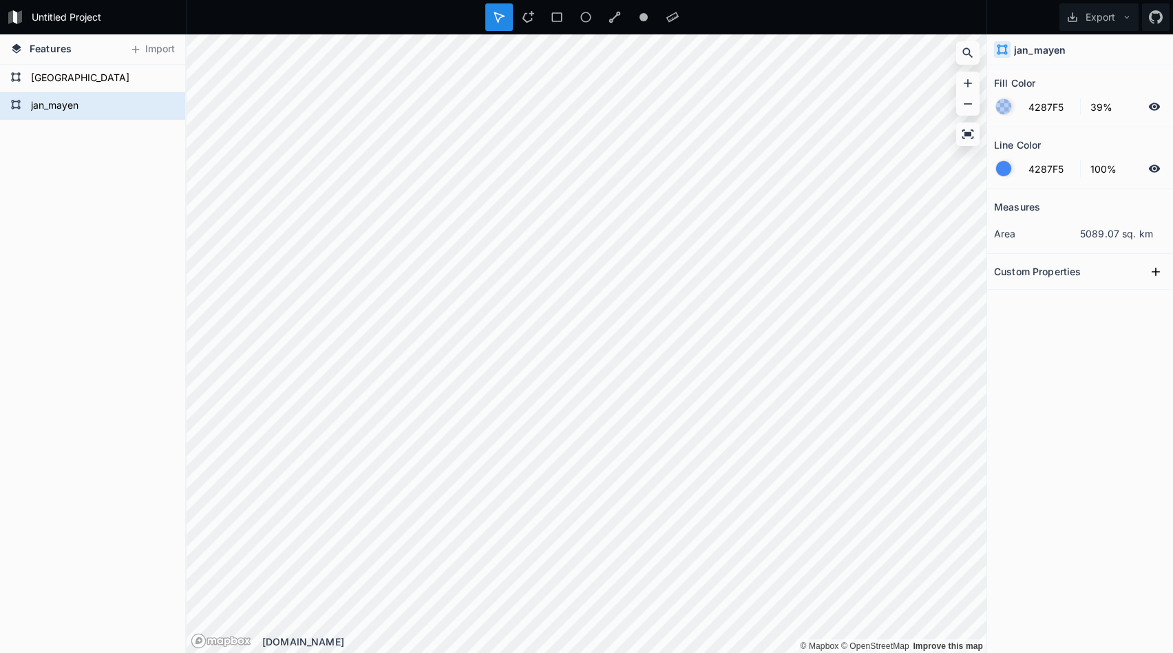
click at [74, 227] on div "jan_mayen svalbard" at bounding box center [92, 359] width 185 height 589
click at [89, 209] on div "jan_mayen svalbard" at bounding box center [92, 359] width 185 height 589
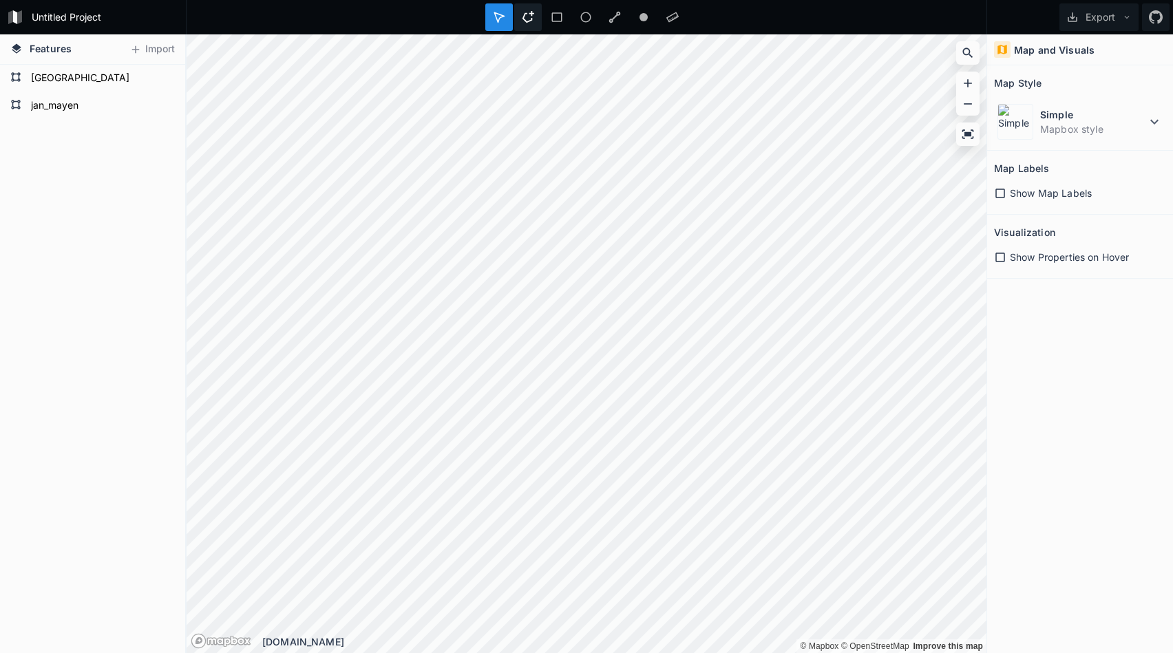
click at [525, 18] on icon at bounding box center [528, 17] width 12 height 12
click at [527, 15] on icon at bounding box center [528, 17] width 12 height 12
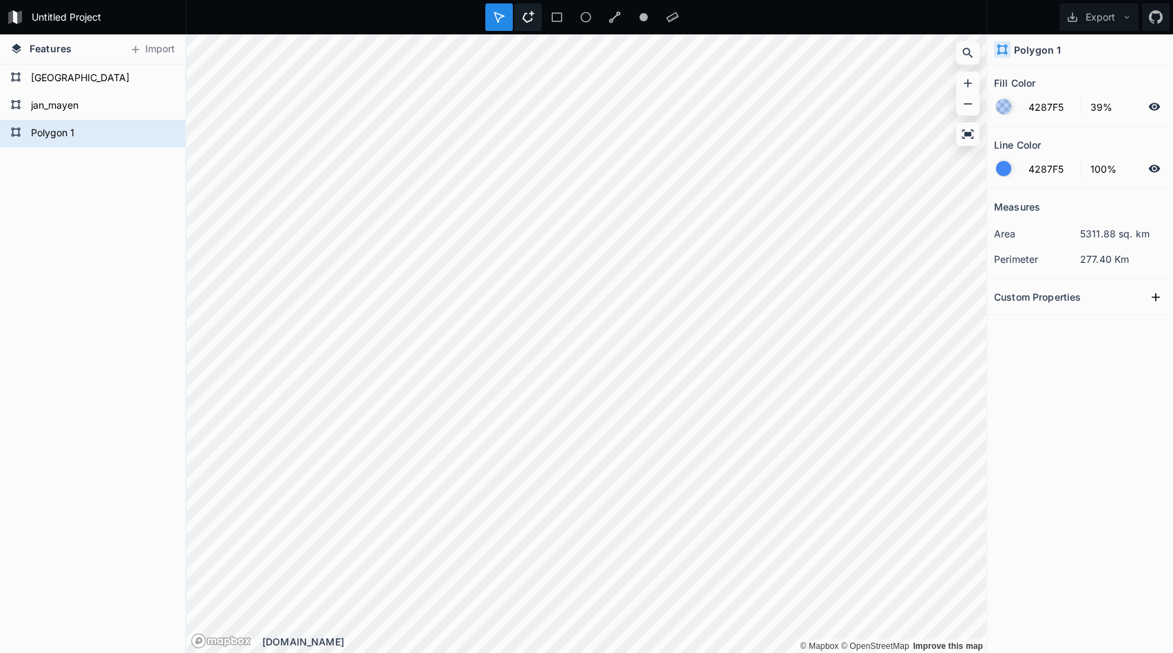
click at [522, 13] on icon at bounding box center [528, 17] width 12 height 12
click at [71, 140] on form "Polygon 1" at bounding box center [91, 133] width 129 height 21
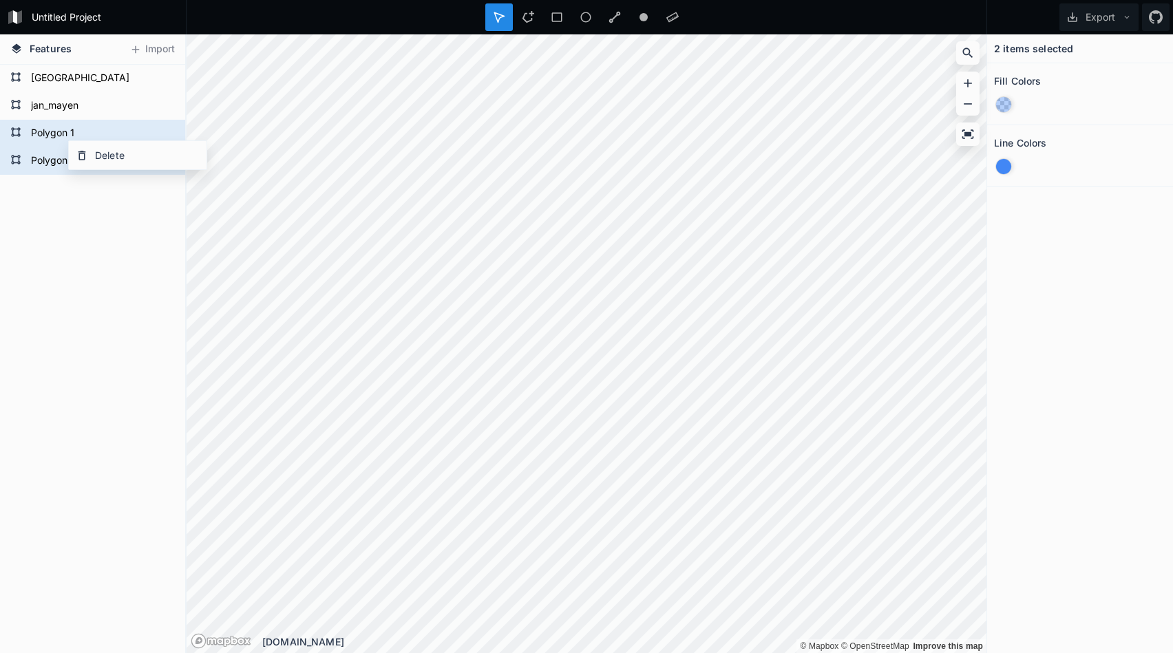
click at [63, 211] on div "Polygon 2 Polygon 1 jan_mayen svalbard" at bounding box center [92, 359] width 185 height 589
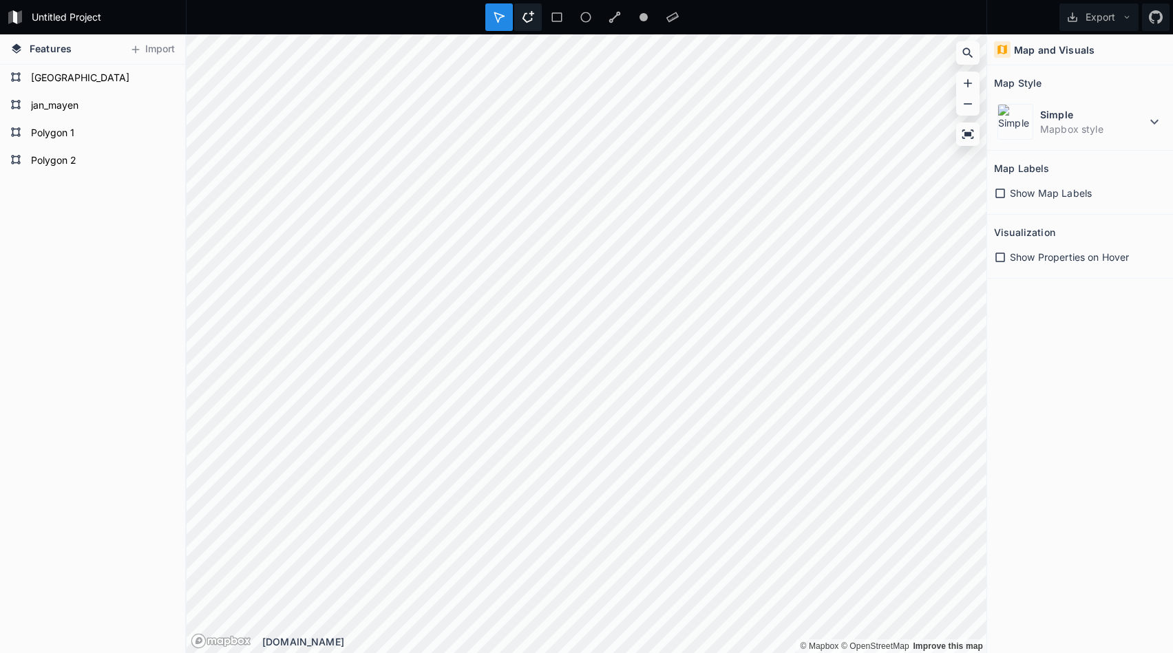
click at [531, 21] on icon at bounding box center [528, 17] width 12 height 12
click at [531, 20] on icon at bounding box center [528, 17] width 12 height 12
click at [87, 238] on div "Polygon 3 Polygon 2 Polygon 1 jan_mayen svalbard" at bounding box center [92, 359] width 185 height 589
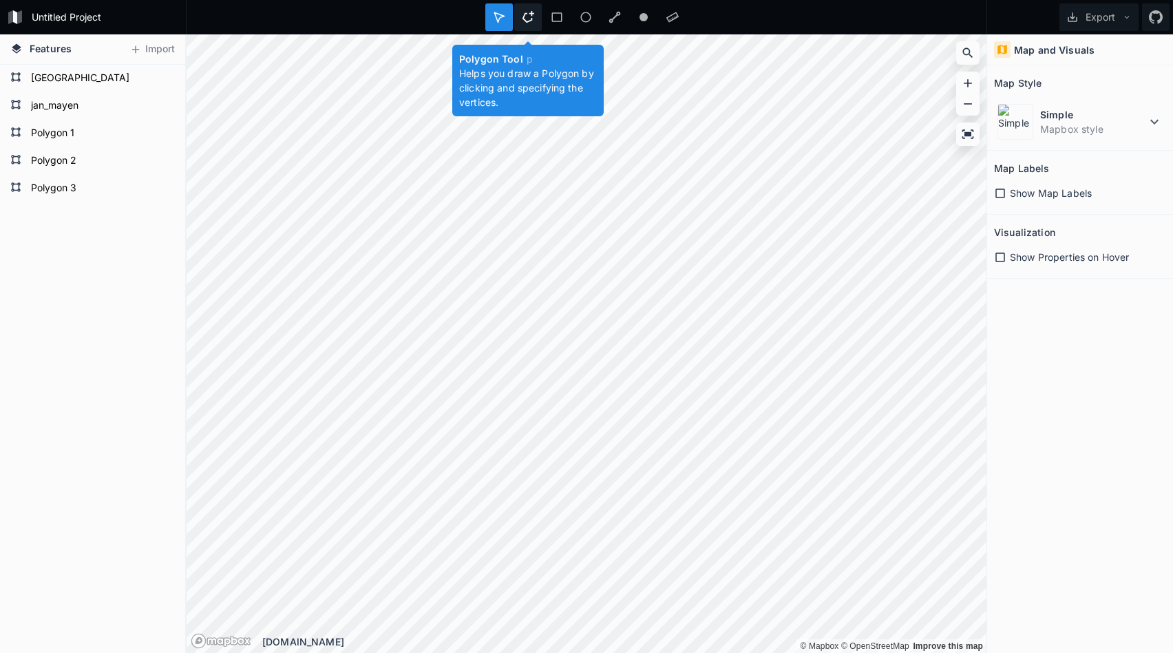
click at [522, 21] on icon at bounding box center [528, 17] width 12 height 12
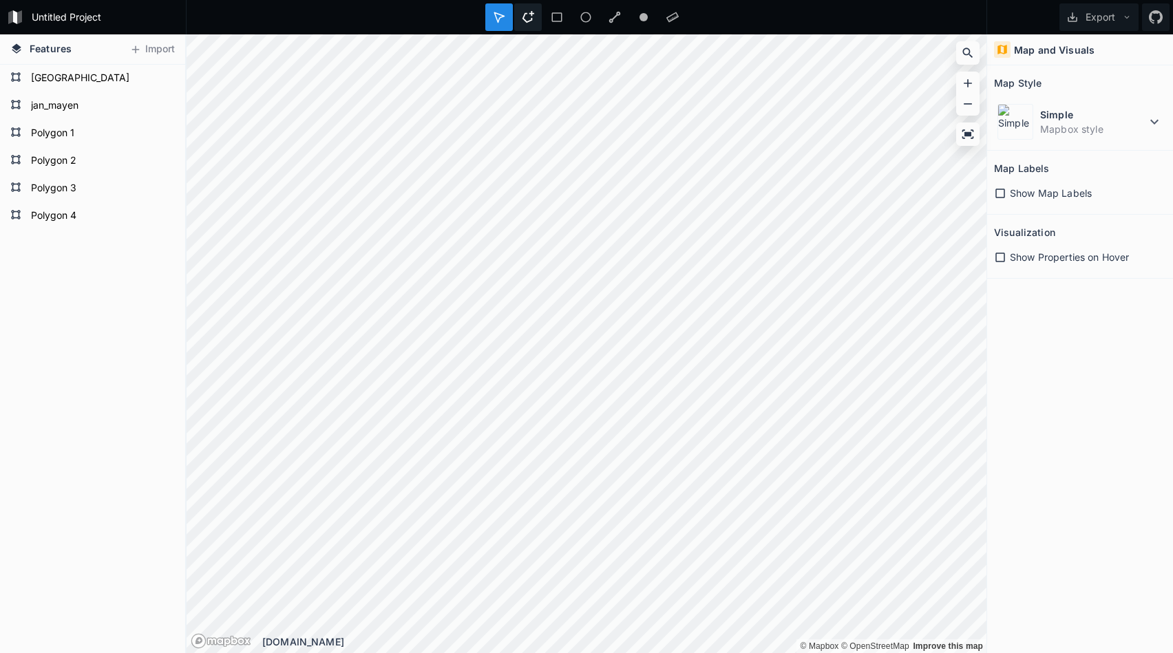
click at [533, 22] on icon at bounding box center [528, 17] width 12 height 12
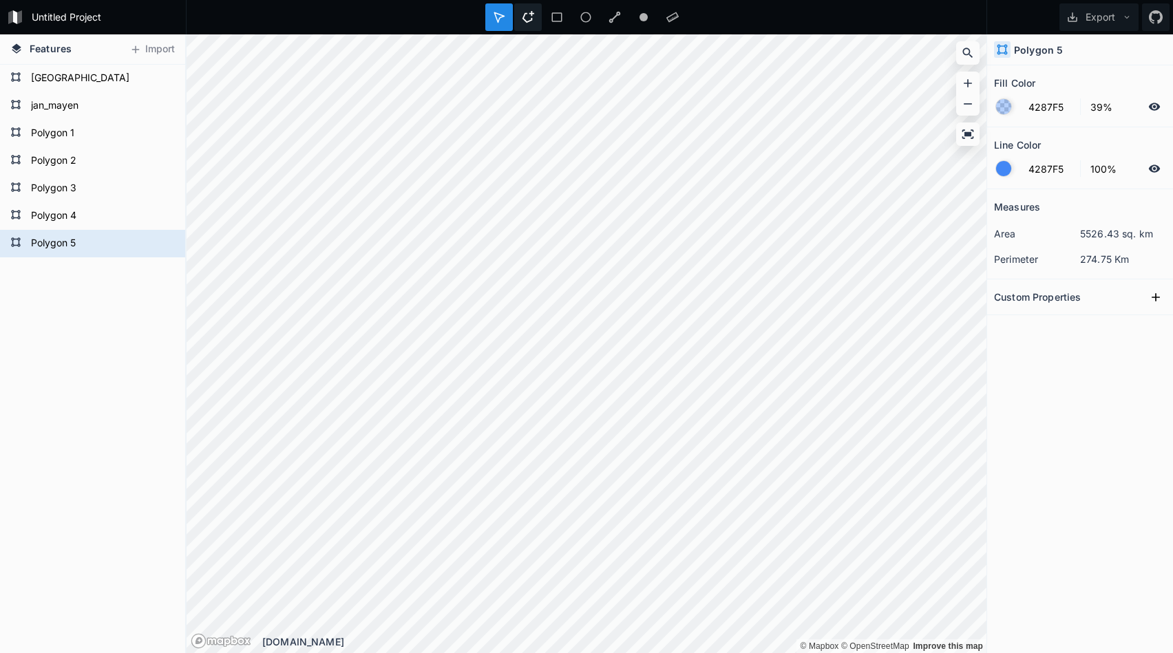
click at [528, 19] on icon at bounding box center [528, 17] width 12 height 12
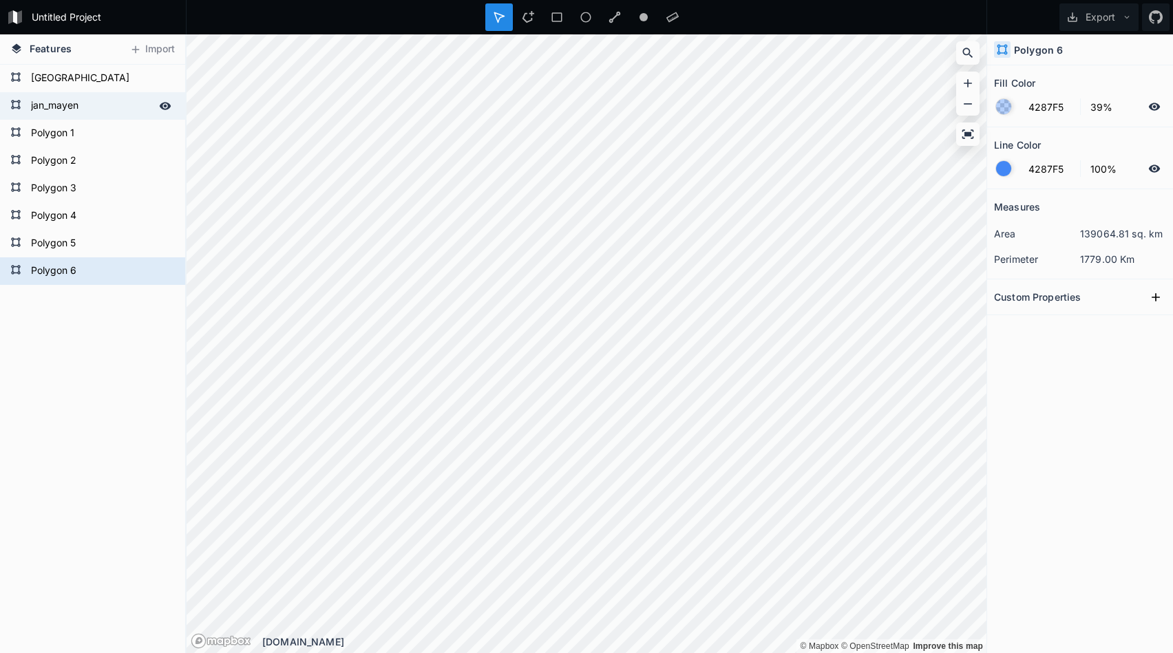
click at [86, 108] on form "jan_mayen" at bounding box center [91, 106] width 129 height 21
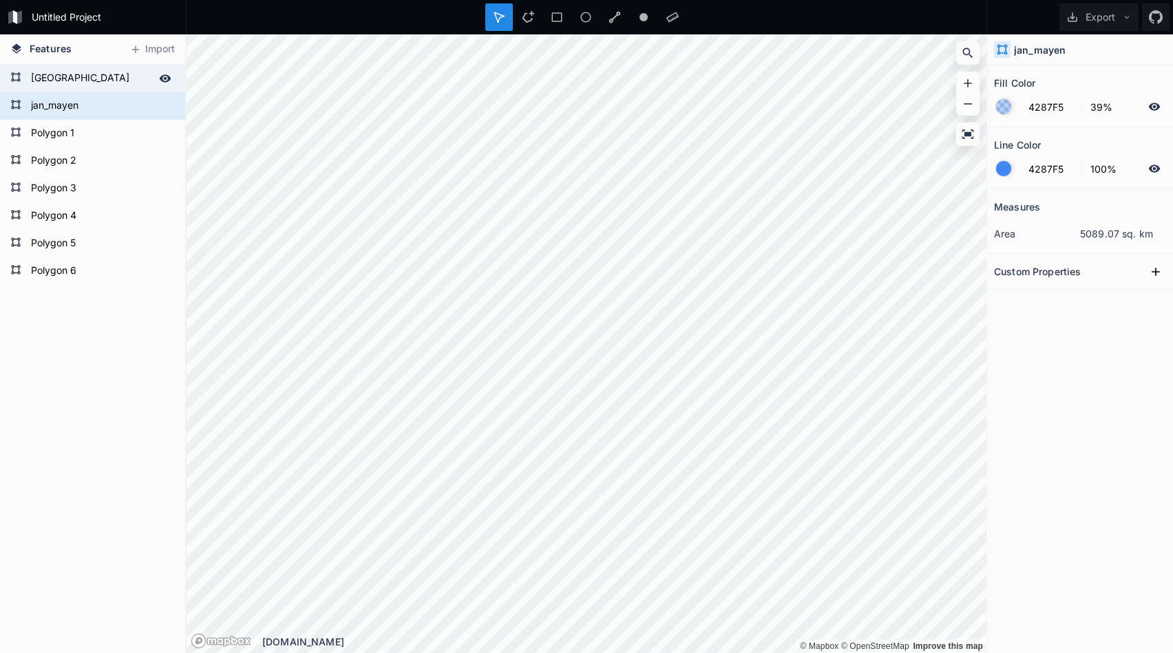
click at [85, 76] on form "svalbard" at bounding box center [91, 78] width 129 height 21
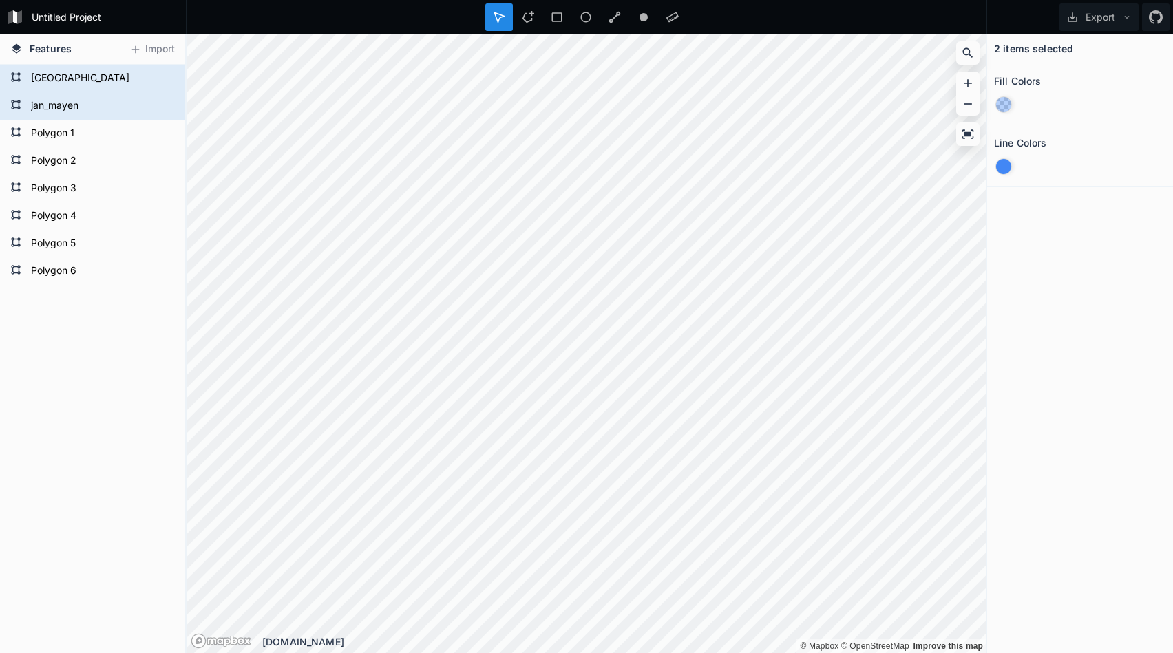
drag, startPoint x: 85, startPoint y: 76, endPoint x: 101, endPoint y: 60, distance: 21.9
click at [118, 101] on div "Delete" at bounding box center [162, 97] width 138 height 28
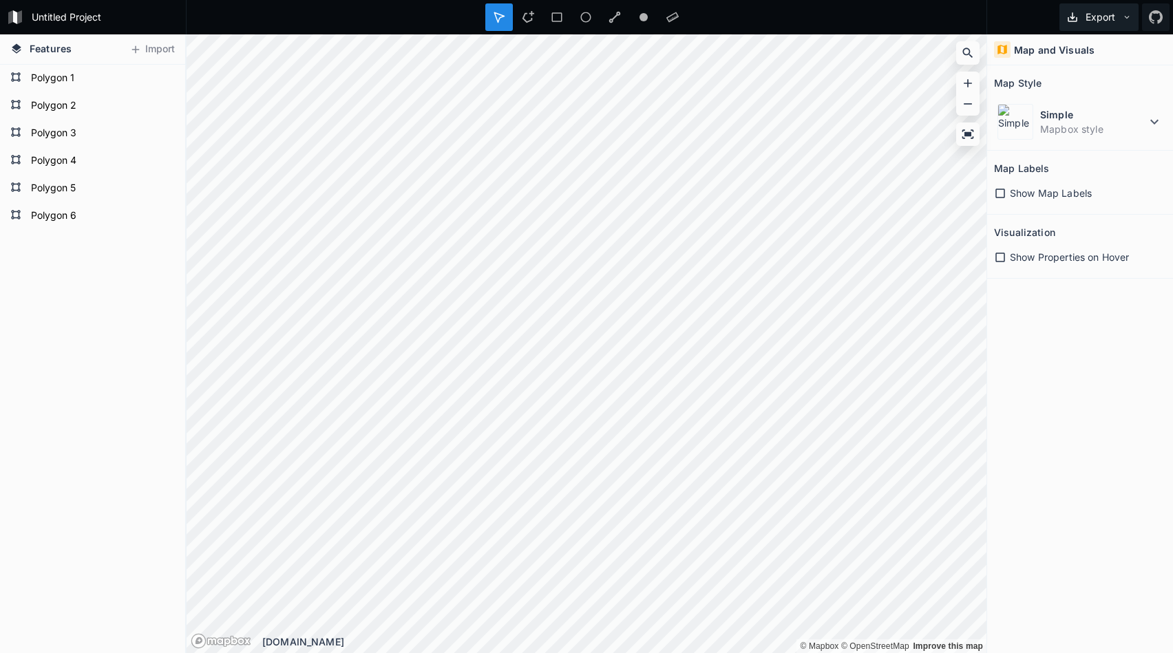
click at [1100, 11] on button "Export" at bounding box center [1098, 17] width 79 height 28
click at [1065, 82] on div "Export as .geojson" at bounding box center [1097, 79] width 138 height 28
